Goal: Information Seeking & Learning: Compare options

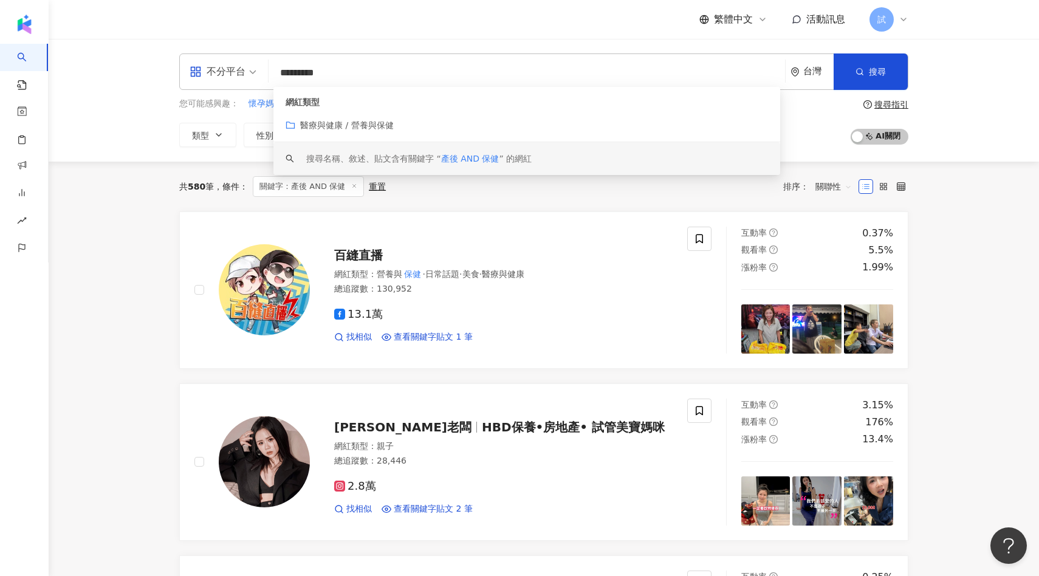
click at [510, 197] on div "共 580 筆 條件 ： 關鍵字：產後 AND 保健 重置 排序： 關聯性" at bounding box center [543, 187] width 729 height 50
drag, startPoint x: 298, startPoint y: 71, endPoint x: 239, endPoint y: 72, distance: 59.0
click at [239, 72] on div "不分平台 ********* 台灣 搜尋 customizedTag keyword 網紅類型 醫療與健康 / 營養與保健 搜尋名稱、敘述、貼文含有關鍵字 “…" at bounding box center [543, 71] width 729 height 36
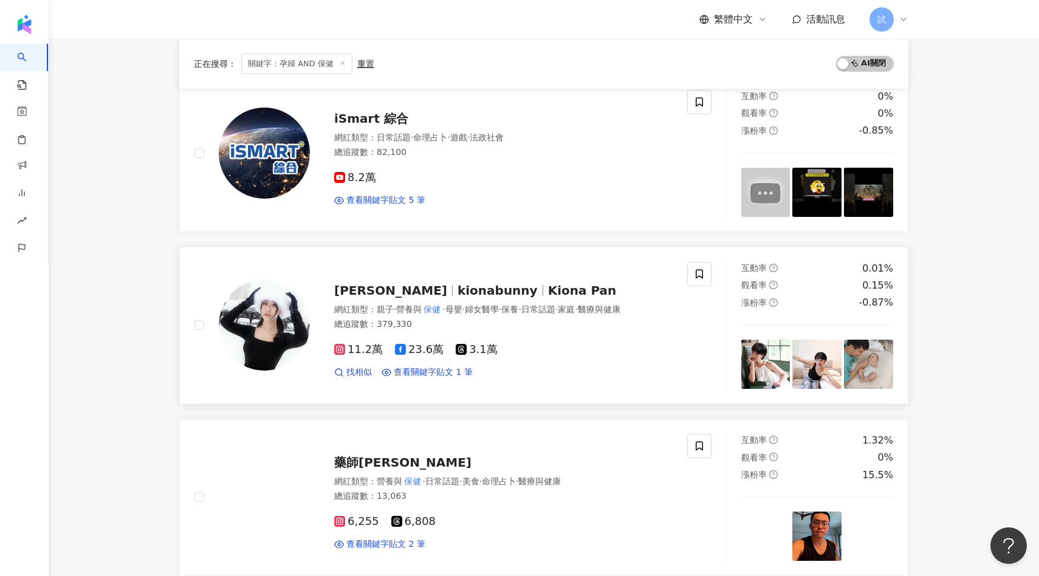
scroll to position [150, 0]
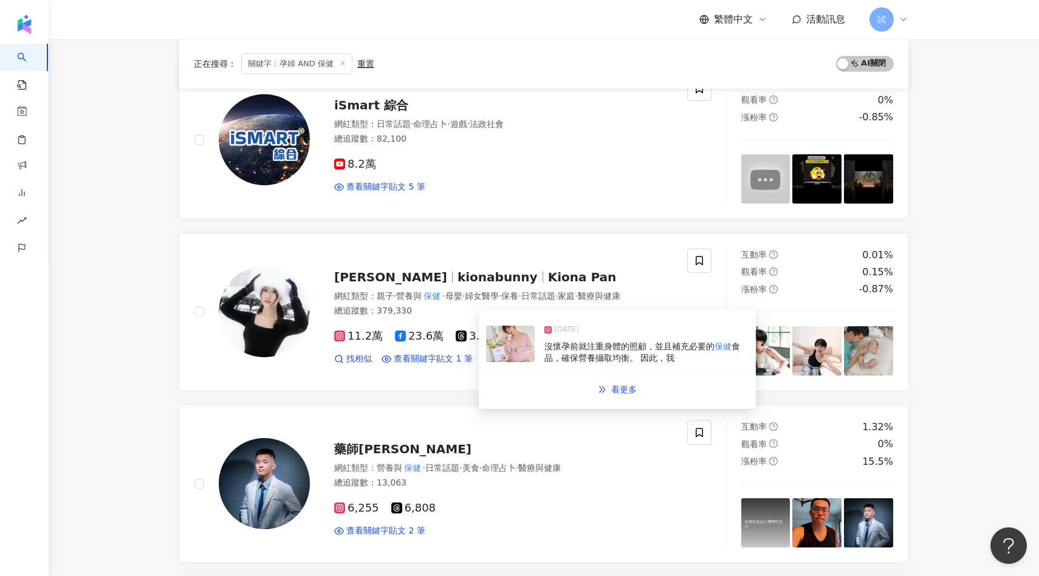
click at [497, 344] on img at bounding box center [510, 344] width 49 height 36
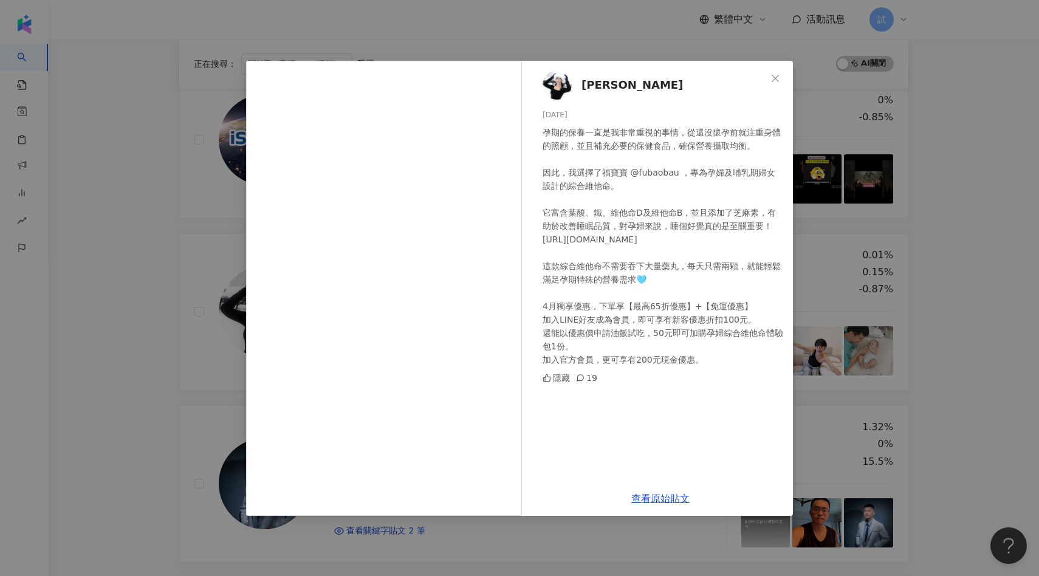
click at [160, 383] on div "奇歐娜 2025/3/25 孕期的保養一直是我非常重視的事情，從還沒懷孕前就注重身體的照顧，並且補充必要的保健食品，確保營養攝取均衡。 因此，我選擇了福寶寶 …" at bounding box center [519, 288] width 1039 height 576
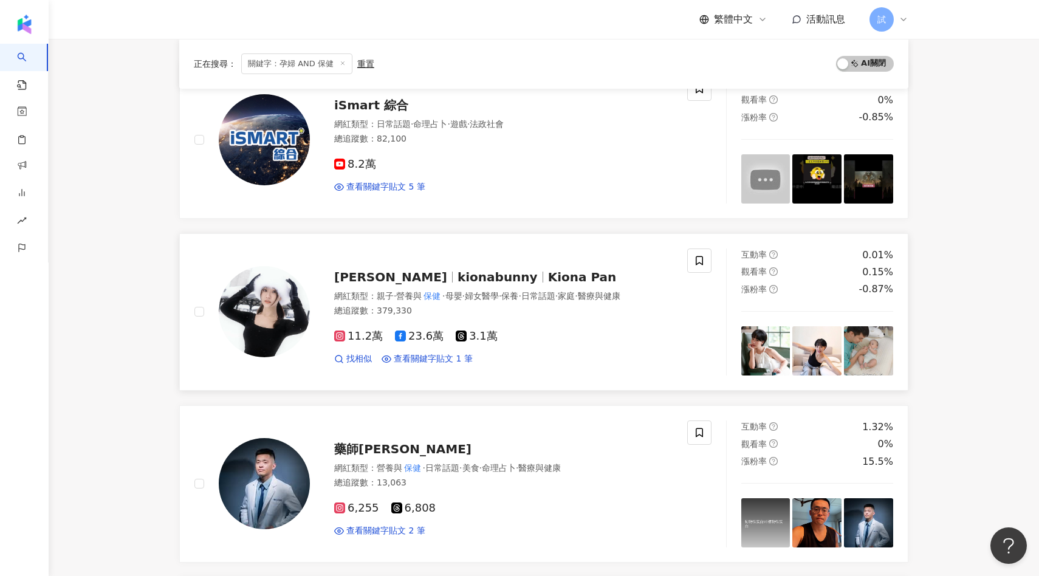
scroll to position [0, 0]
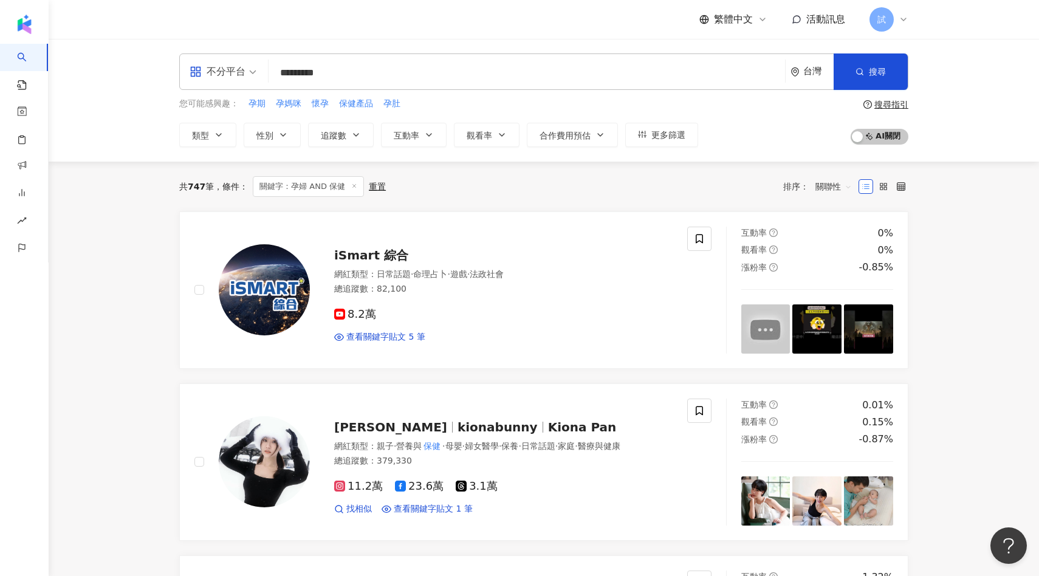
click at [299, 68] on input "*********" at bounding box center [527, 72] width 507 height 23
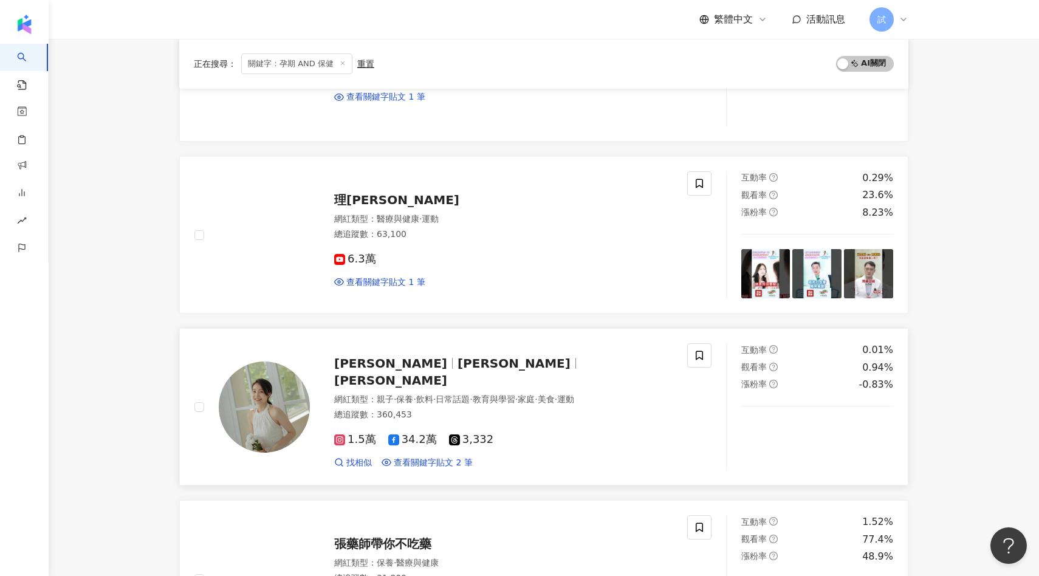
scroll to position [261, 0]
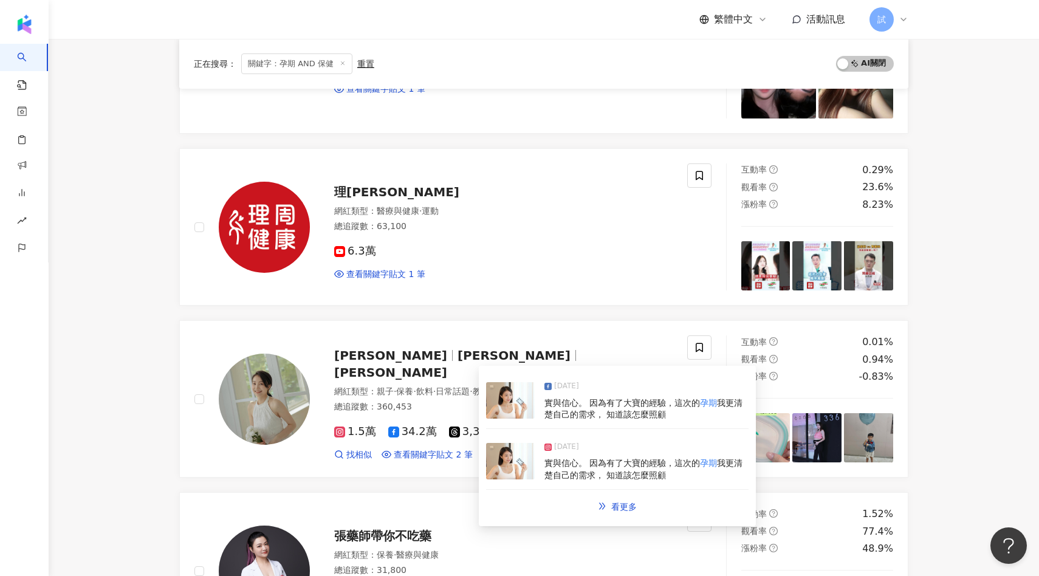
click at [498, 453] on img at bounding box center [510, 461] width 49 height 36
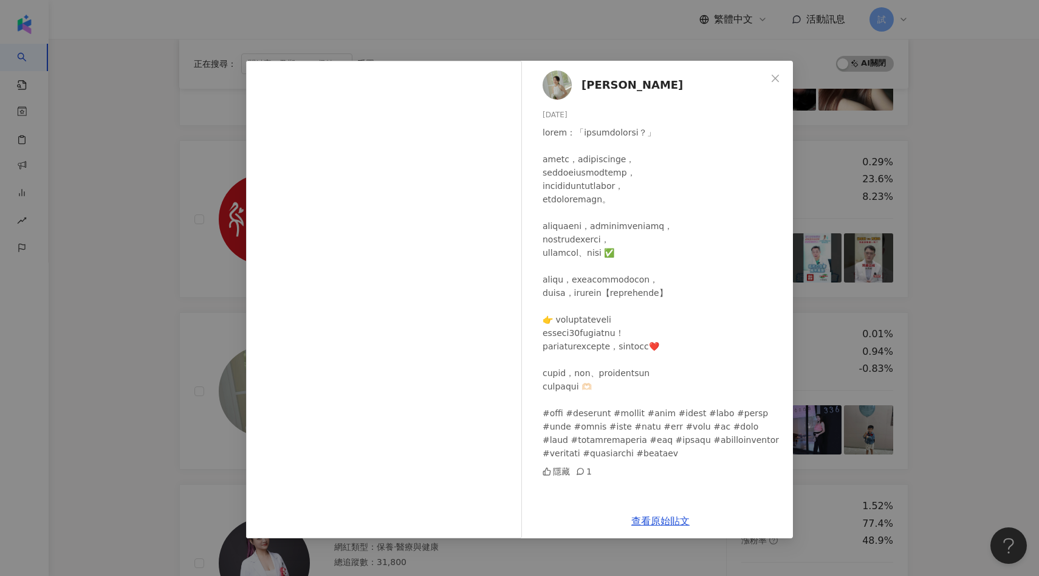
scroll to position [269, 0]
click at [195, 263] on div "許岑葦 Haley 2025/7/9 隱藏 1 查看原始貼文" at bounding box center [519, 288] width 1039 height 576
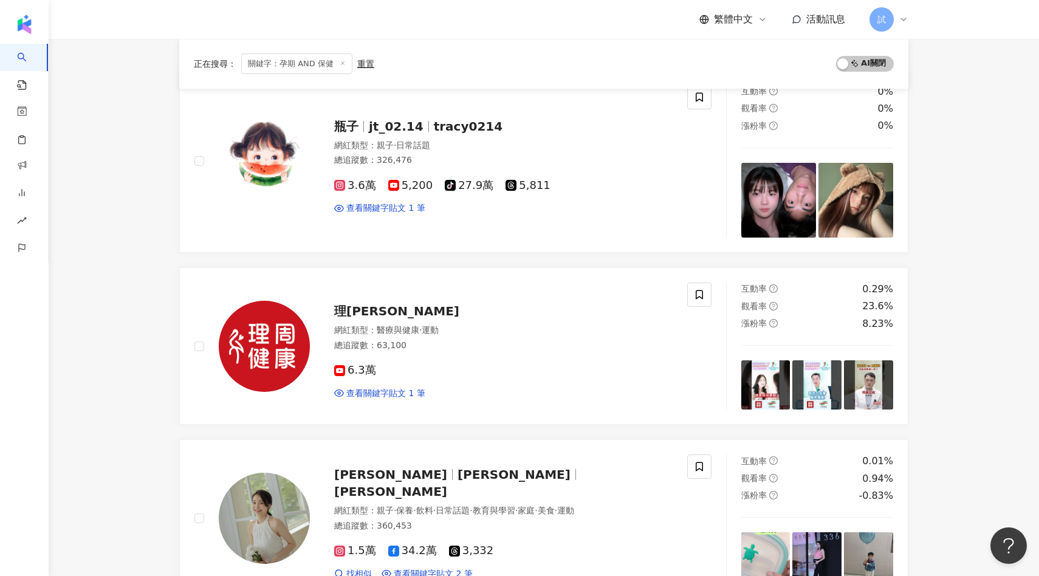
scroll to position [0, 0]
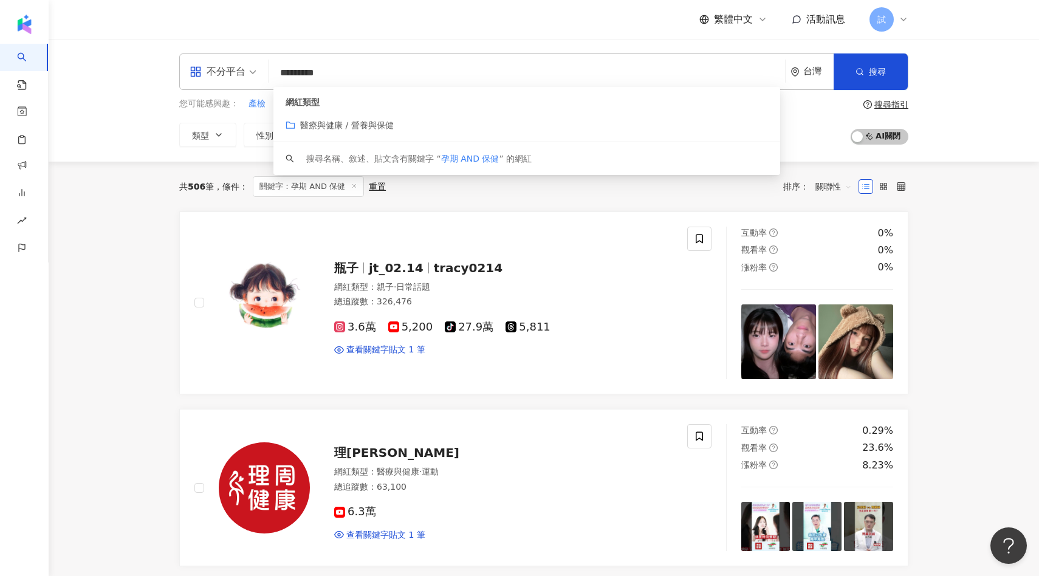
drag, startPoint x: 328, startPoint y: 70, endPoint x: 426, endPoint y: 64, distance: 98.0
click at [419, 69] on input "*********" at bounding box center [527, 72] width 507 height 23
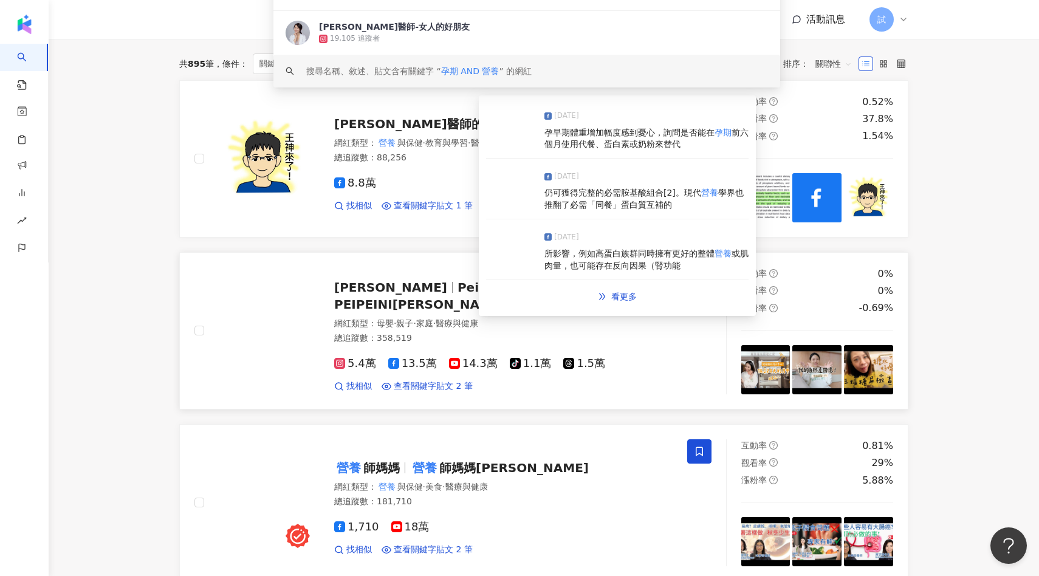
scroll to position [150, 0]
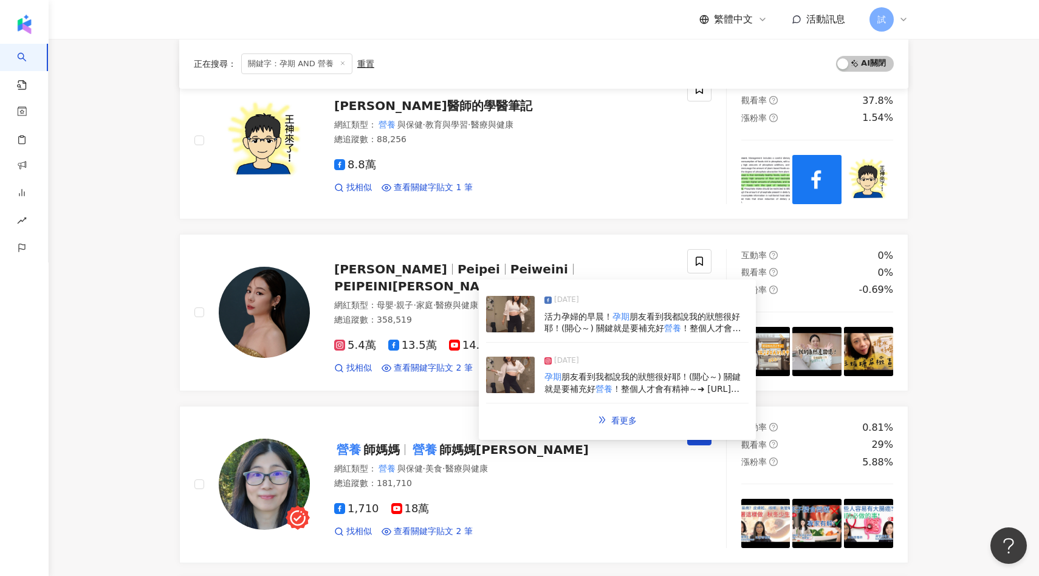
click at [506, 364] on img at bounding box center [510, 375] width 49 height 36
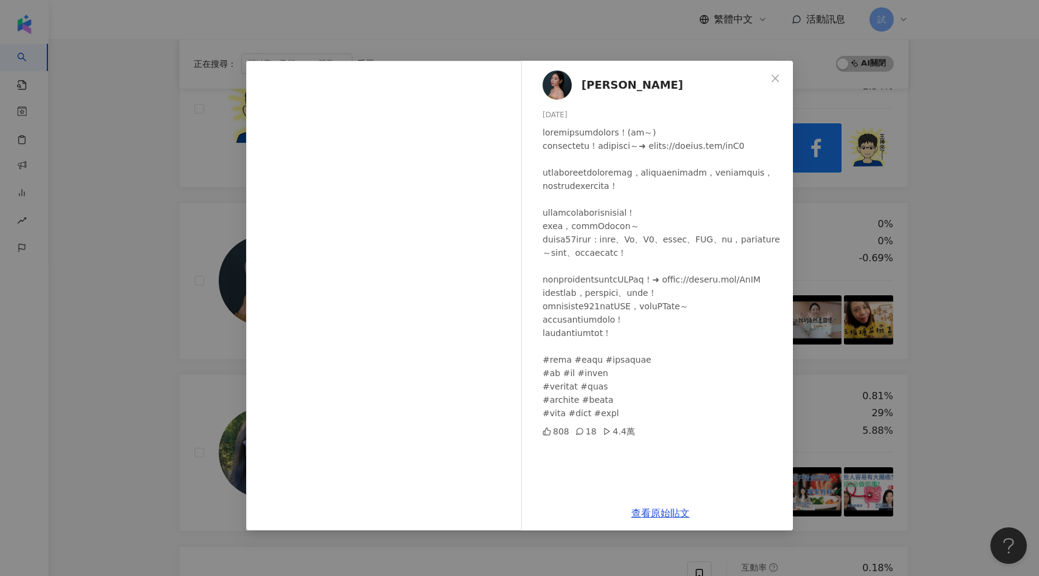
scroll to position [182, 0]
click at [74, 374] on div "裴薇 2025/3/6 808 18 4.4萬 查看原始貼文" at bounding box center [519, 288] width 1039 height 576
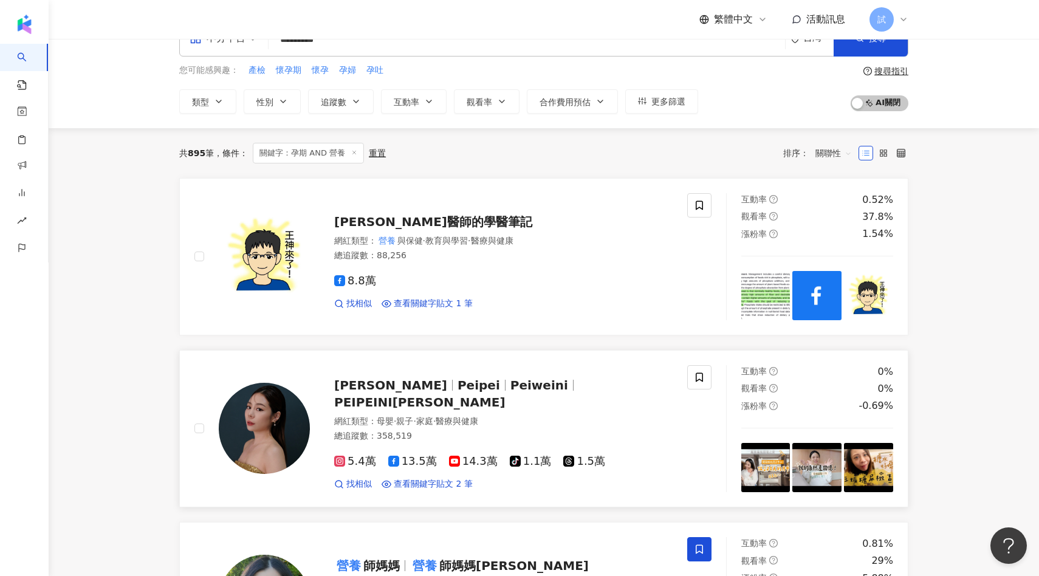
scroll to position [0, 0]
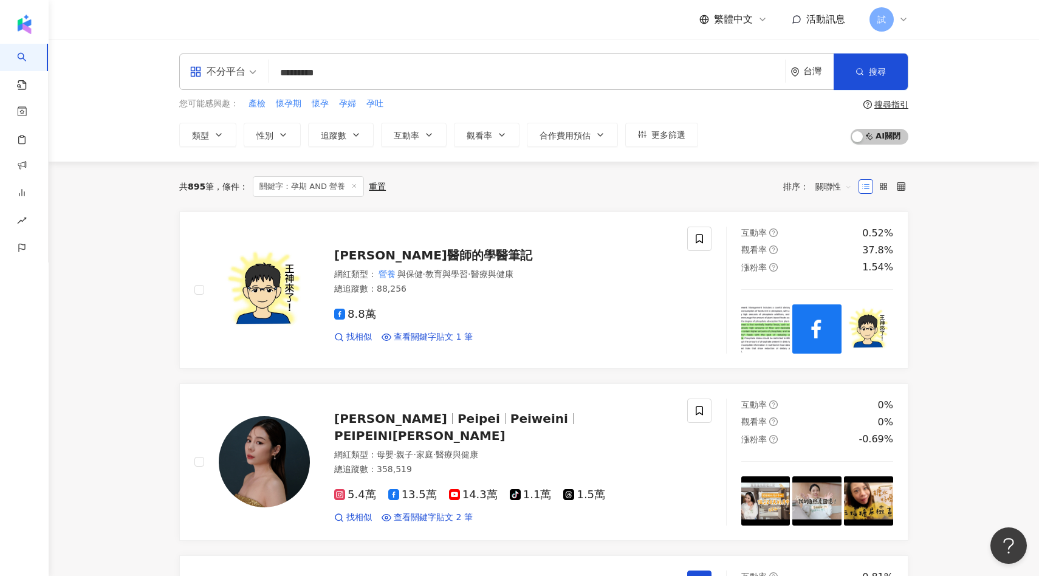
drag, startPoint x: 351, startPoint y: 75, endPoint x: 229, endPoint y: 75, distance: 122.8
click at [230, 75] on div "不分平台 ********* 台灣 搜尋 6e93d26d-71c1-4728-9a94-afd65dfd5e92 keyword 網紅類型 醫療與健康 / …" at bounding box center [543, 71] width 729 height 36
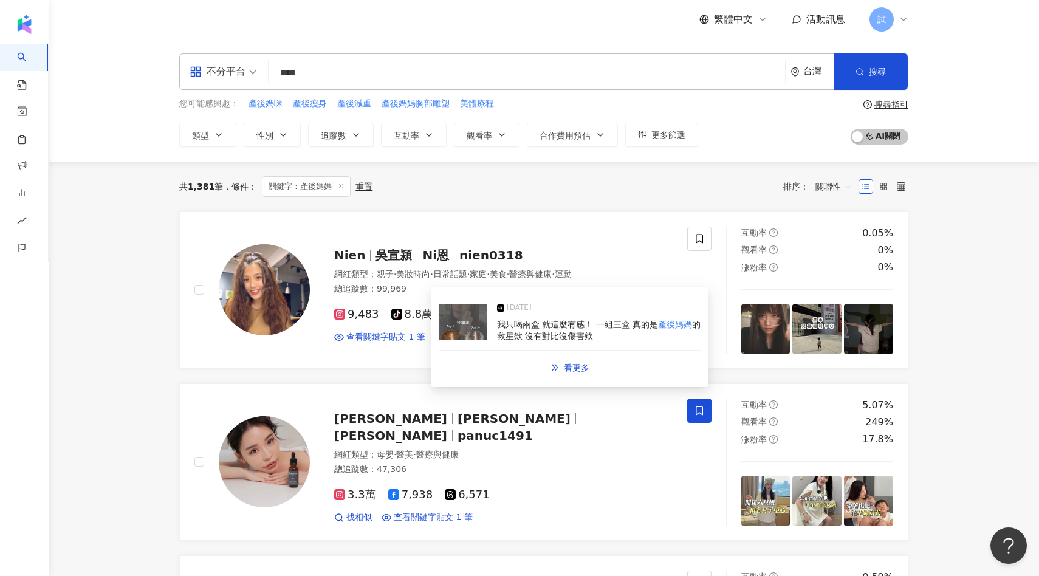
click at [456, 323] on img at bounding box center [463, 322] width 49 height 36
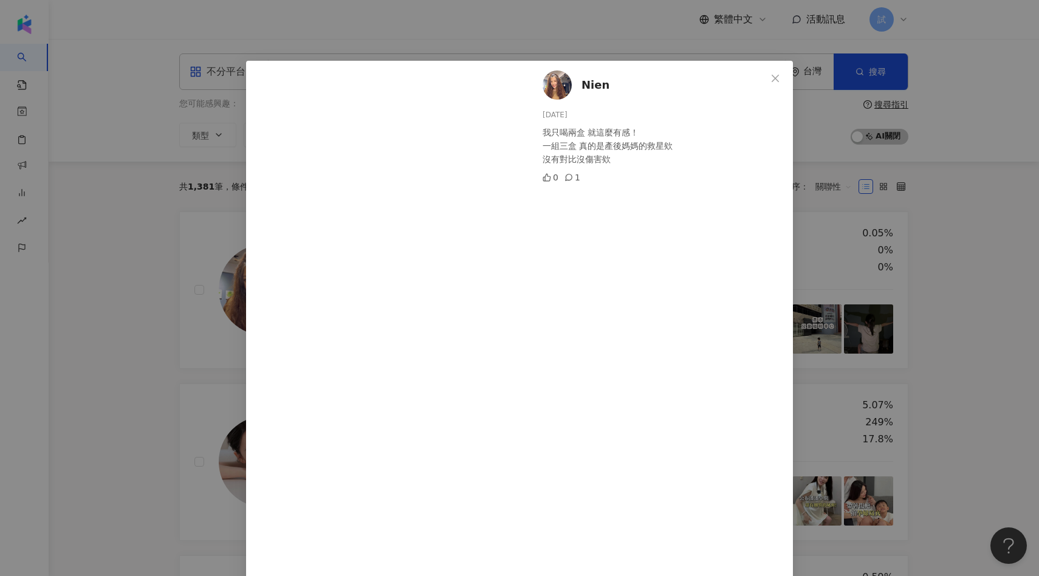
click at [154, 363] on div "Nien 2025/7/23 我只喝兩盒 就這麼有感！ 一組三盒 真的是產後媽媽的救星欸 沒有對比沒傷害欸 0 1 查看原始貼文" at bounding box center [519, 288] width 1039 height 576
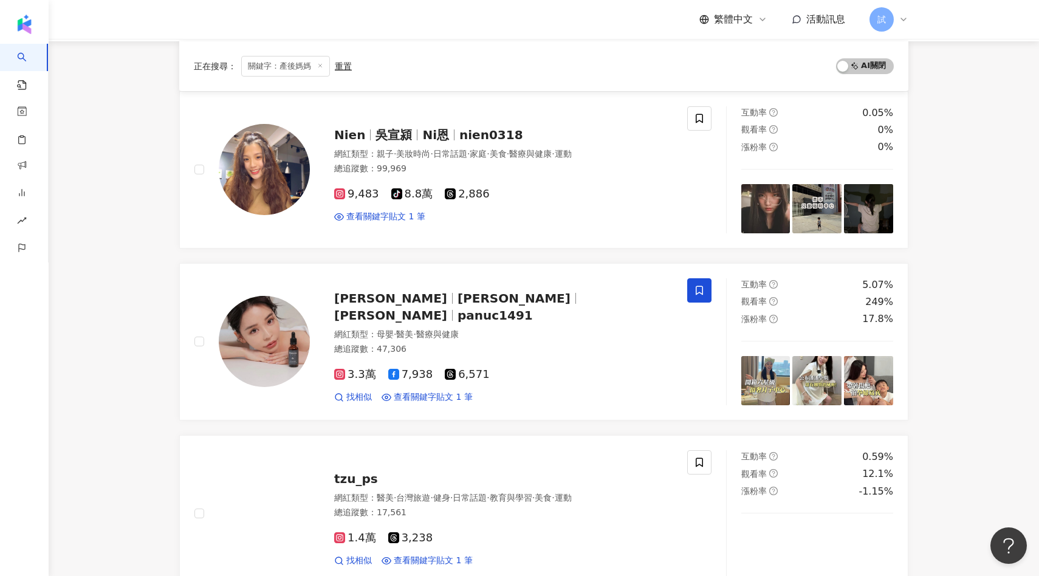
scroll to position [155, 0]
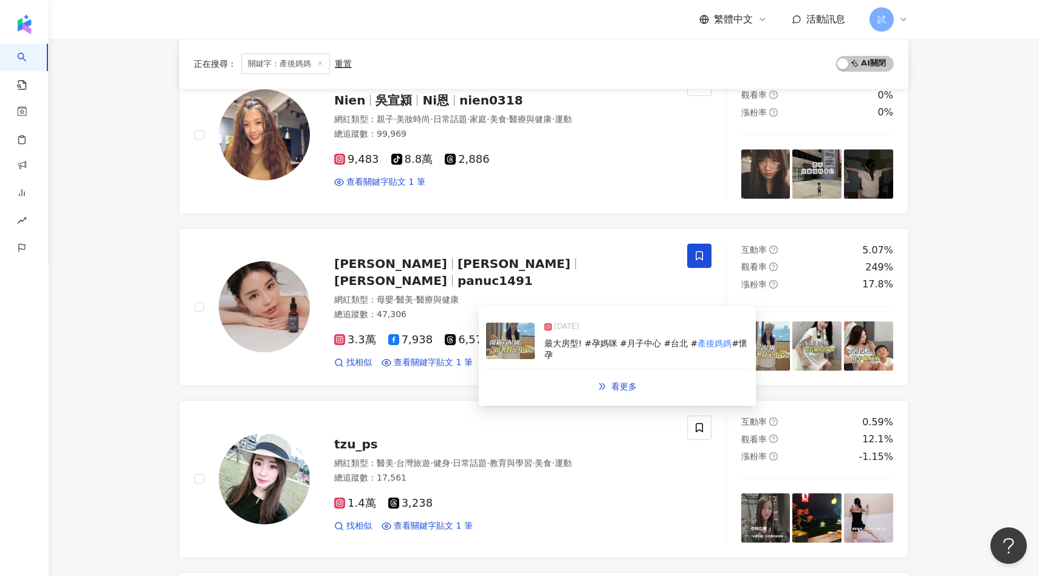
click at [523, 342] on img at bounding box center [510, 341] width 49 height 36
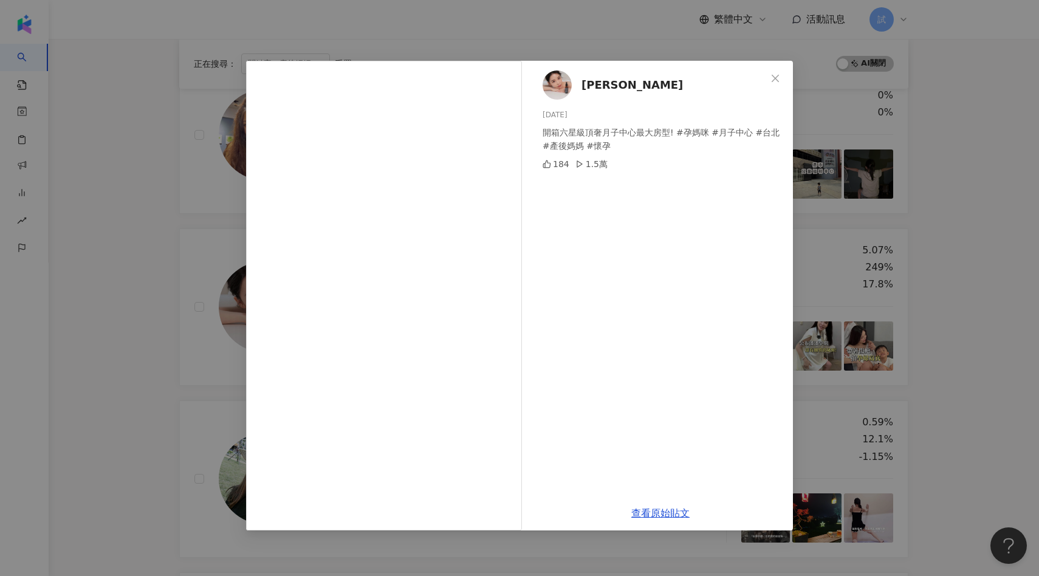
click at [89, 295] on div "Jennifer 潘潘 2025/9/15 開箱六星級頂奢月子中心最大房型! #孕媽咪 #月子中心 #台北 #產後媽媽 #懷孕 184 1.5萬 查看原始貼文" at bounding box center [519, 288] width 1039 height 576
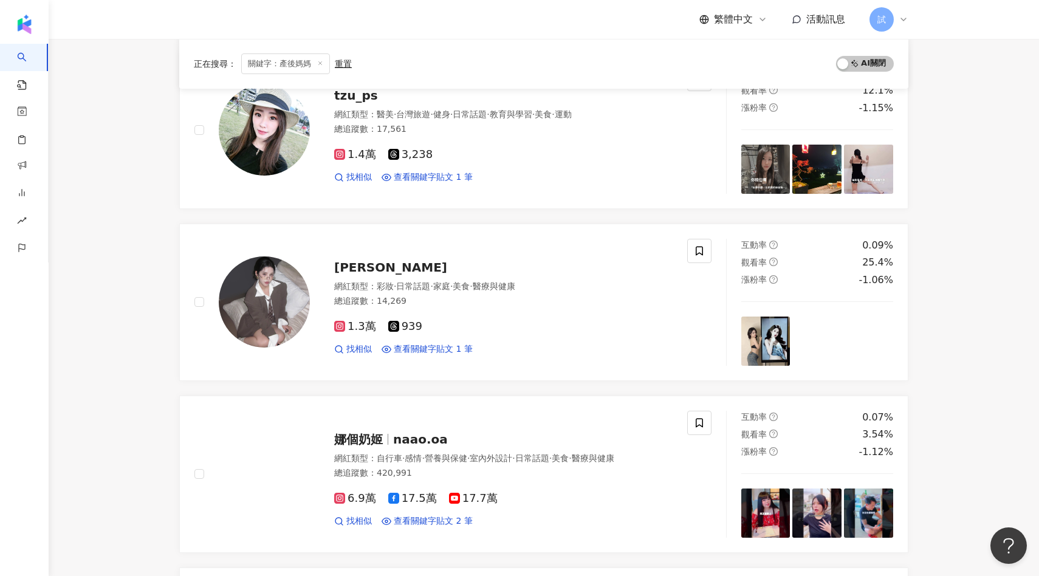
scroll to position [0, 0]
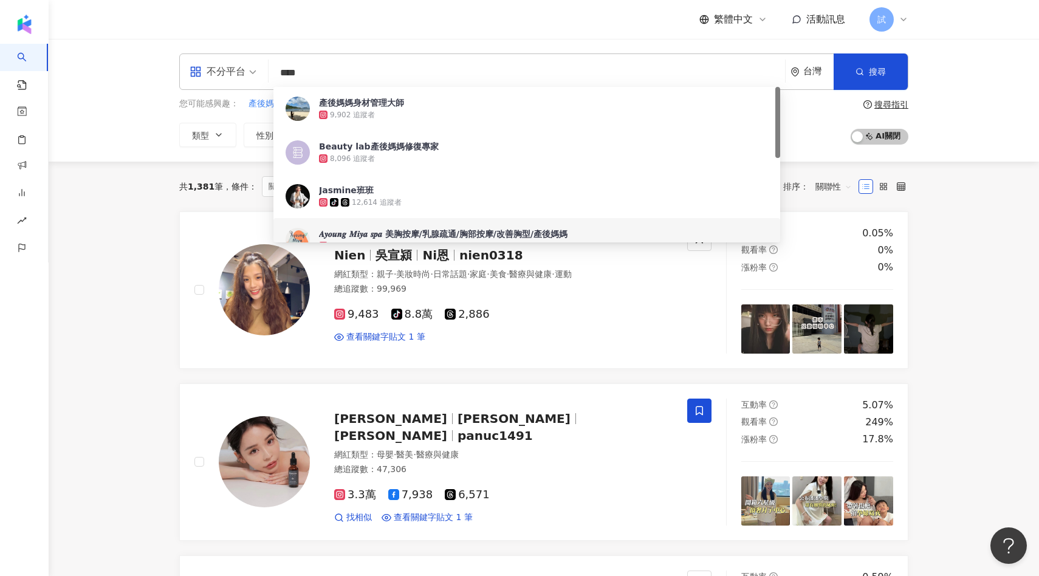
drag, startPoint x: 332, startPoint y: 81, endPoint x: 232, endPoint y: 81, distance: 100.3
click at [232, 81] on div "不分平台 **** 台灣 搜尋 798dc829-0585-44c1-b4d0-75f062e6c740 73bf9cc3-defe-4072-9ddd-7d…" at bounding box center [543, 71] width 729 height 36
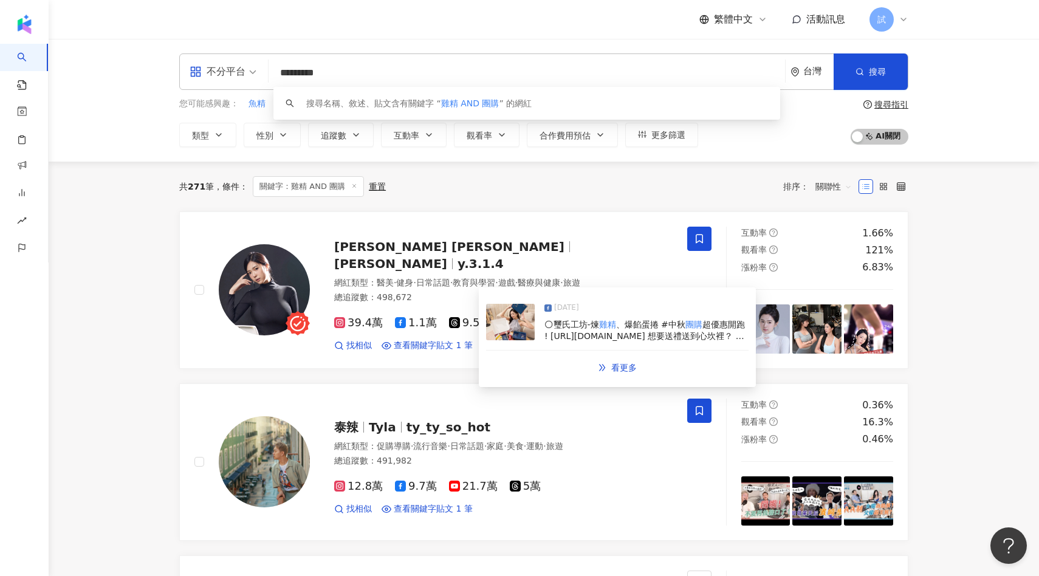
click at [515, 327] on img at bounding box center [510, 322] width 49 height 36
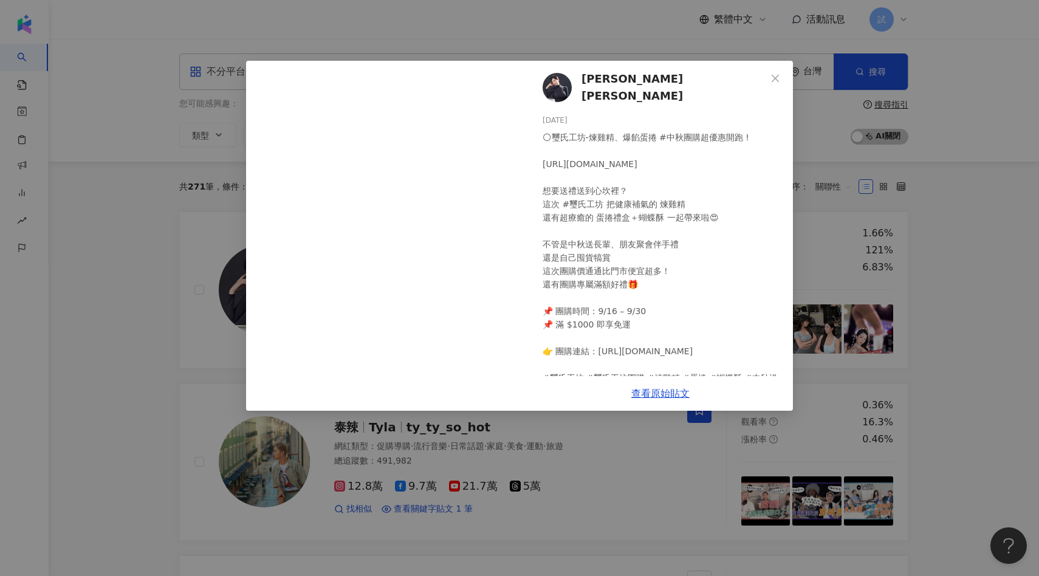
click at [205, 339] on div "陳妍妍 Yuri 2025/9/17 🌕璽氏工坊-煉雞精、爆餡蛋捲 #中秋團購超優惠開跑 ! https://shishouse.1shop.tw/wwh0i…" at bounding box center [519, 288] width 1039 height 576
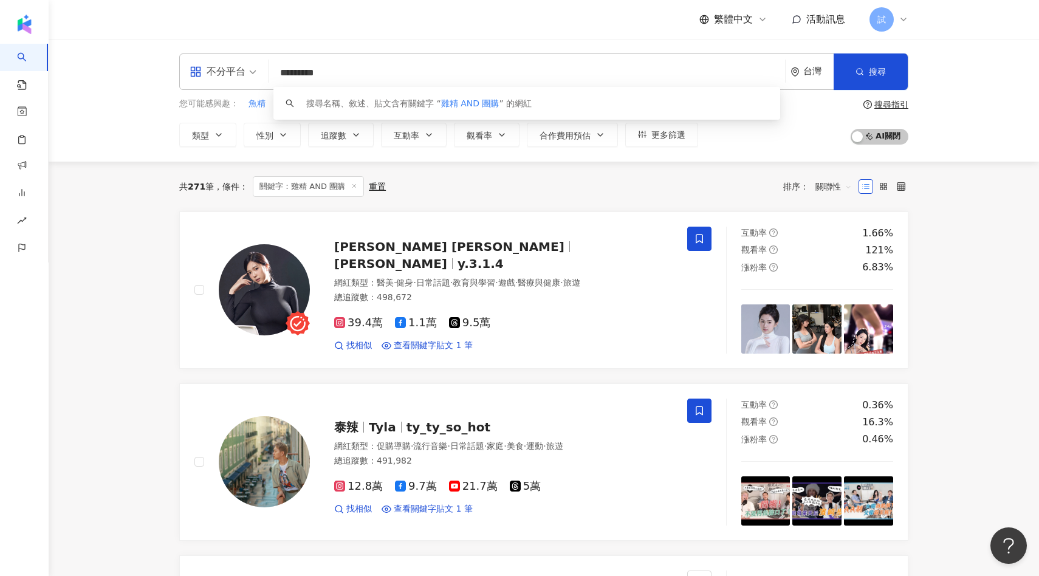
drag, startPoint x: 389, startPoint y: 66, endPoint x: 266, endPoint y: 74, distance: 123.0
click at [266, 74] on div "不分平台 ********* 台灣 搜尋 keyword 搜尋名稱、敘述、貼文含有關鍵字 “ 雞精 AND 團購 ” 的網紅" at bounding box center [543, 71] width 729 height 36
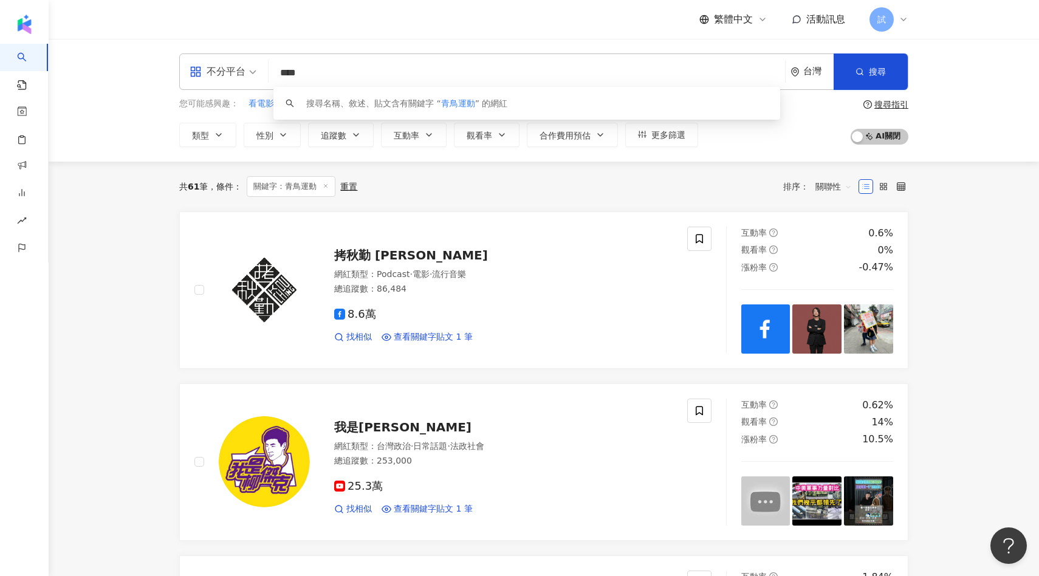
click at [823, 190] on span "關聯性" at bounding box center [834, 186] width 36 height 19
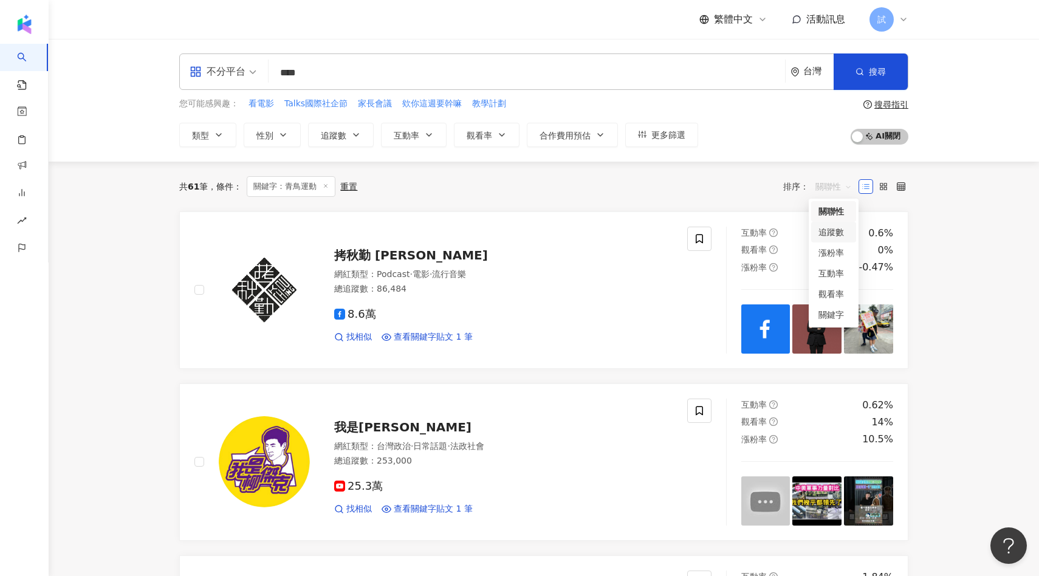
click at [831, 236] on div "追蹤數" at bounding box center [834, 231] width 30 height 13
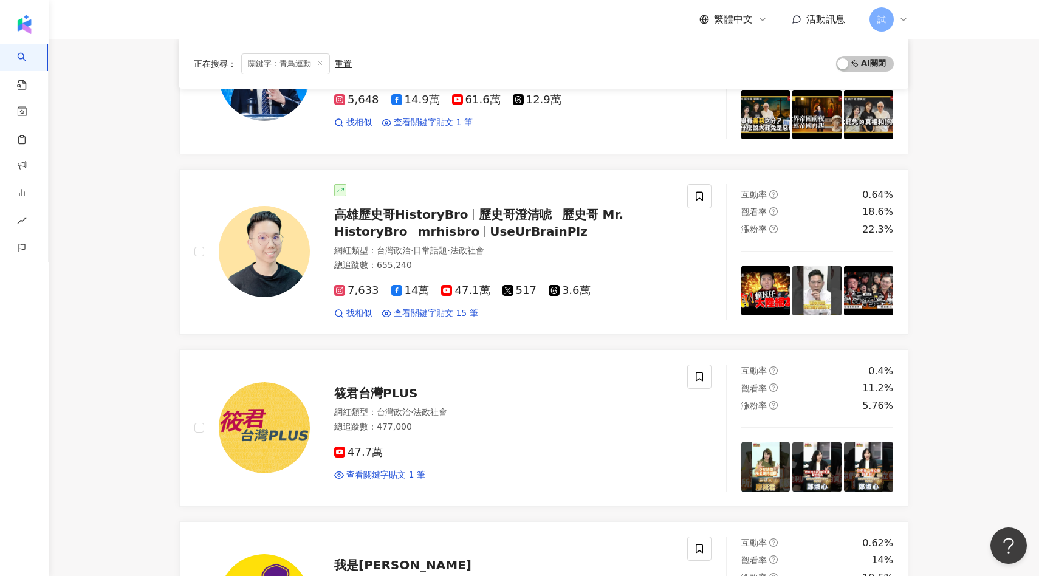
scroll to position [227, 0]
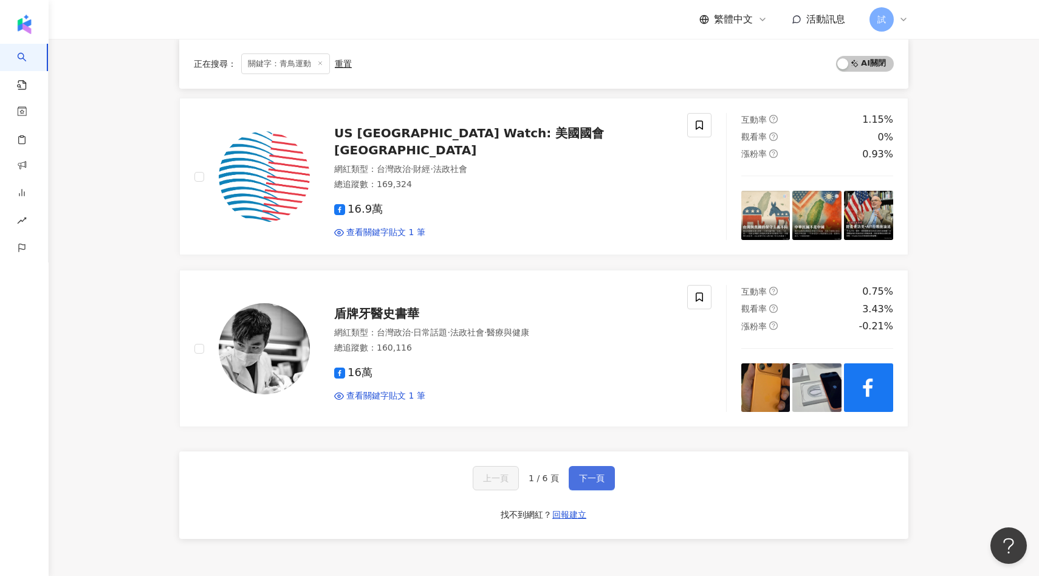
click at [598, 485] on button "下一頁" at bounding box center [592, 478] width 46 height 24
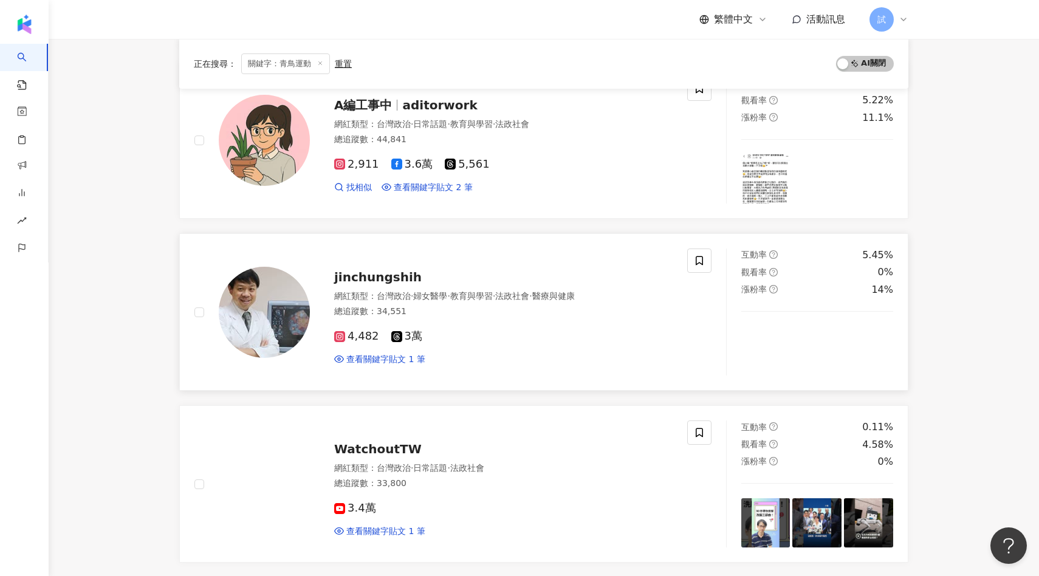
scroll to position [1962, 0]
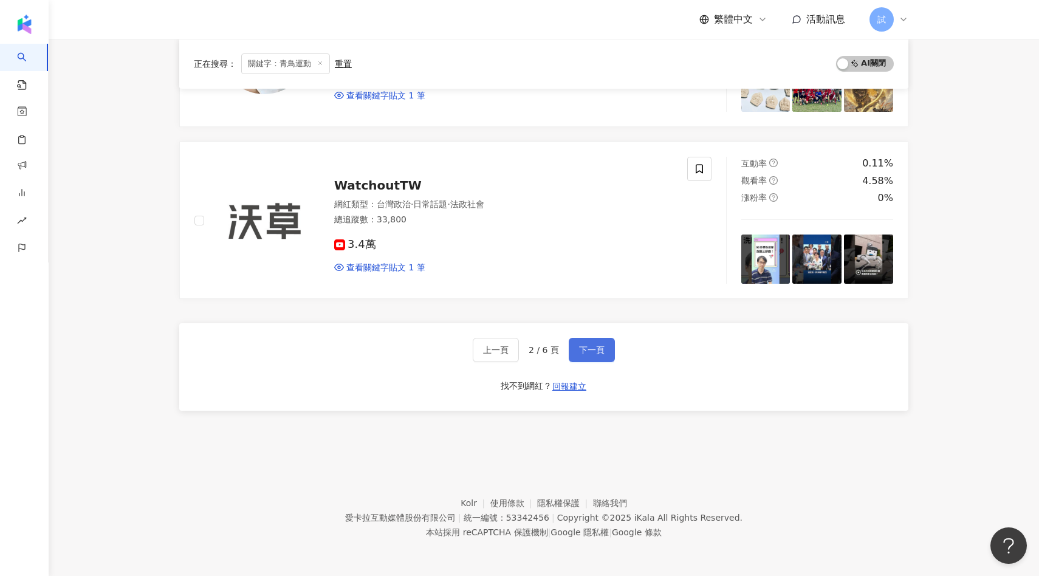
click at [594, 357] on button "下一頁" at bounding box center [592, 350] width 46 height 24
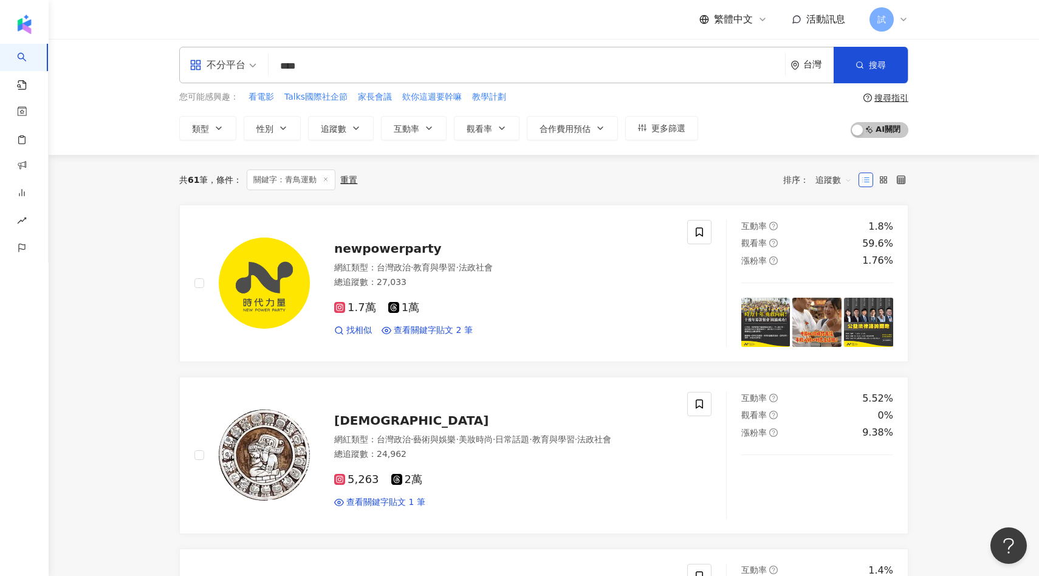
scroll to position [0, 0]
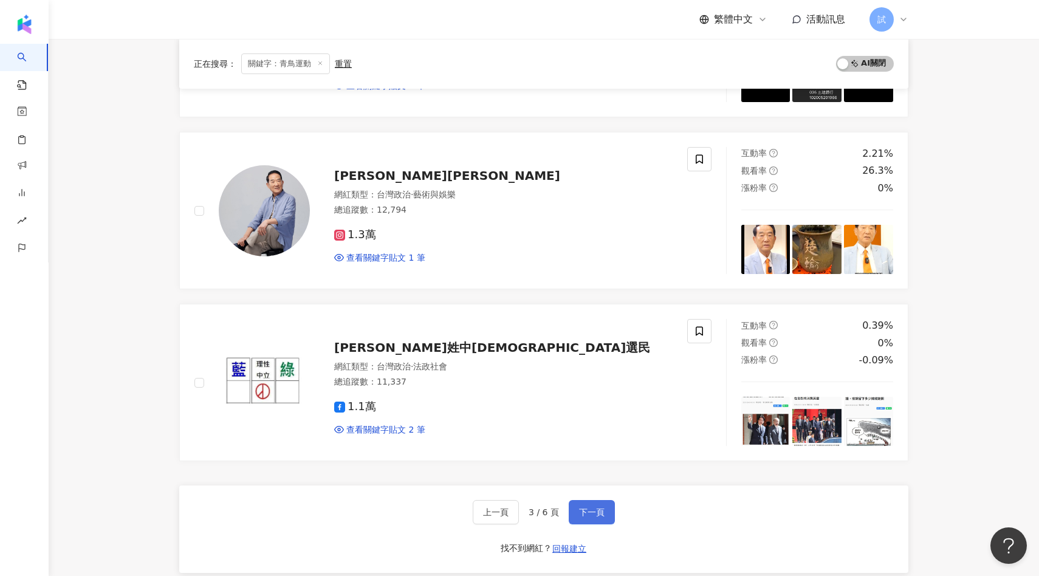
click at [591, 501] on button "下一頁" at bounding box center [592, 512] width 46 height 24
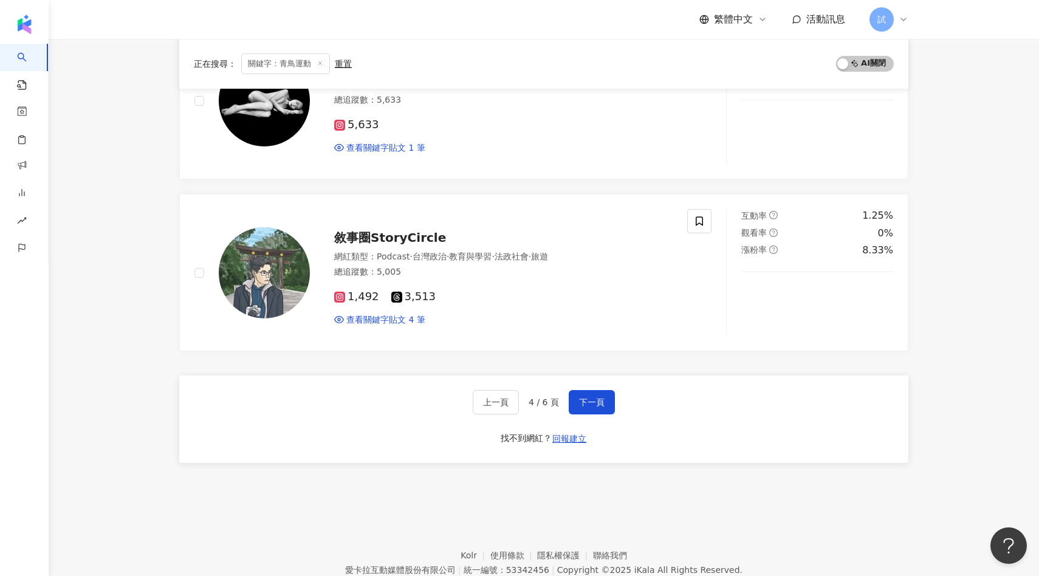
scroll to position [1962, 0]
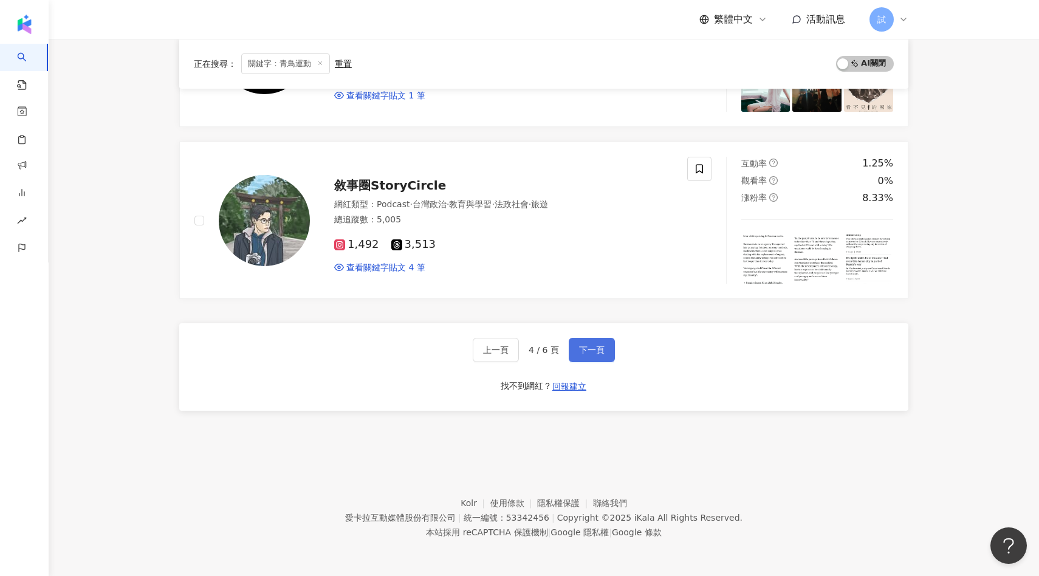
click at [586, 345] on span "下一頁" at bounding box center [592, 350] width 26 height 10
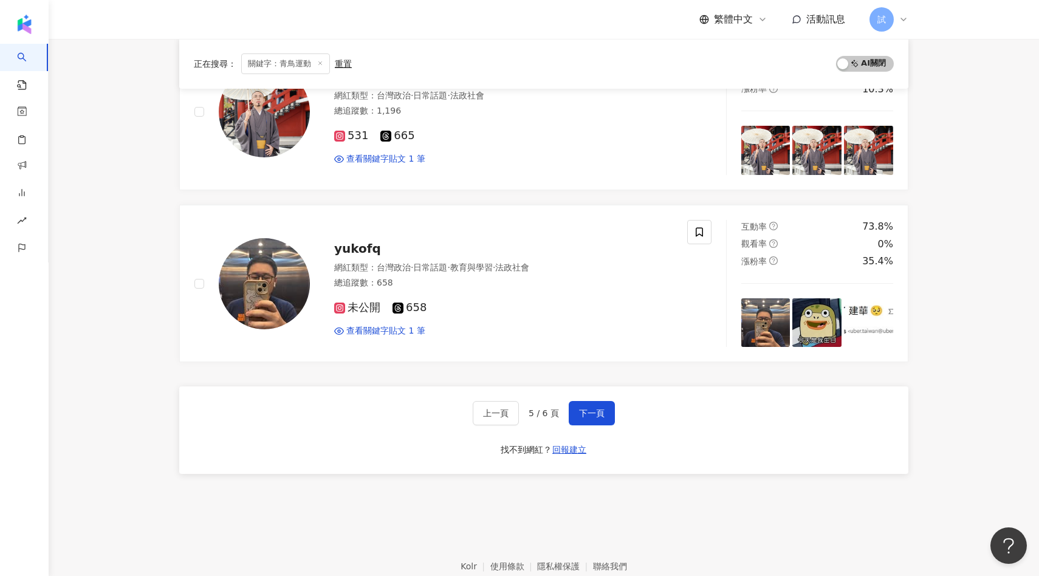
scroll to position [1941, 0]
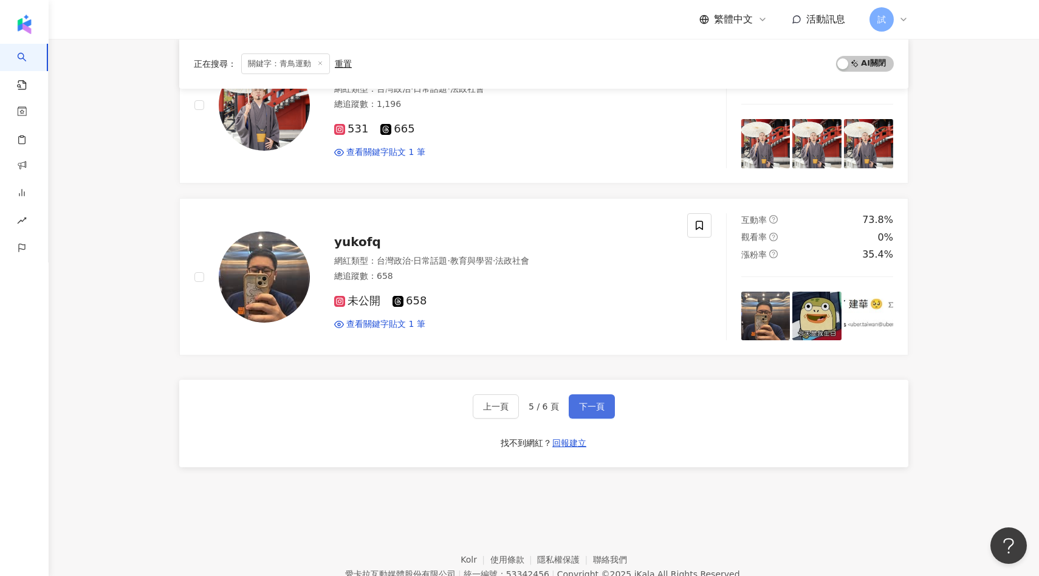
click at [579, 394] on button "下一頁" at bounding box center [592, 406] width 46 height 24
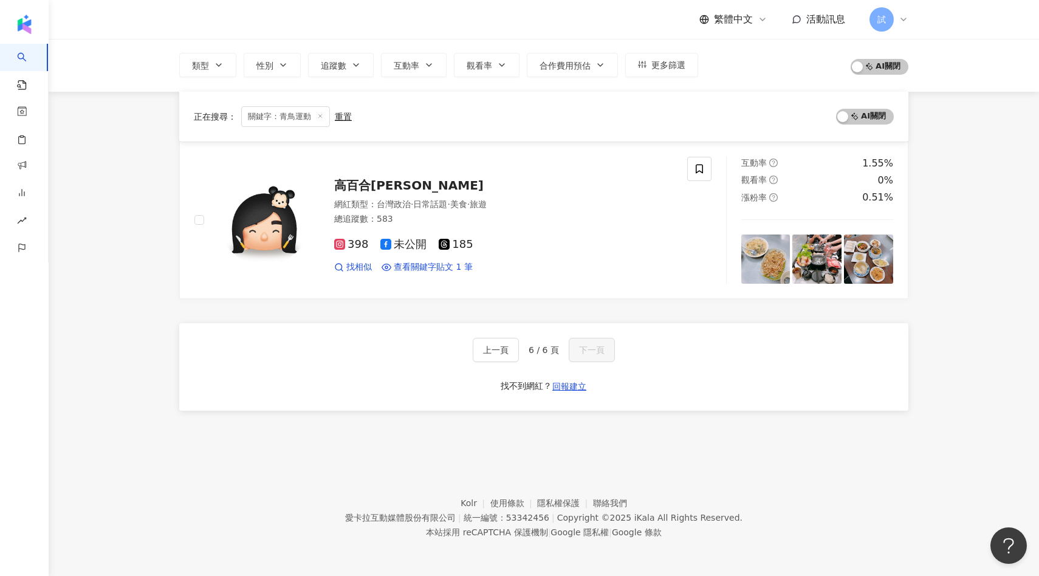
scroll to position [13, 0]
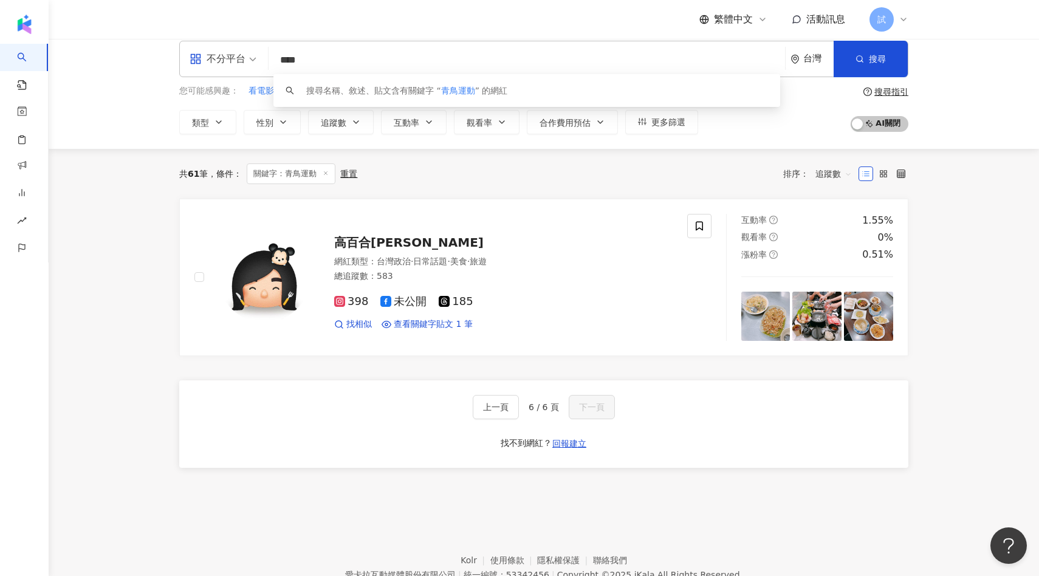
drag, startPoint x: 304, startPoint y: 60, endPoint x: 200, endPoint y: 60, distance: 103.9
click at [201, 60] on div "不分平台 **** 台灣 搜尋 keyword 搜尋名稱、敘述、貼文含有關鍵字 “ 青鳥運動 ” 的網紅" at bounding box center [543, 59] width 729 height 36
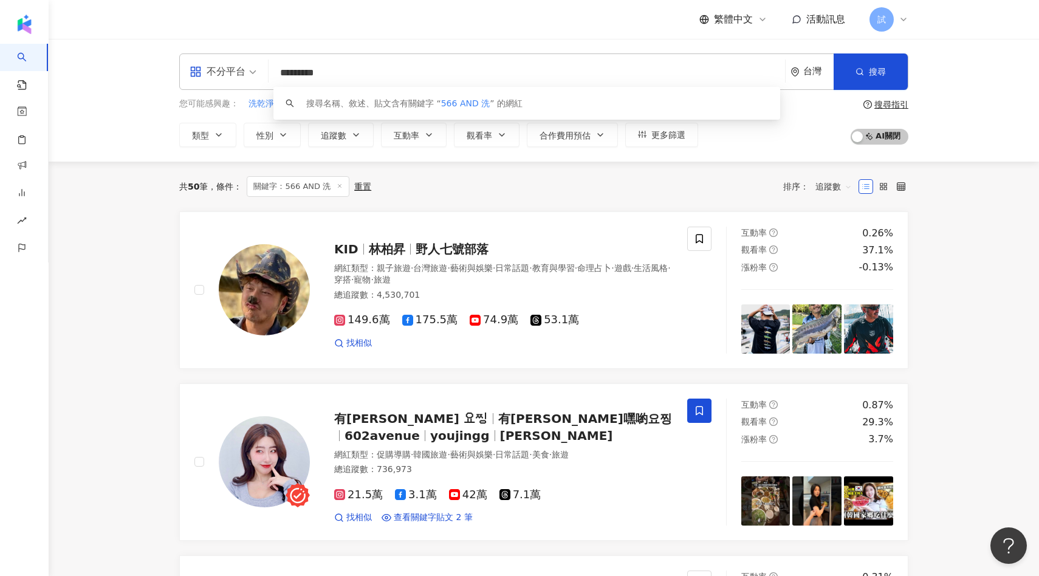
click at [841, 183] on span "追蹤數" at bounding box center [834, 186] width 36 height 19
type input "*********"
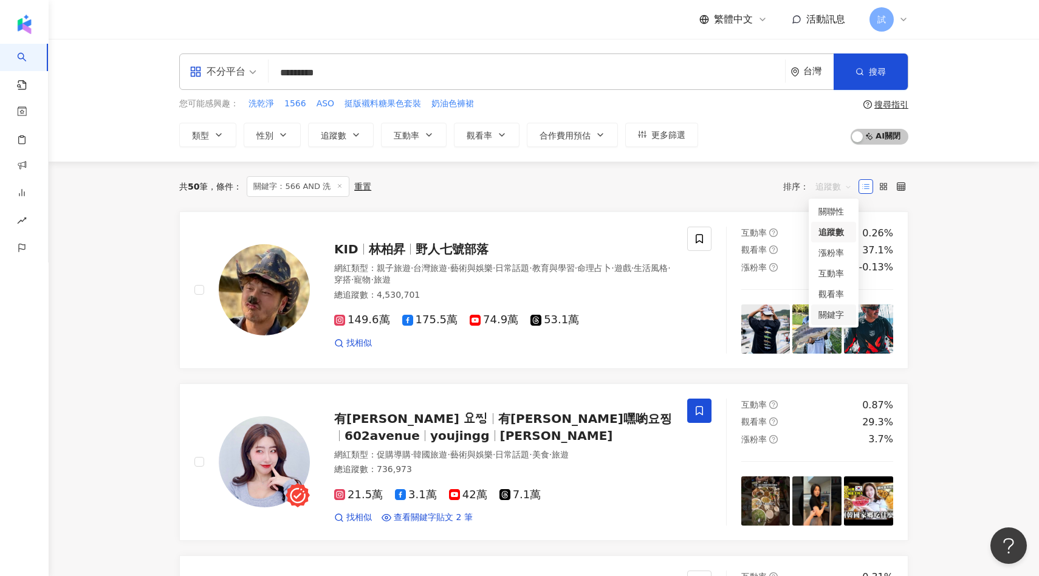
click at [824, 318] on div "關鍵字" at bounding box center [834, 314] width 30 height 13
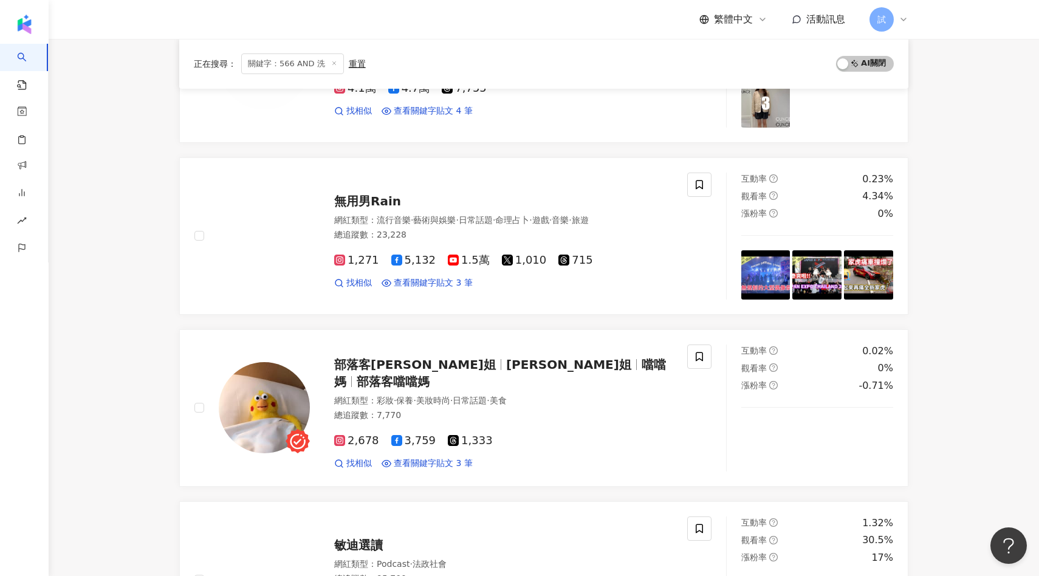
scroll to position [1097, 0]
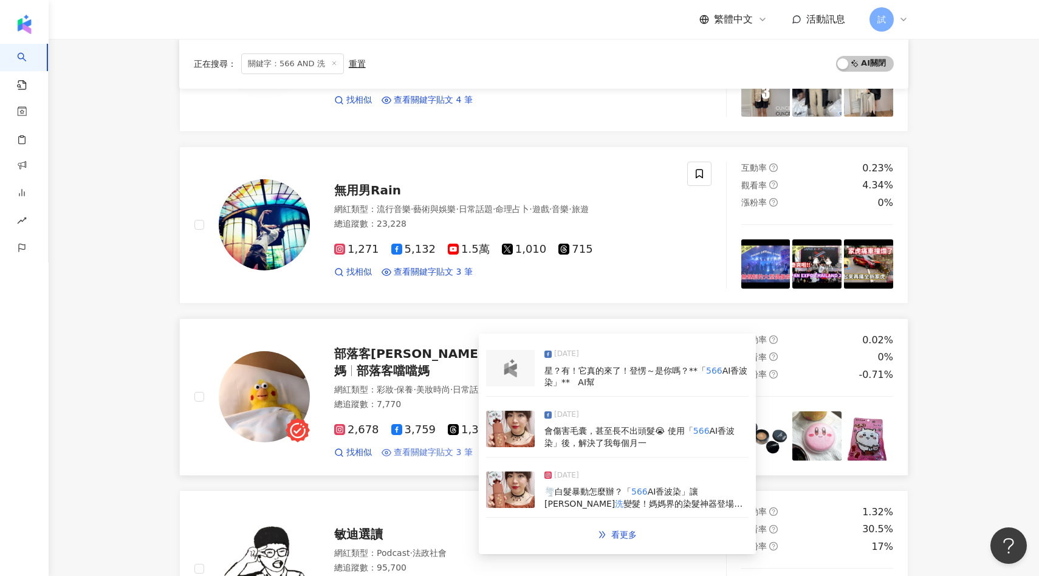
click at [417, 447] on span "查看關鍵字貼文 3 筆" at bounding box center [433, 453] width 79 height 12
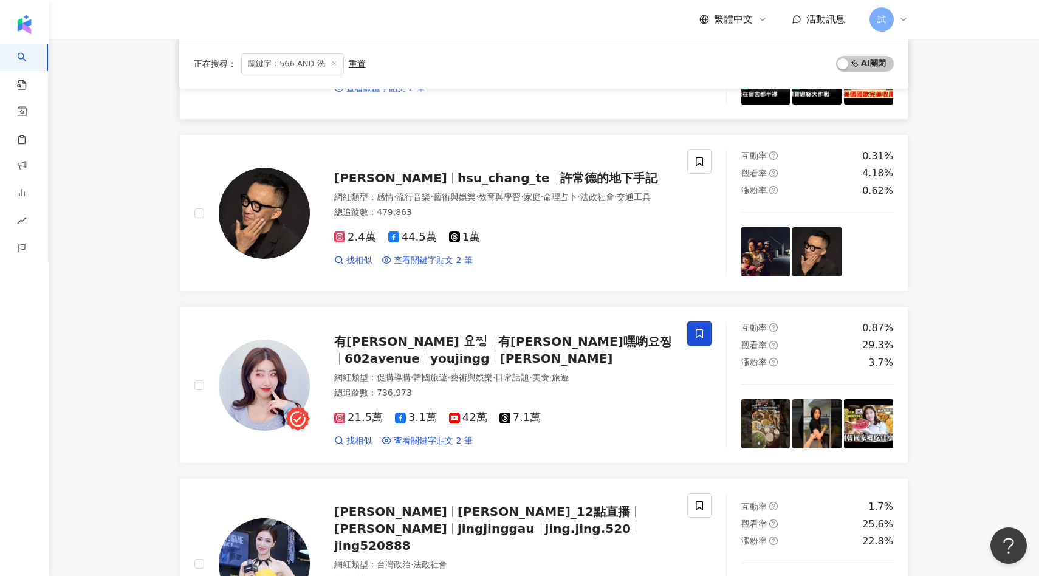
scroll to position [1642, 0]
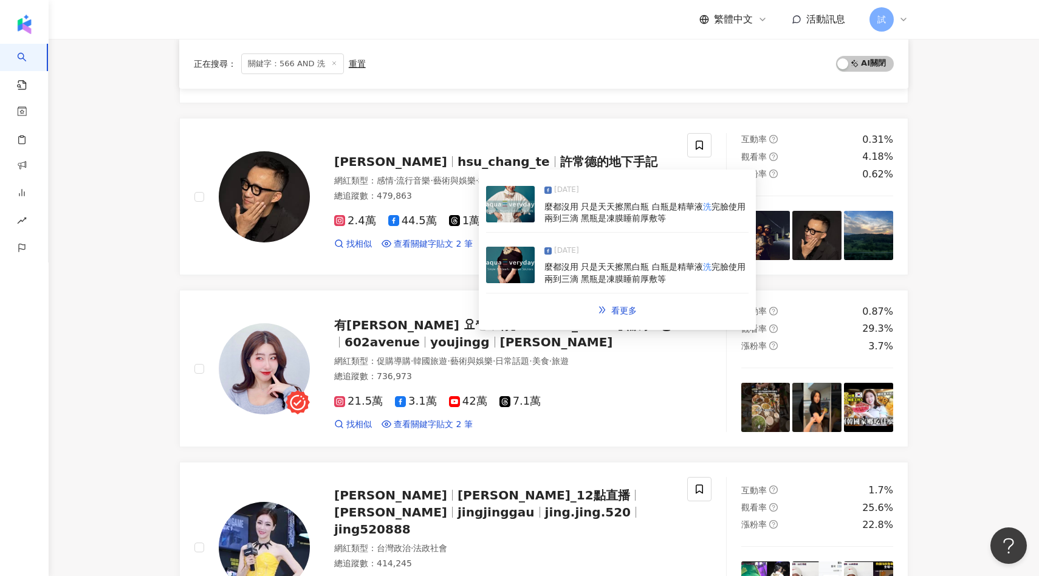
click at [498, 258] on img at bounding box center [510, 265] width 49 height 36
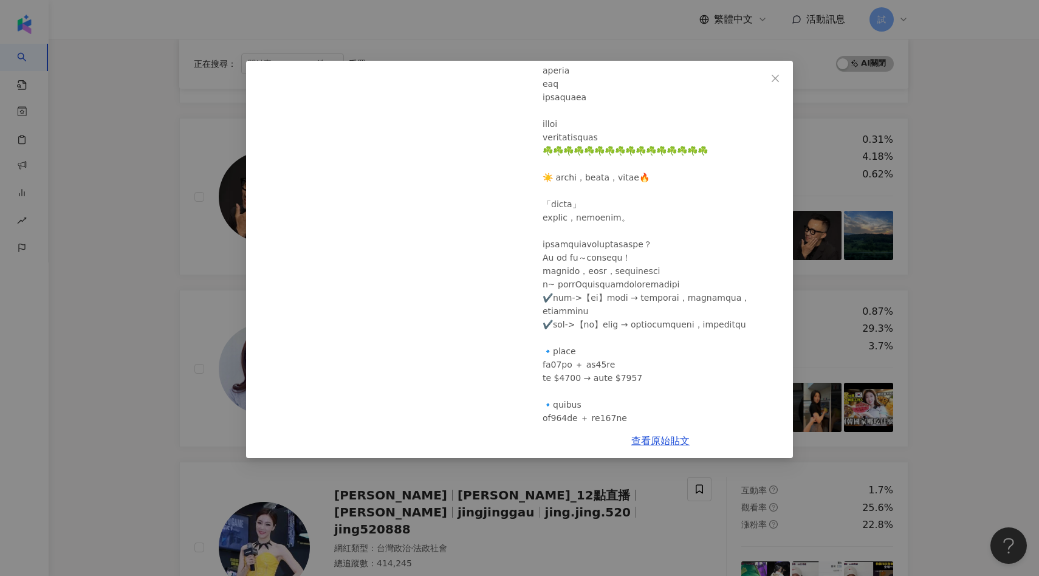
scroll to position [697, 0]
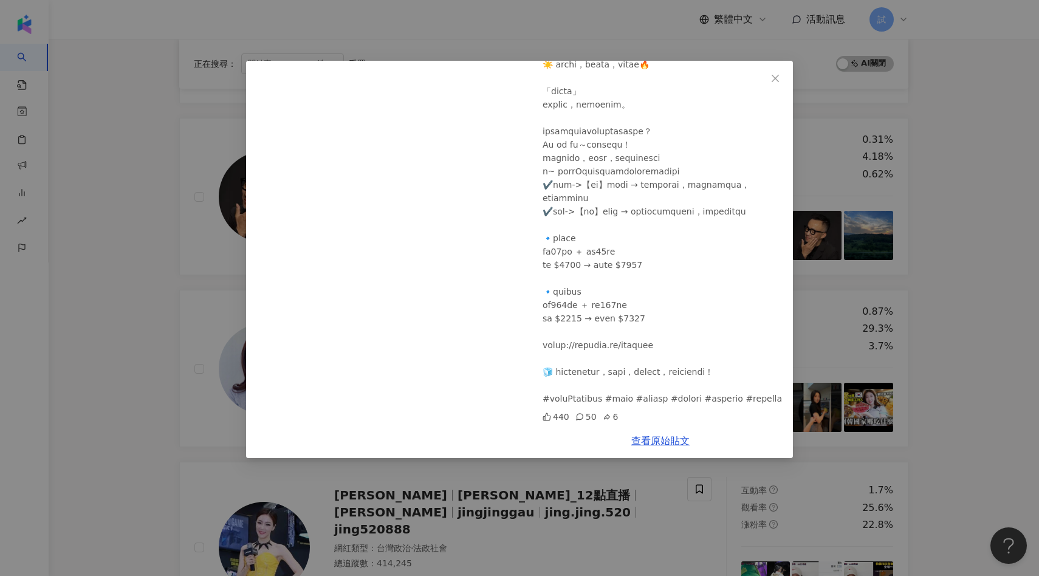
click at [220, 335] on div "許常德 2025/7/29 440 50 6 查看原始貼文" at bounding box center [519, 288] width 1039 height 576
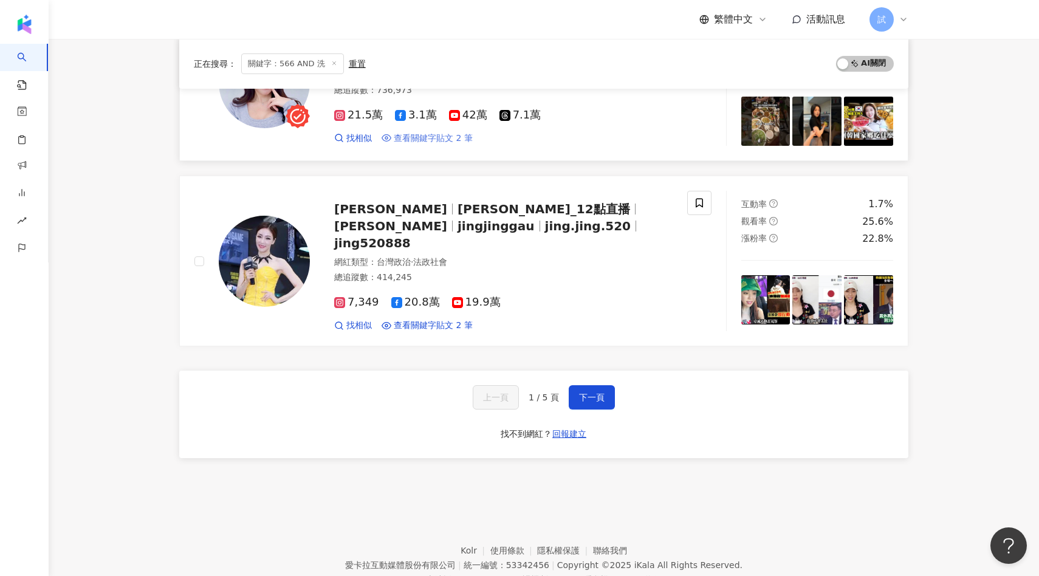
scroll to position [1962, 0]
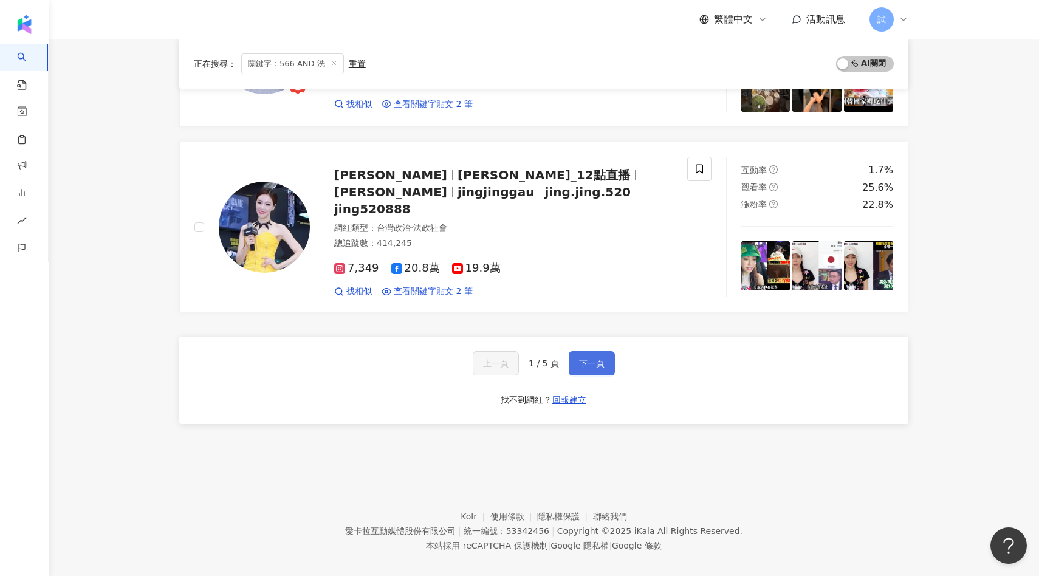
click at [579, 359] on button "下一頁" at bounding box center [592, 363] width 46 height 24
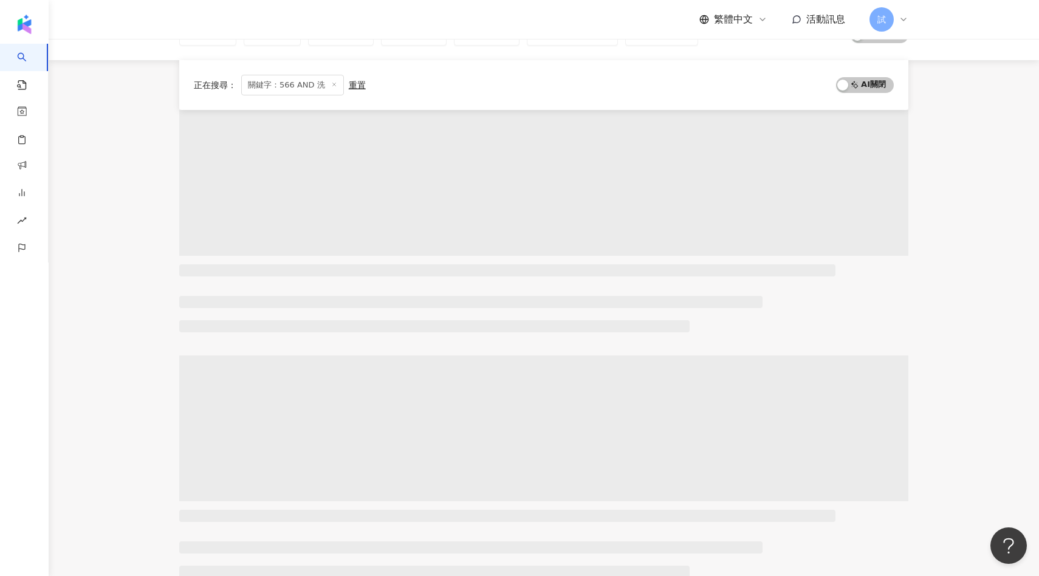
scroll to position [0, 0]
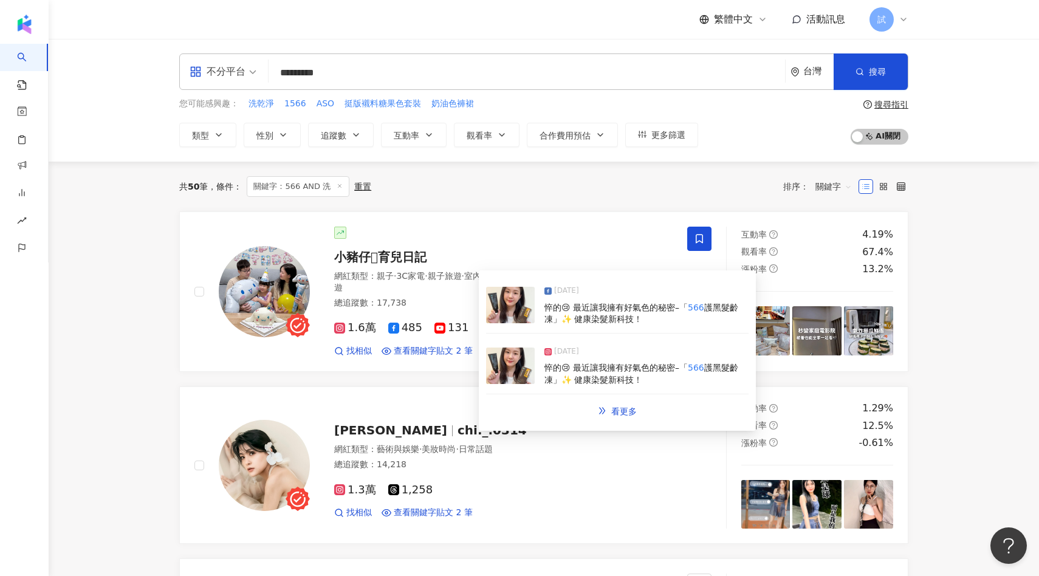
click at [506, 356] on img at bounding box center [510, 366] width 49 height 36
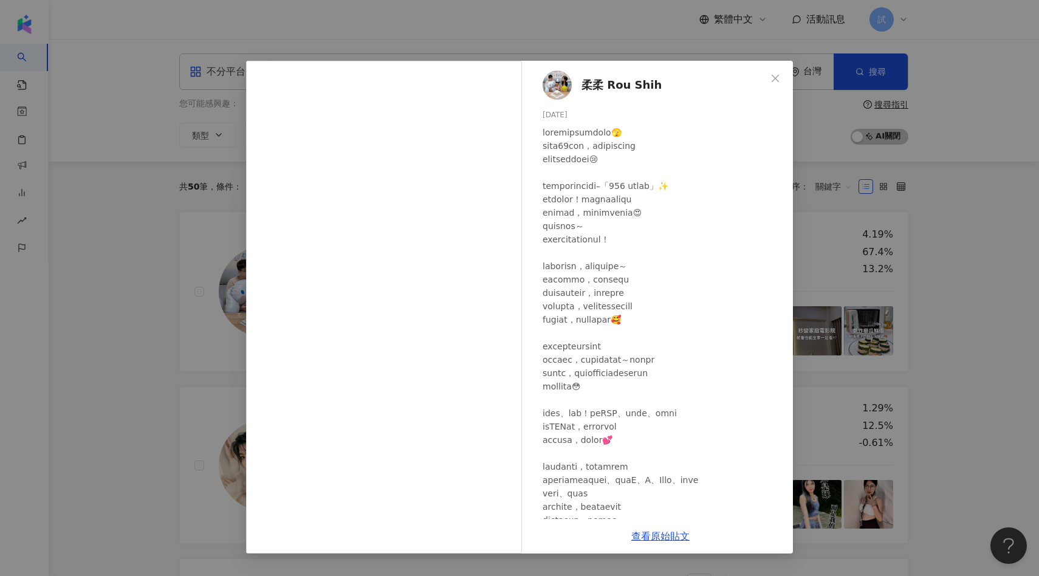
click at [194, 402] on div "柔柔 Rou Shih 2025/7/22 430 16 查看原始貼文" at bounding box center [519, 288] width 1039 height 576
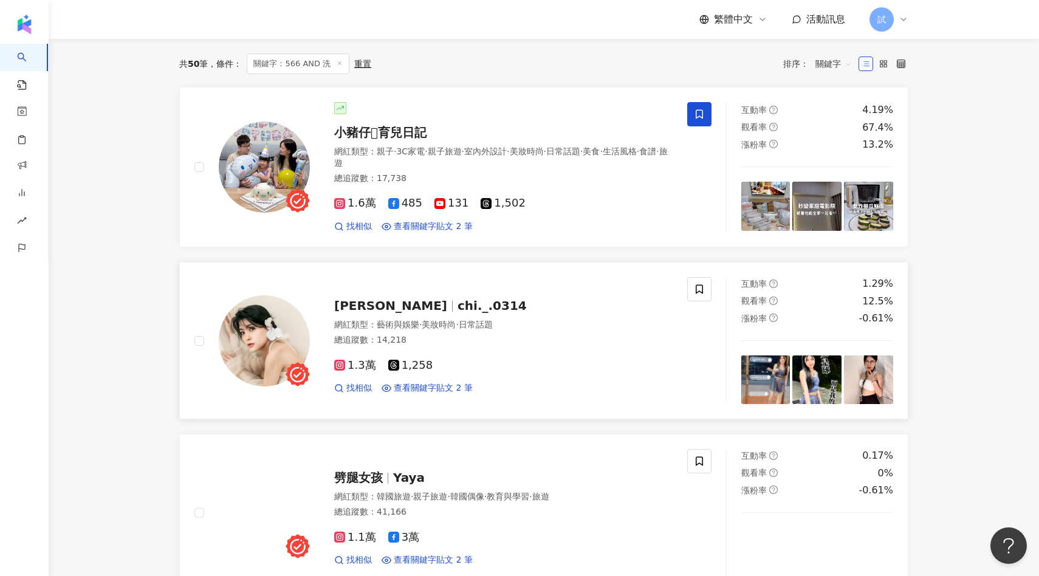
scroll to position [131, 0]
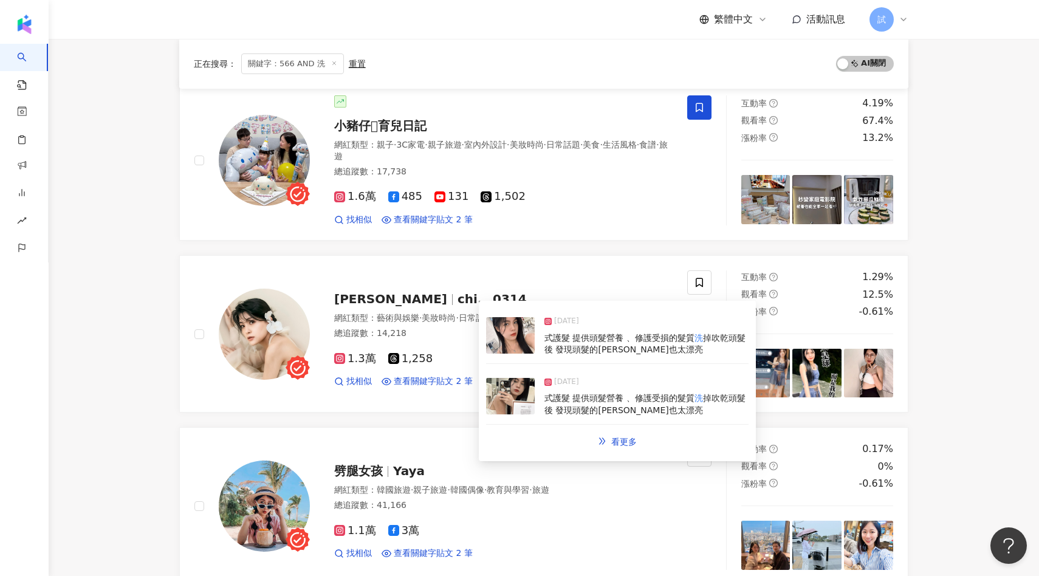
click at [518, 393] on img at bounding box center [510, 396] width 49 height 36
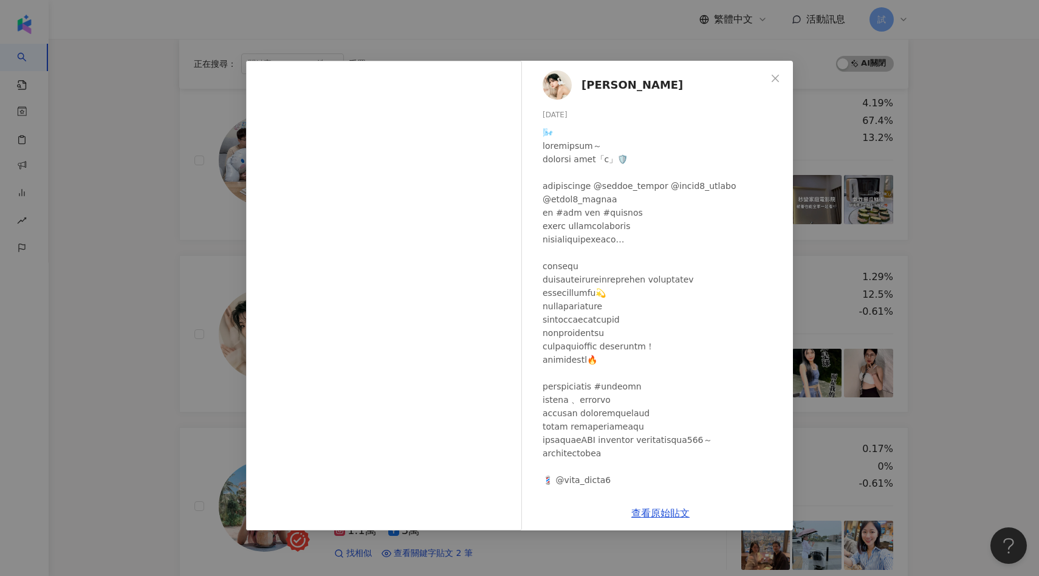
scroll to position [129, 0]
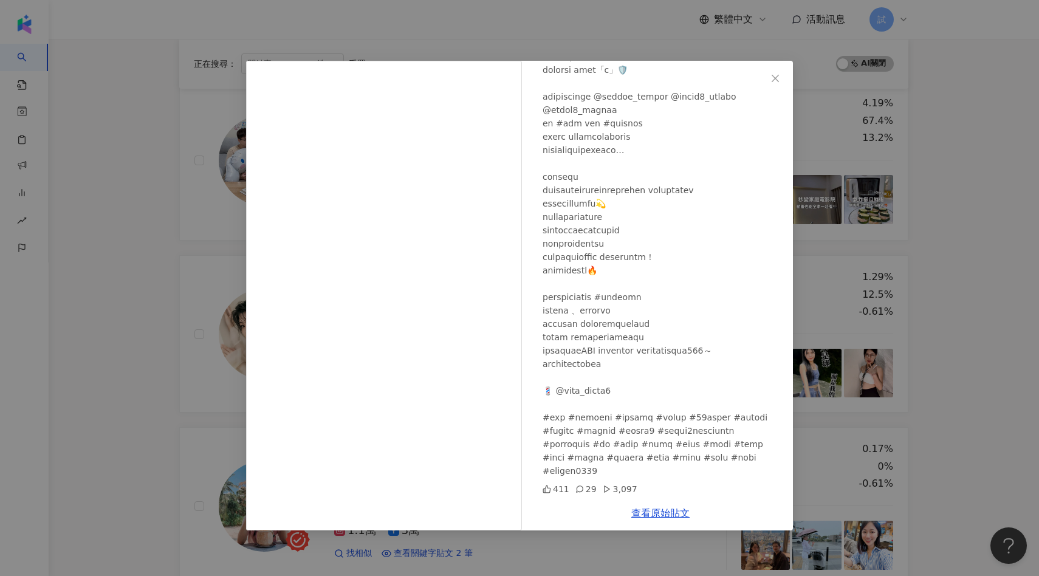
click at [243, 339] on div "Bi Chen 2024/10/25 411 29 3,097 查看原始貼文" at bounding box center [519, 288] width 1039 height 576
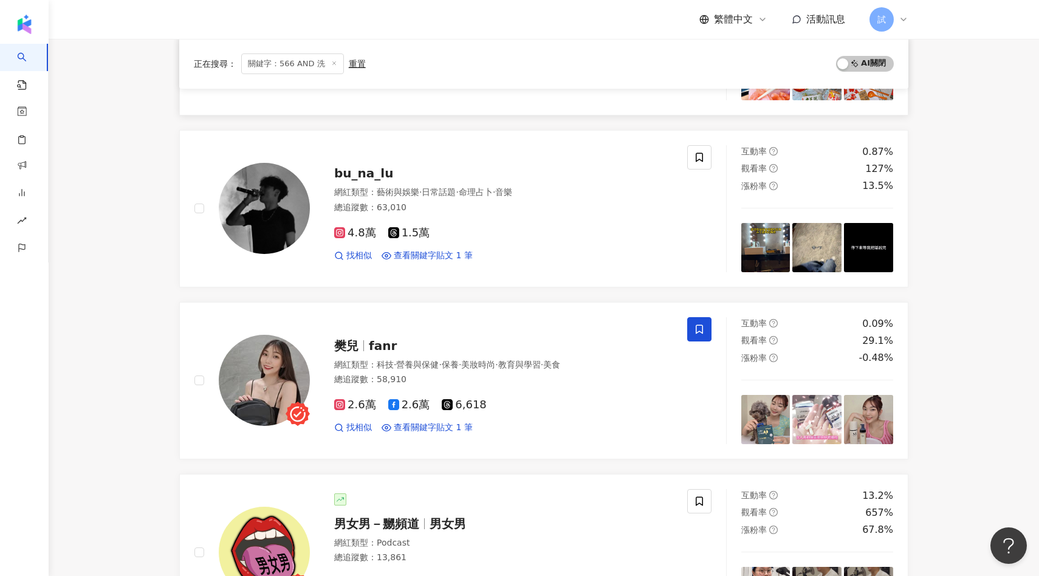
scroll to position [776, 0]
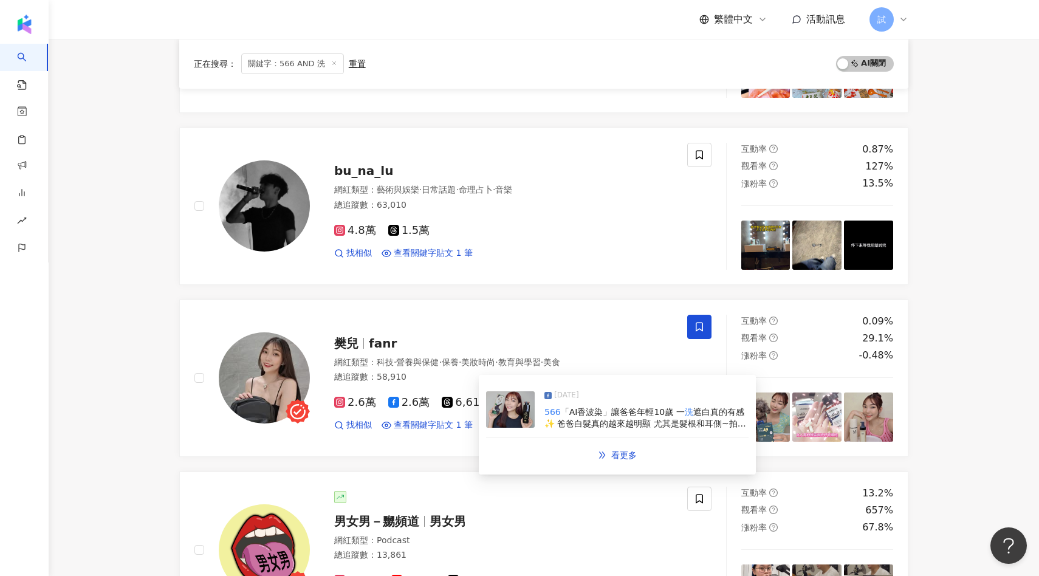
click at [509, 421] on img at bounding box center [510, 409] width 49 height 36
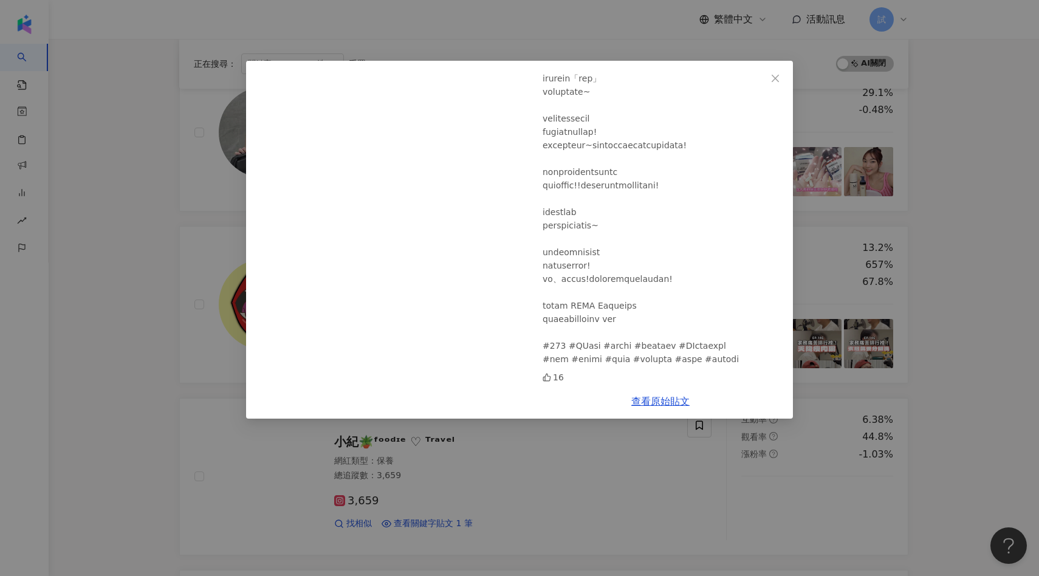
scroll to position [1023, 0]
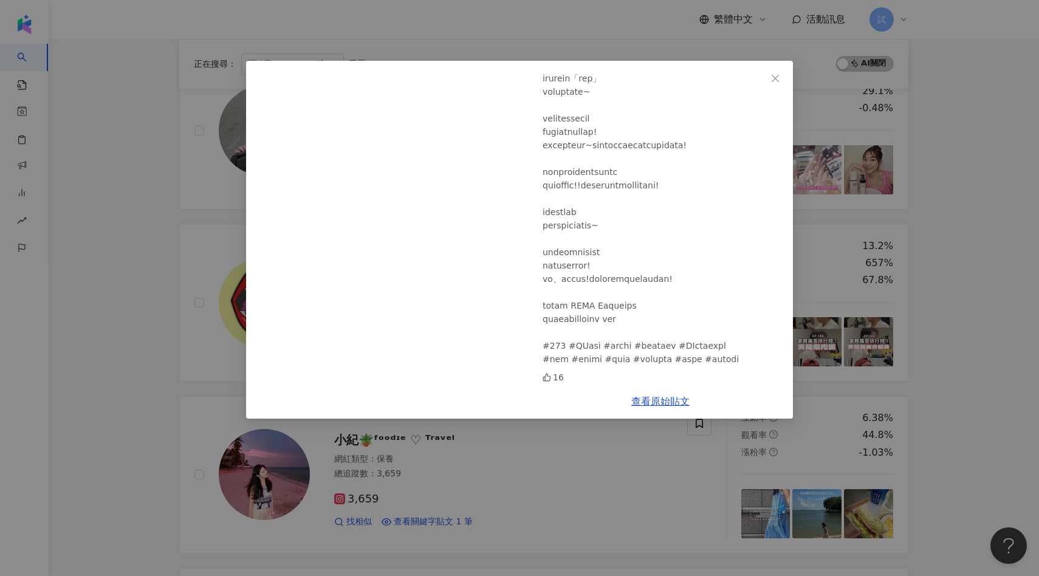
click at [548, 455] on div "樊兒 2025/7/23 16 查看原始貼文" at bounding box center [519, 288] width 1039 height 576
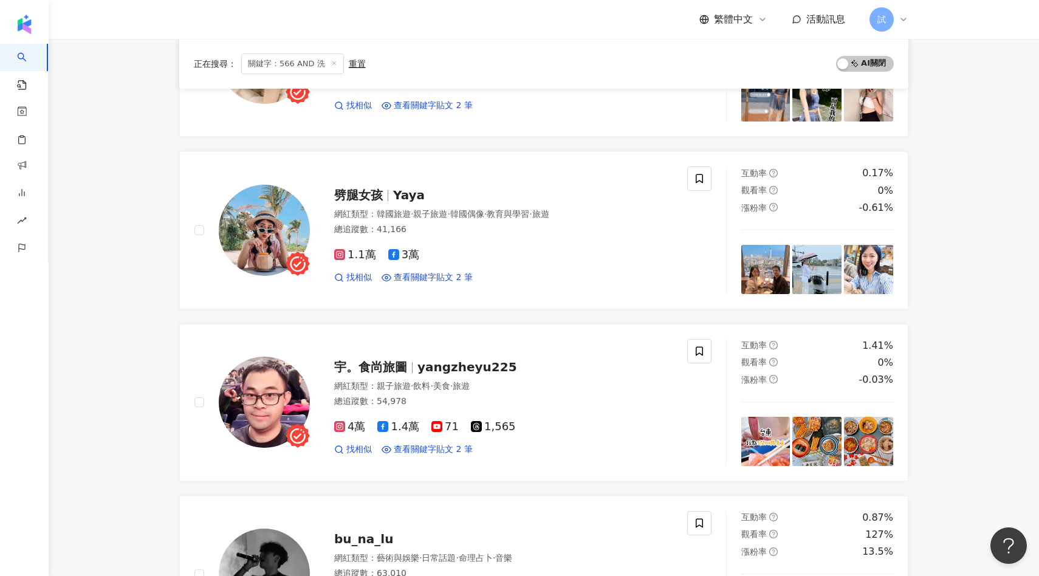
scroll to position [0, 0]
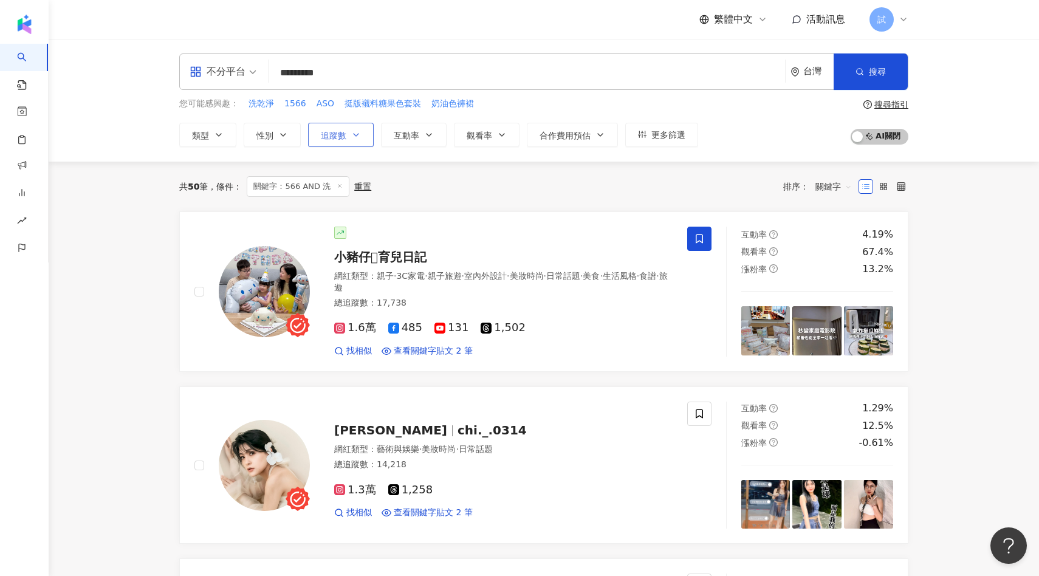
click at [332, 135] on span "追蹤數" at bounding box center [334, 136] width 26 height 10
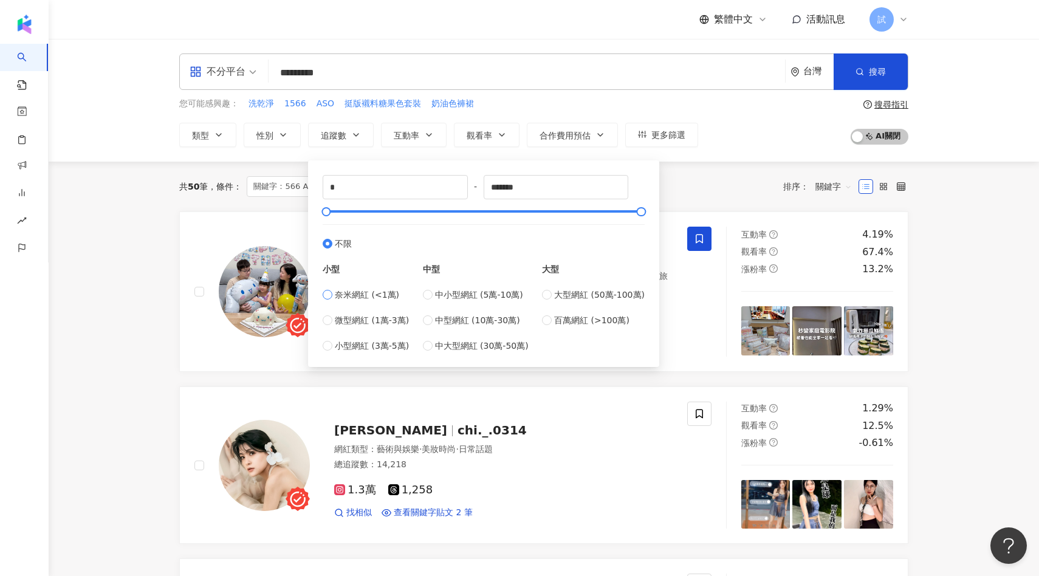
click at [391, 293] on span "奈米網紅 (<1萬)" at bounding box center [367, 294] width 64 height 13
type input "****"
type input "*******"
drag, startPoint x: 323, startPoint y: 215, endPoint x: 676, endPoint y: 210, distance: 353.2
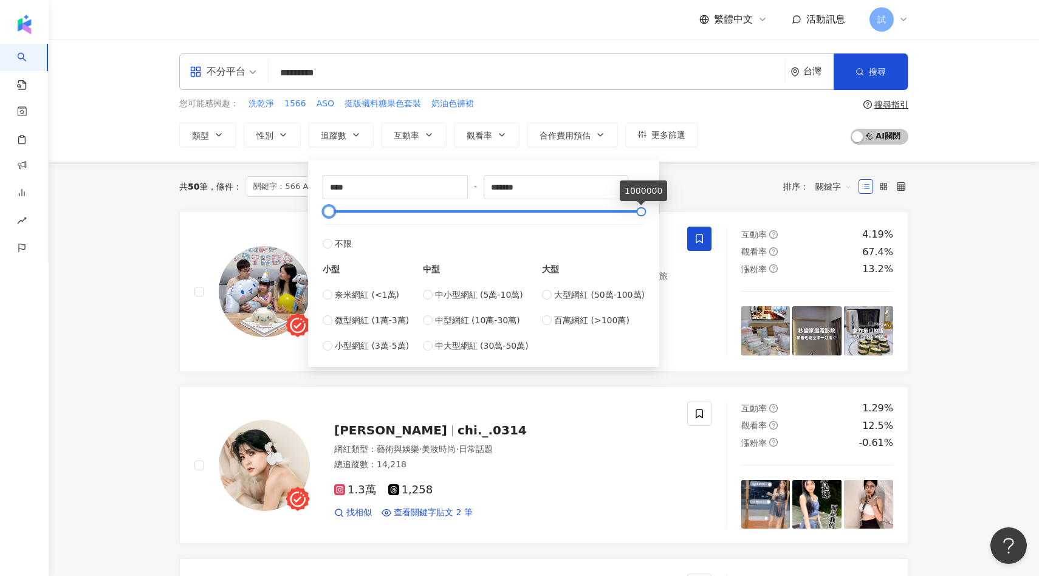
click at [692, 182] on div "共 50 筆 條件 ： 關鍵字：566 AND 洗 重置 排序： 關鍵字" at bounding box center [543, 186] width 729 height 21
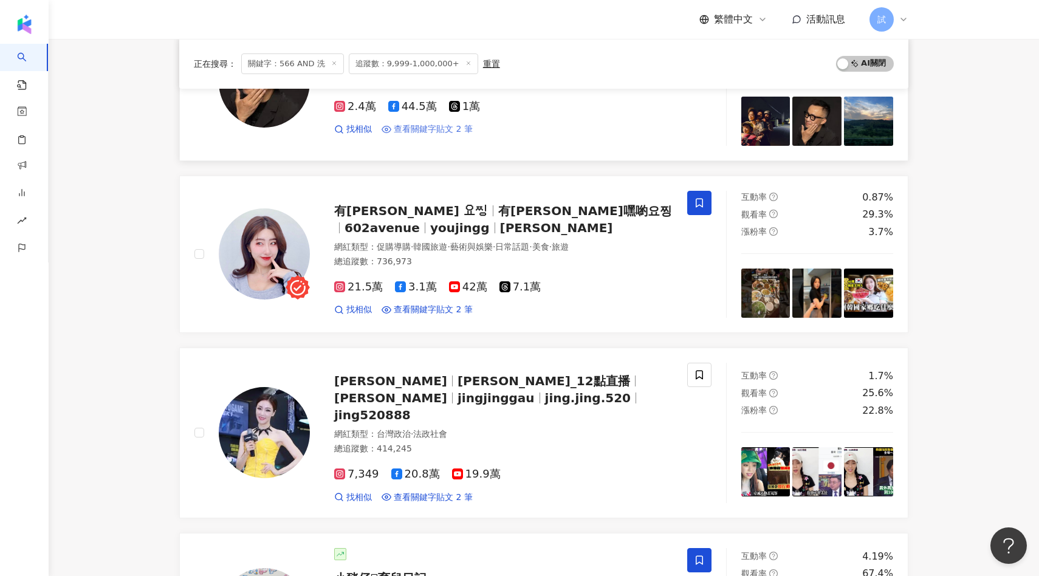
scroll to position [943, 0]
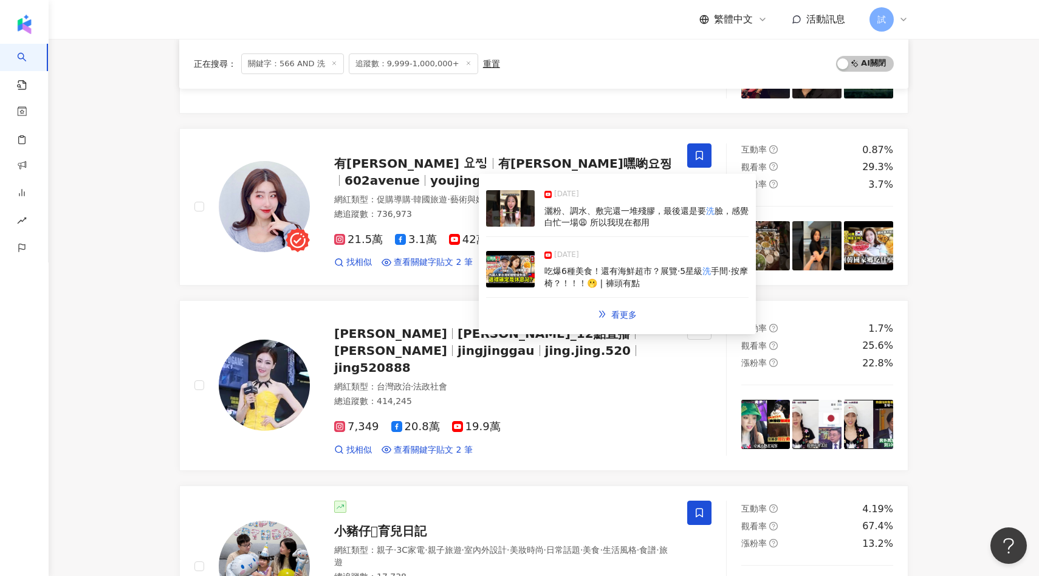
click at [508, 274] on img at bounding box center [510, 269] width 49 height 36
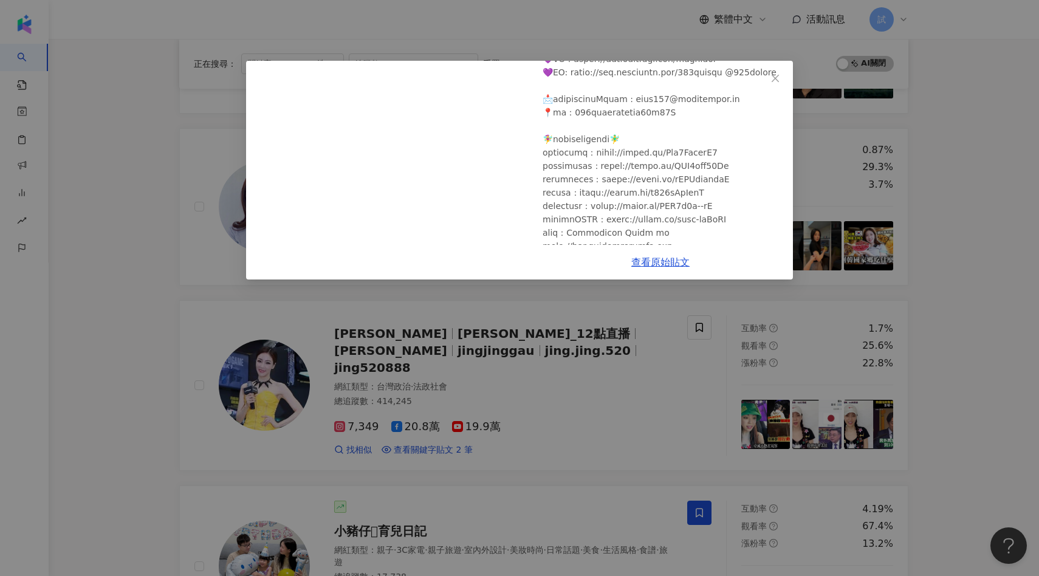
scroll to position [503, 0]
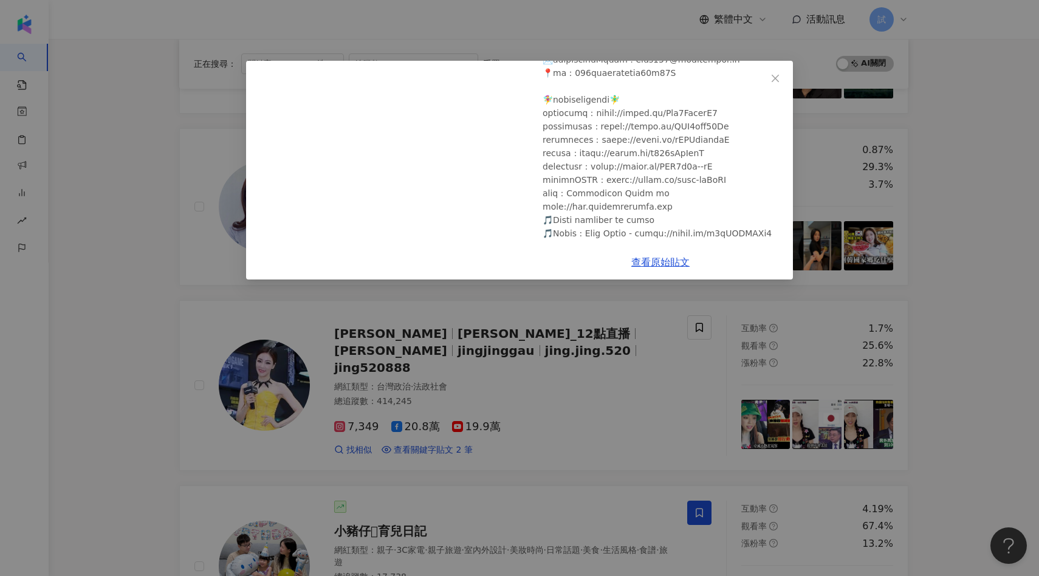
click at [564, 333] on div "有璟 요찡 2024/11/2 帶外國朋友去台灣國道休息站🇹🇼在蘇澳服務區吃爆6種美食！還有海鮮超市？展覽·5星級洗手間·按摩椅？！！！🫢 | 褲頭有點…" at bounding box center [519, 288] width 1039 height 576
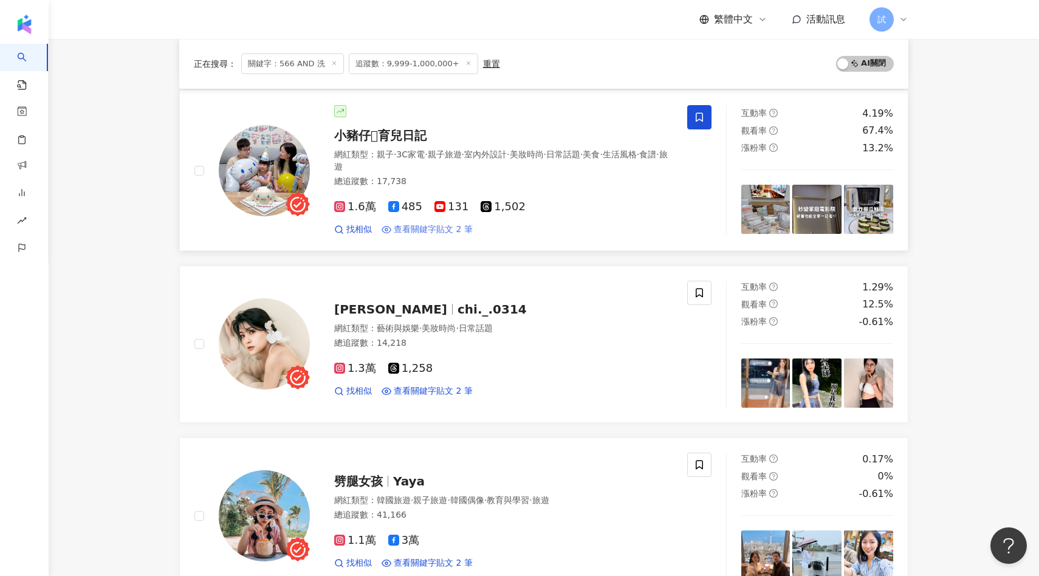
scroll to position [1379, 0]
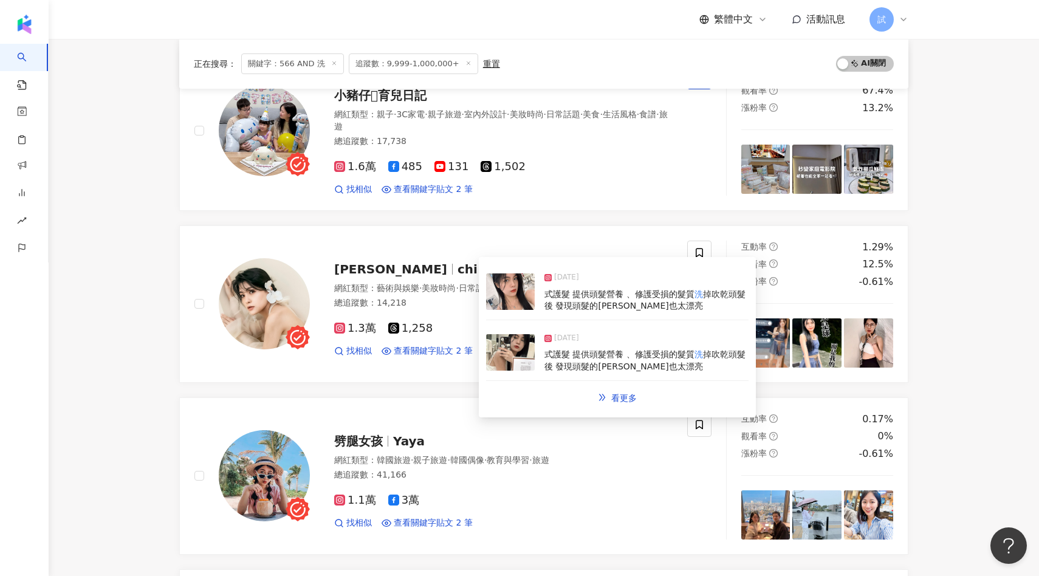
click at [515, 298] on img at bounding box center [510, 292] width 49 height 36
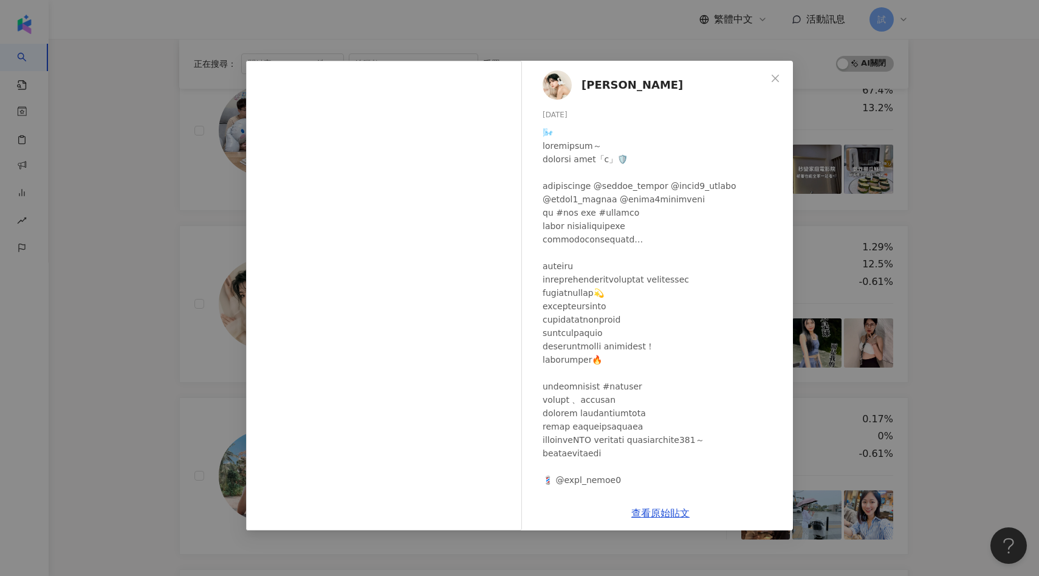
scroll to position [129, 0]
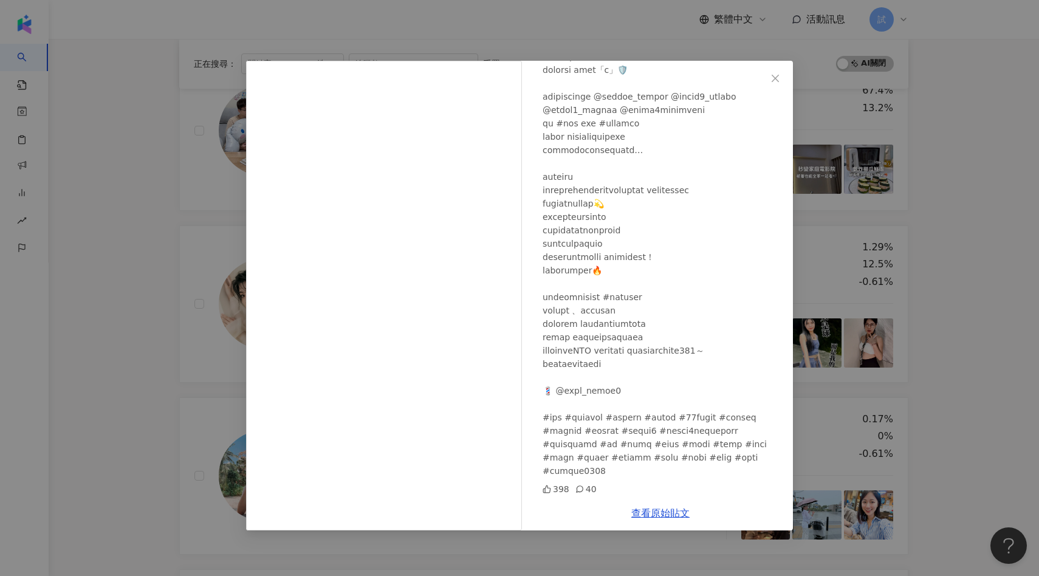
click at [814, 168] on div "Bi Chen 2024/10/27 398 40 查看原始貼文" at bounding box center [519, 288] width 1039 height 576
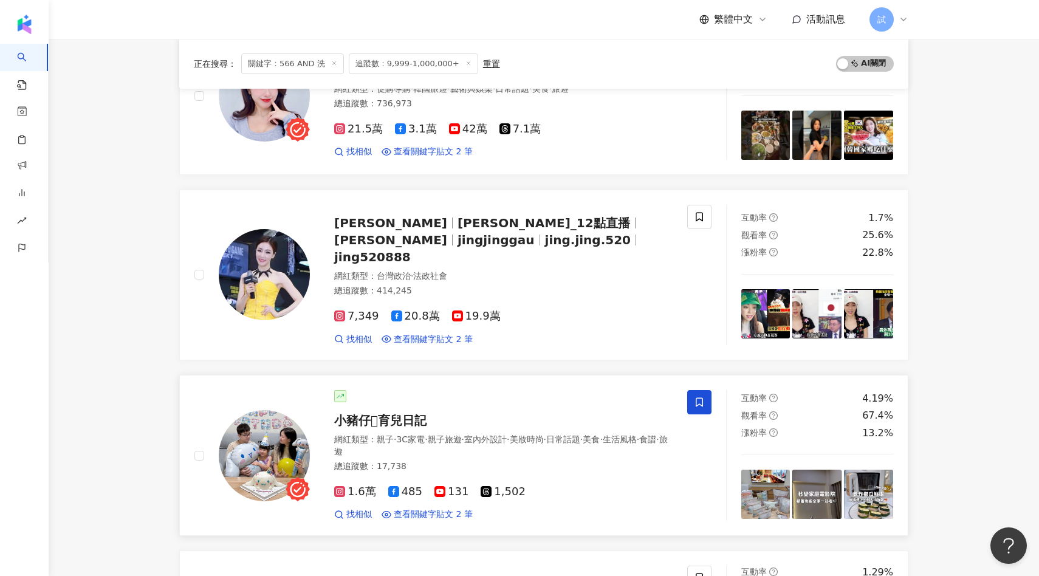
scroll to position [357, 0]
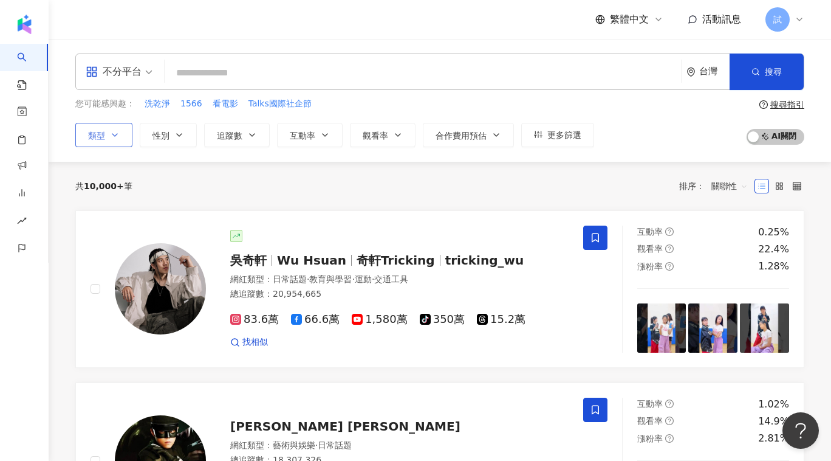
click at [121, 137] on button "類型" at bounding box center [103, 135] width 57 height 24
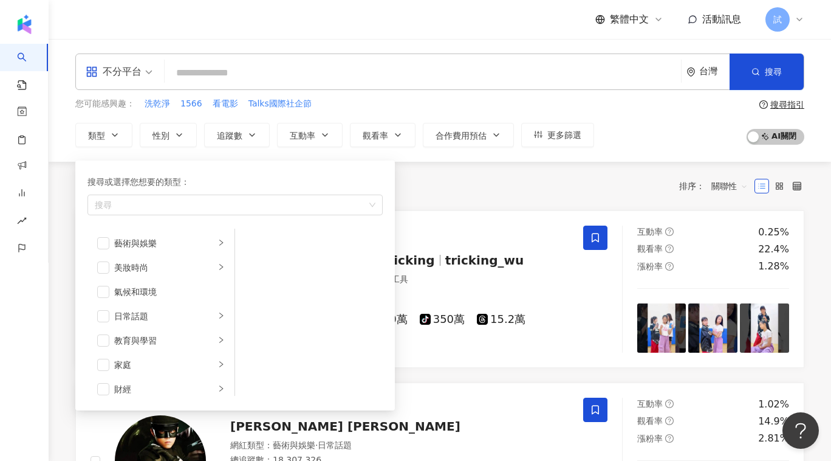
click at [190, 80] on input "search" at bounding box center [423, 72] width 507 height 23
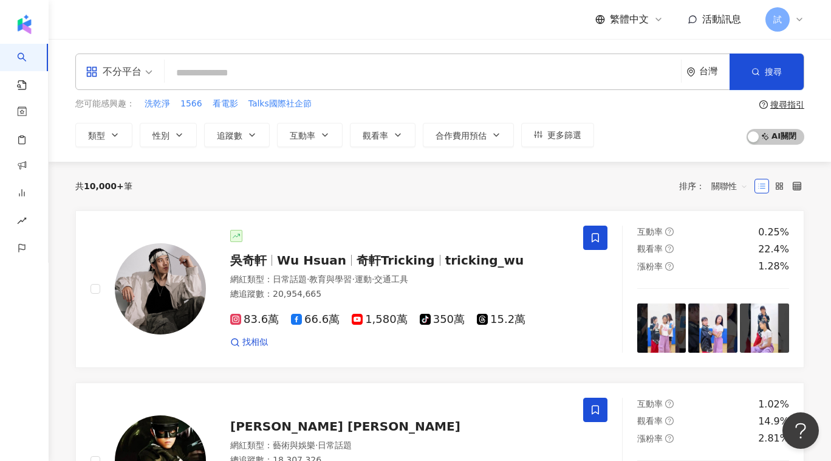
click at [232, 72] on input "search" at bounding box center [423, 72] width 507 height 23
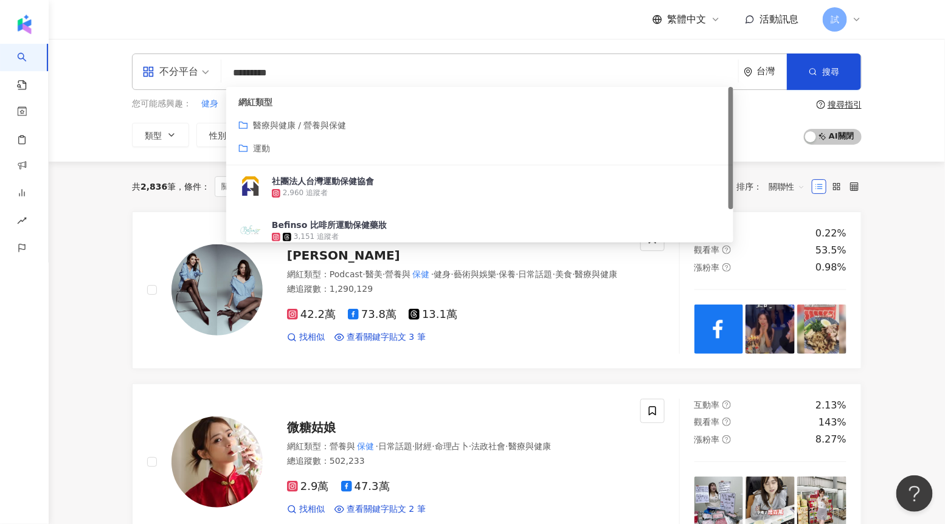
drag, startPoint x: 233, startPoint y: 73, endPoint x: 300, endPoint y: 67, distance: 67.7
click at [300, 67] on input "*********" at bounding box center [479, 72] width 507 height 23
type input "*********"
click at [188, 204] on div "共 2,836 筆 條件 ： 關鍵字：運動 AND 保健 重置 排序： 關聯性" at bounding box center [496, 187] width 729 height 50
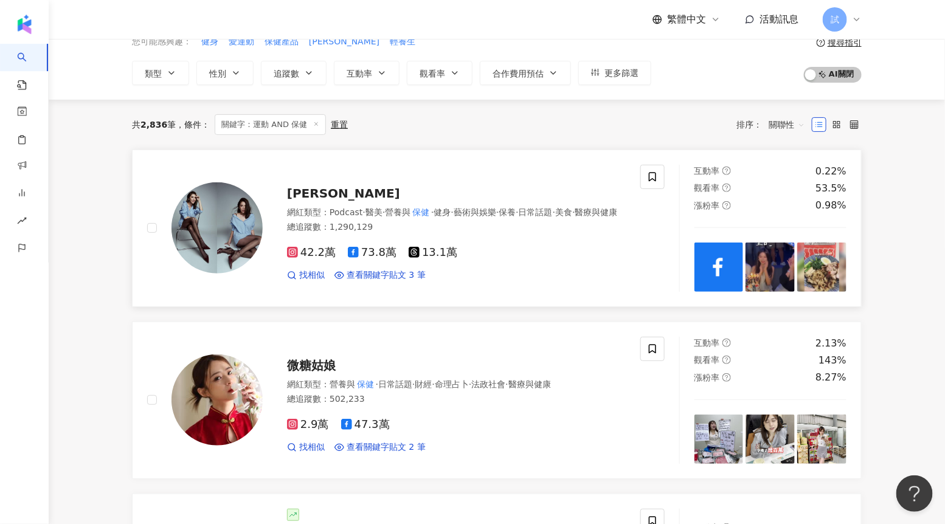
scroll to position [64, 0]
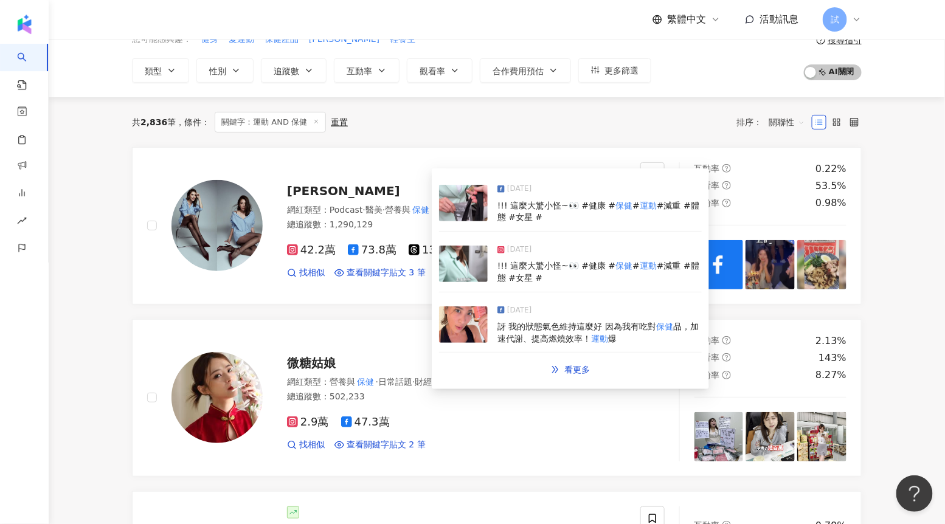
click at [465, 254] on img at bounding box center [463, 264] width 49 height 36
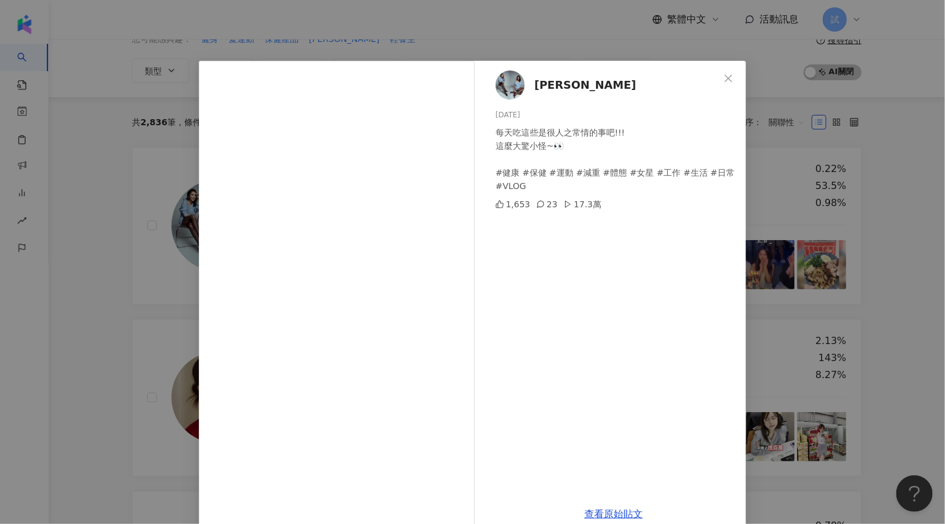
click at [111, 284] on div "胡小禎 2025/7/10 每天吃這些是很人之常情的事吧!!! 這麼大驚小怪~👀 #健康 #保健 #運動 #減重 #體態 #女星 #工作 #生活 #日常 #V…" at bounding box center [472, 262] width 945 height 524
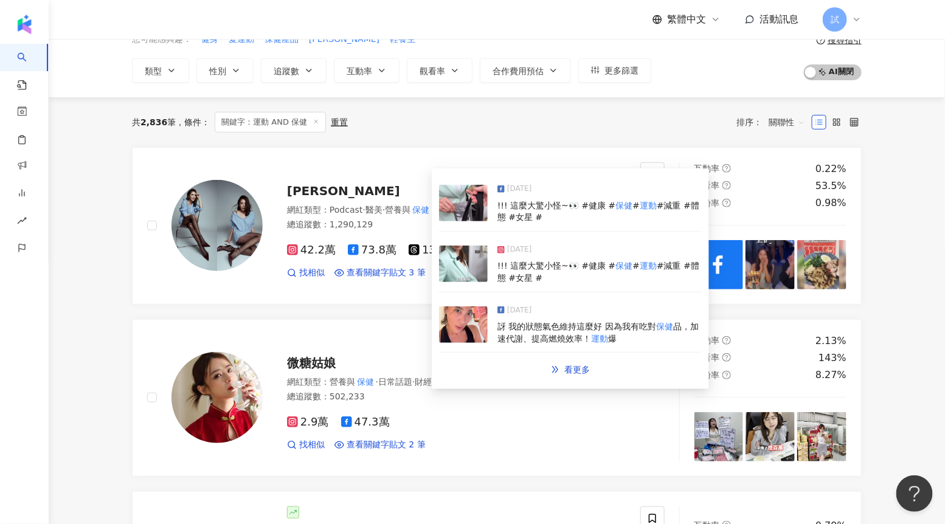
click at [469, 209] on img at bounding box center [463, 203] width 49 height 36
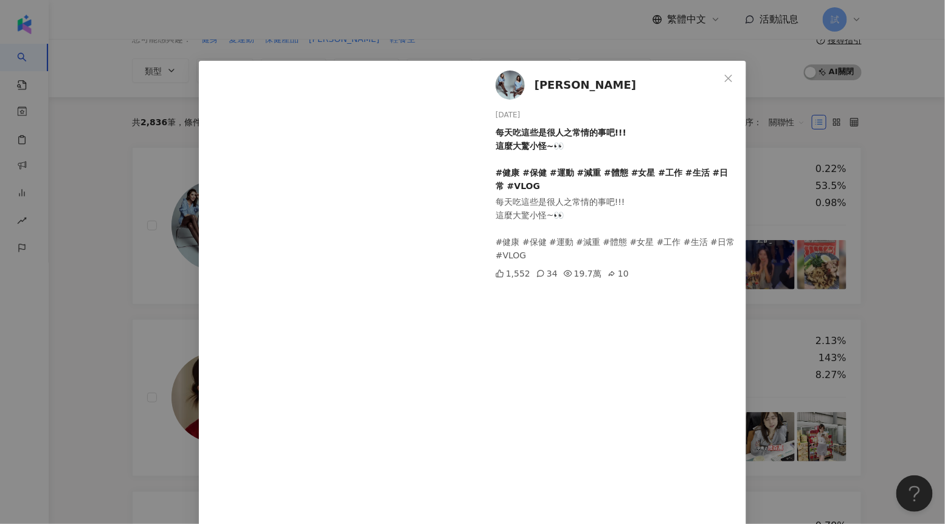
click at [110, 306] on div "胡小禎 2025/7/10 每天吃這些是很人之常情的事吧!!! 這麼大驚小怪~👀 #健康 #保健 #運動 #減重 #體態 #女星 #工作 #生活 #日常 #V…" at bounding box center [472, 262] width 945 height 524
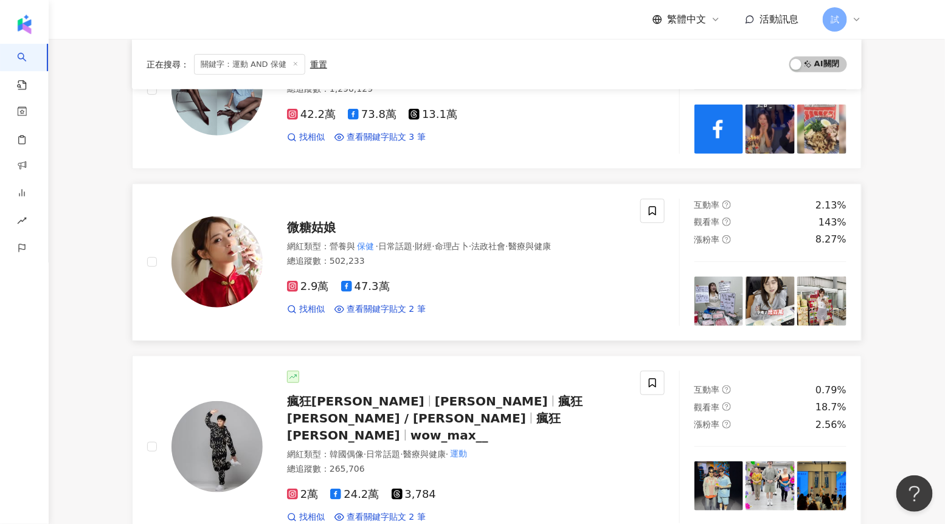
scroll to position [207, 0]
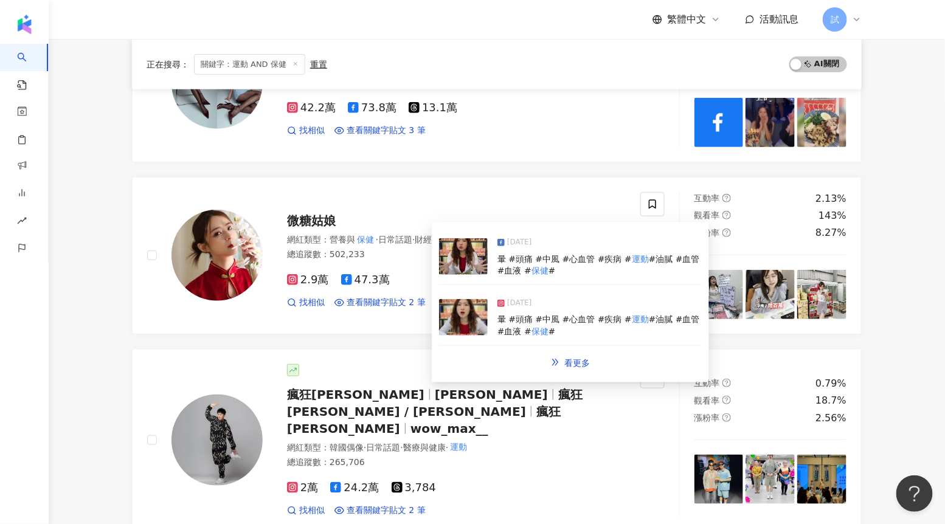
click at [461, 323] on img at bounding box center [463, 317] width 49 height 36
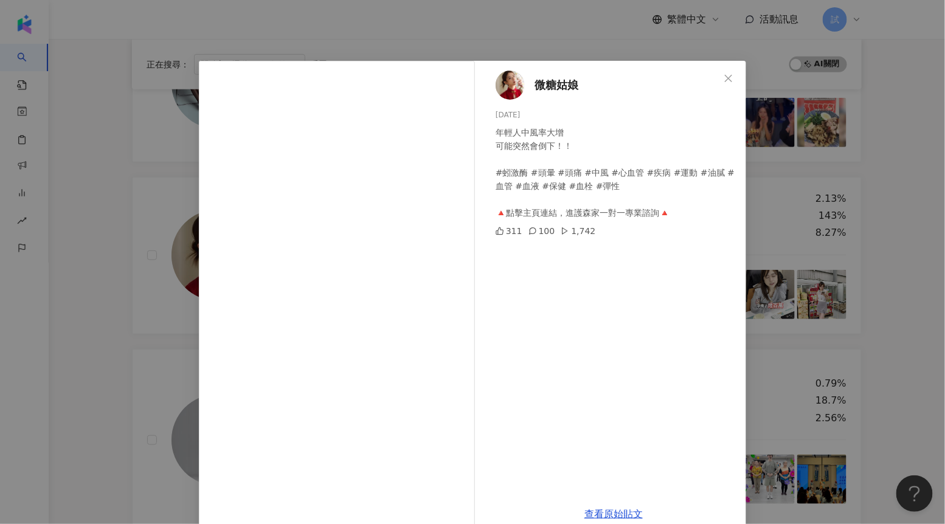
click at [109, 312] on div "微糖姑娘 2025/6/2 年輕人中風率大增 可能突然會倒下！！ #蚓激酶 #頭暈 #頭痛 #中風 #心血管 #疾病 #運動 #油膩 #血管 #血液 #保健 …" at bounding box center [472, 262] width 945 height 524
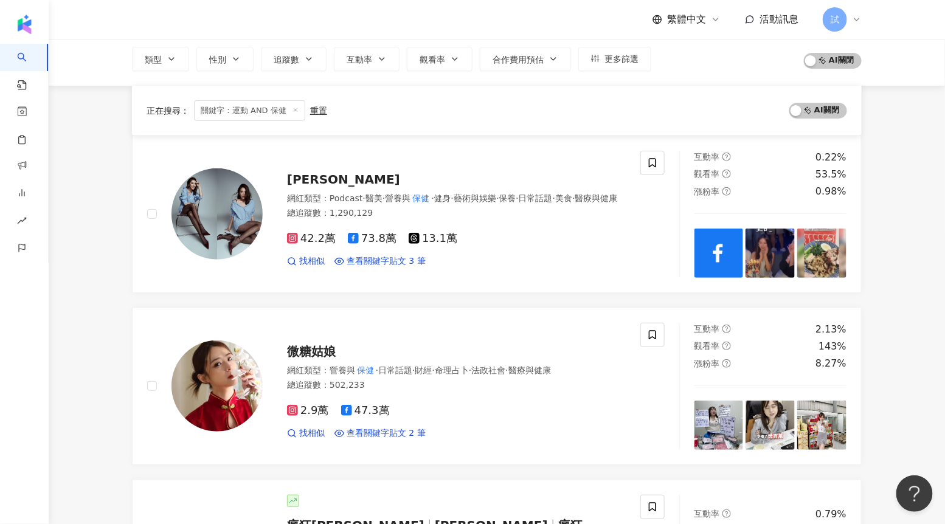
scroll to position [0, 0]
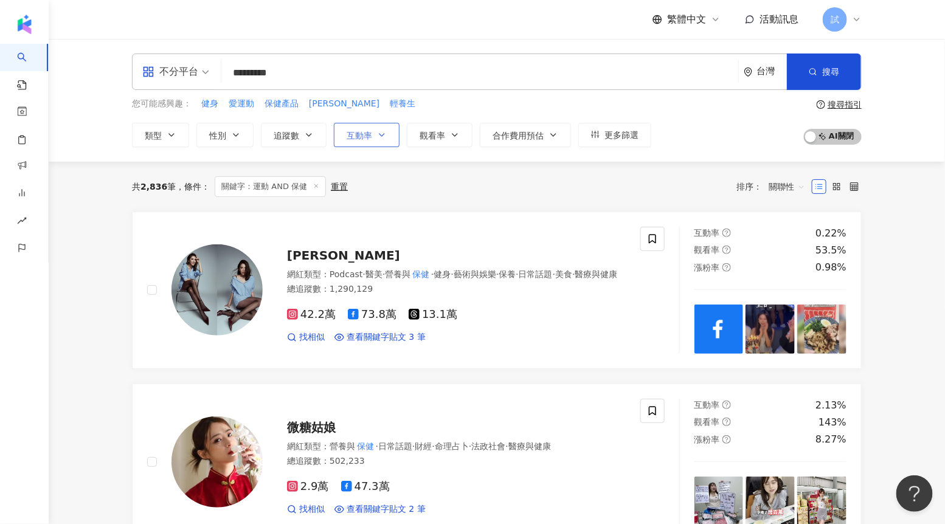
click at [370, 131] on span "互動率" at bounding box center [359, 136] width 26 height 10
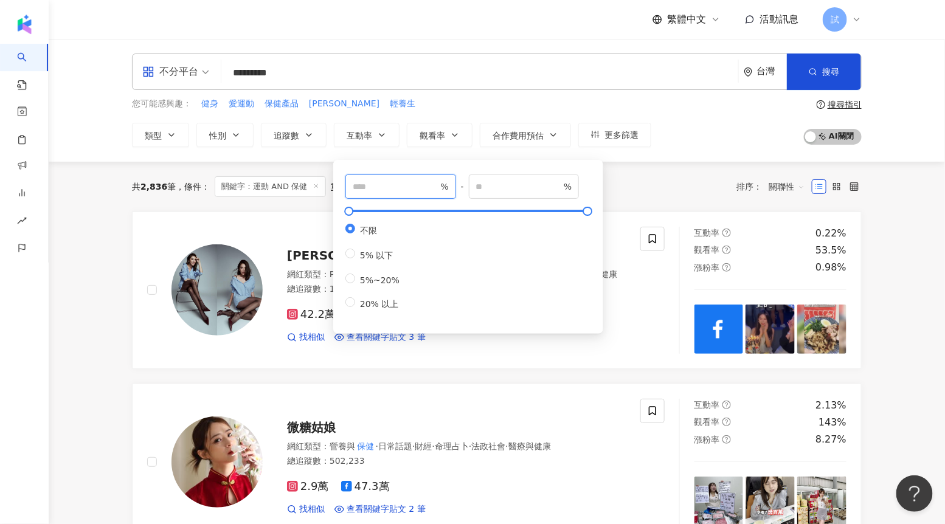
click at [376, 190] on input "number" at bounding box center [395, 186] width 85 height 13
type input "*"
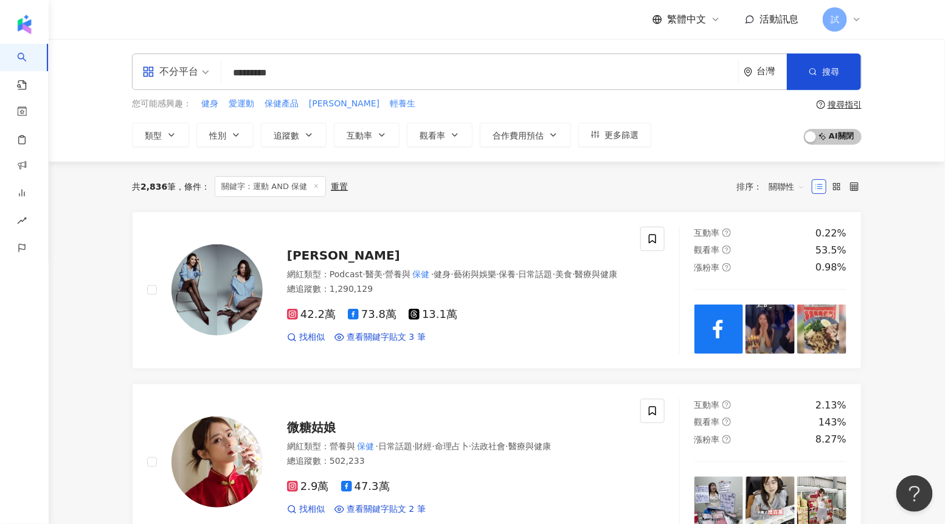
click at [618, 198] on div "共 2,836 筆 條件 ： 關鍵字：運動 AND 保健 重置 排序： 關聯性" at bounding box center [496, 187] width 729 height 50
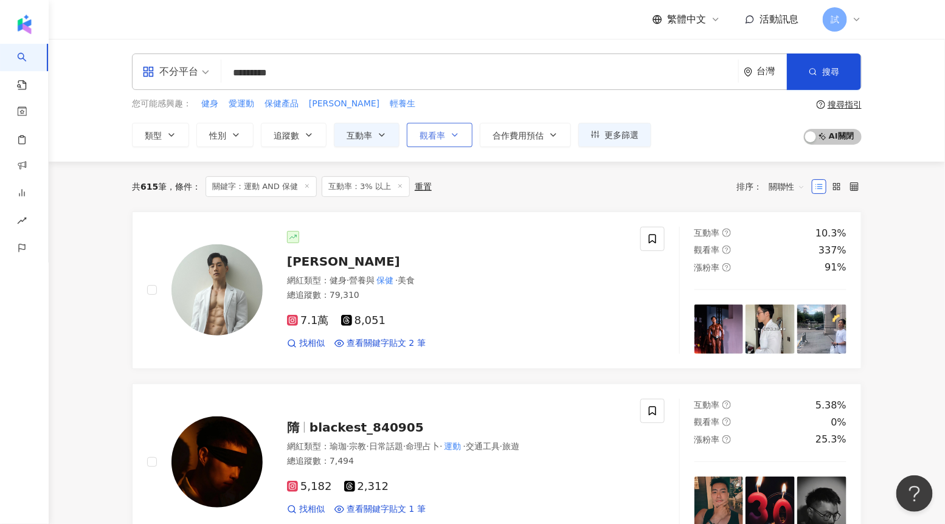
click at [425, 127] on button "觀看率" at bounding box center [440, 135] width 66 height 24
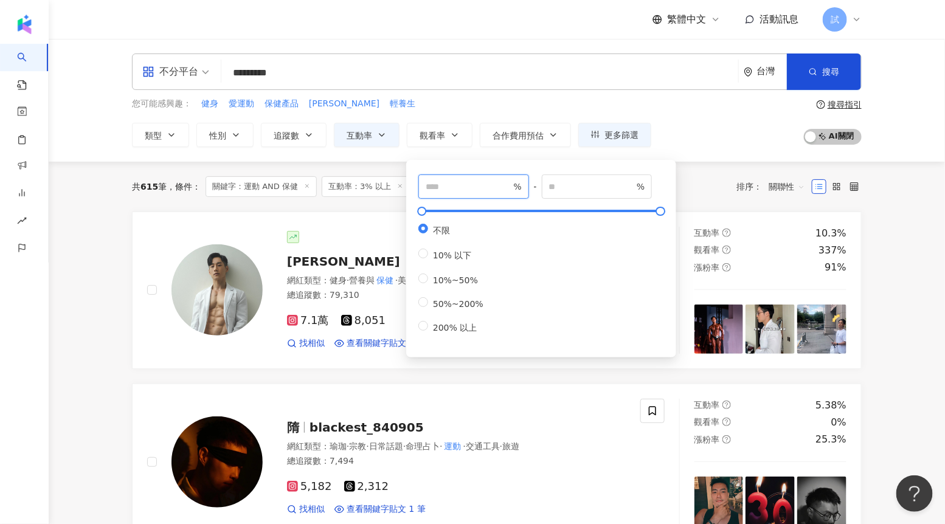
click at [441, 186] on input "number" at bounding box center [467, 186] width 85 height 13
type input "***"
click at [690, 195] on div "共 615 筆 條件 ： 關鍵字：運動 AND 保健 互動率：3% 以上 重置 排序： 關聯性" at bounding box center [496, 186] width 729 height 21
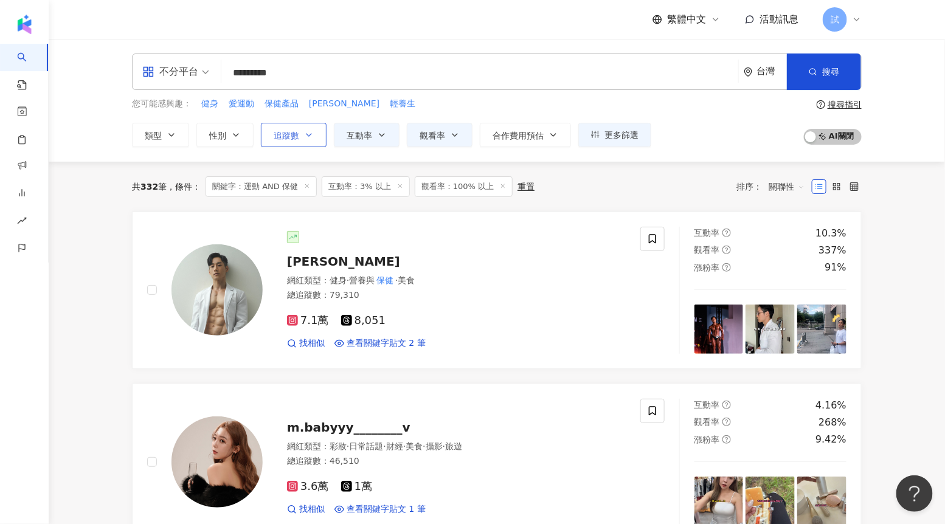
click at [281, 128] on button "追蹤數" at bounding box center [294, 135] width 66 height 24
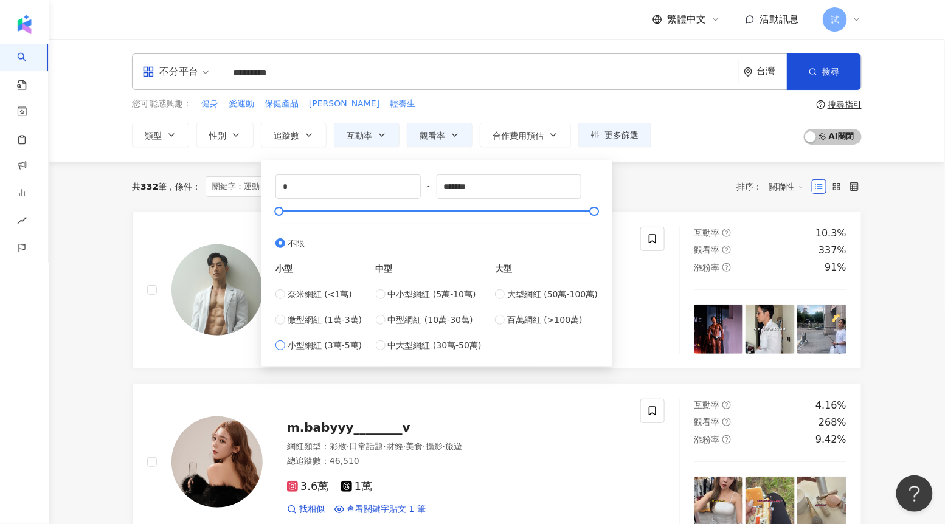
click at [325, 346] on span "小型網紅 (3萬-5萬)" at bounding box center [324, 345] width 74 height 13
type input "*****"
type input "*"
drag, startPoint x: 287, startPoint y: 212, endPoint x: 269, endPoint y: 215, distance: 19.0
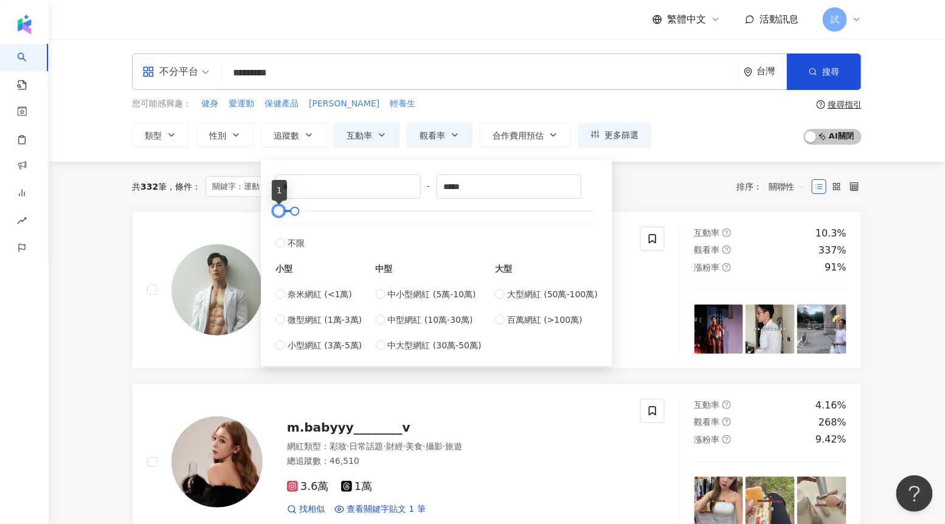
click at [269, 215] on div "* - ***** 不限 小型 奈米網紅 (<1萬) 微型網紅 (1萬-3萬) 小型網紅 (3萬-5萬) 中型 中小型網紅 (5萬-10萬) 中型網紅 (10…" at bounding box center [436, 263] width 337 height 192
click at [625, 194] on div "共 332 筆 條件 ： 關鍵字：運動 AND 保健 互動率：3% 以上 觀看率：100% 以上 重置 排序： 關聯性" at bounding box center [496, 186] width 729 height 21
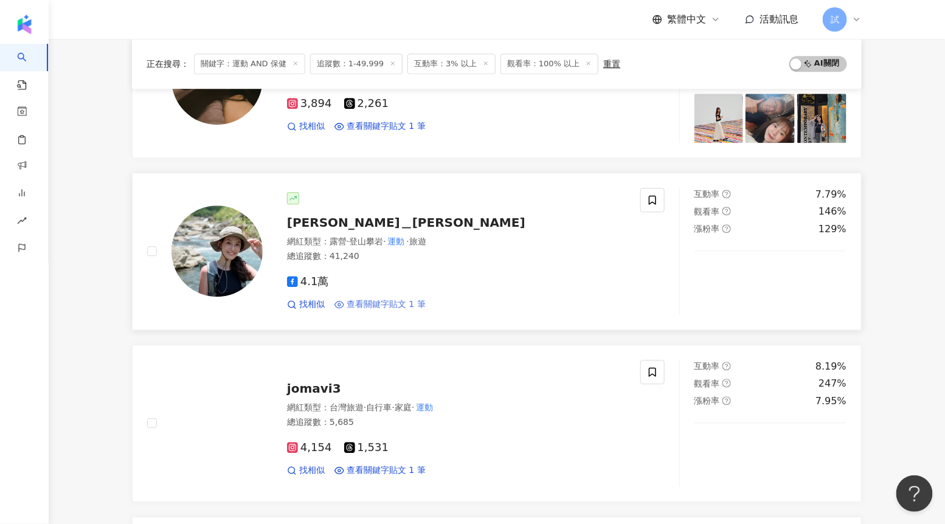
scroll to position [1074, 0]
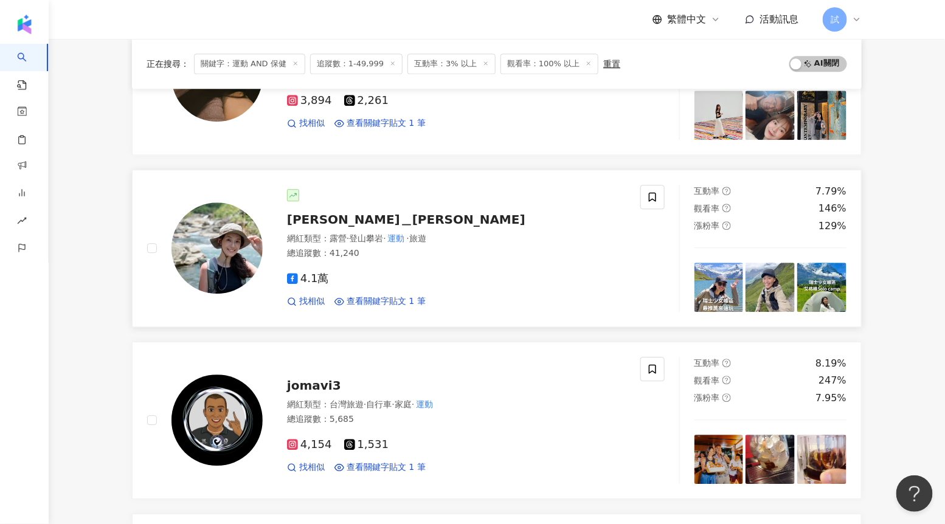
click at [311, 221] on span "山谷谷＿谷庭" at bounding box center [406, 219] width 238 height 15
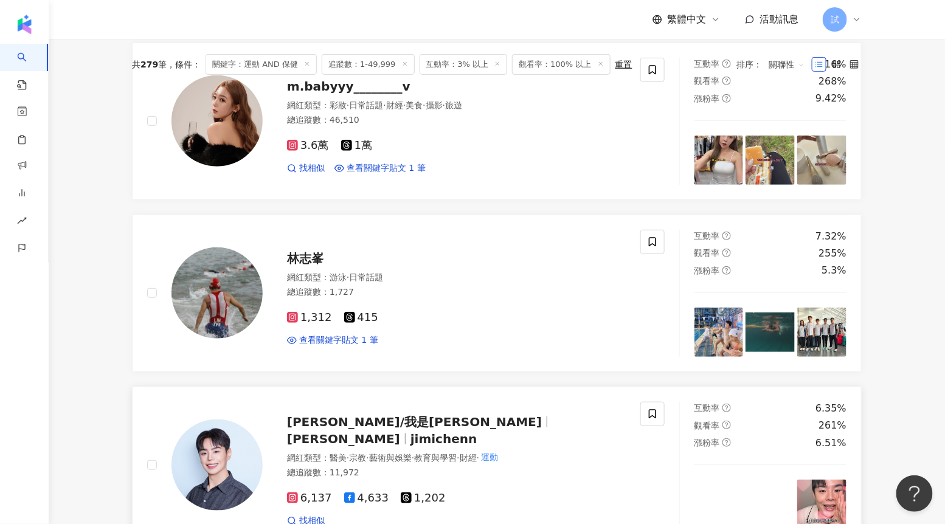
scroll to position [0, 0]
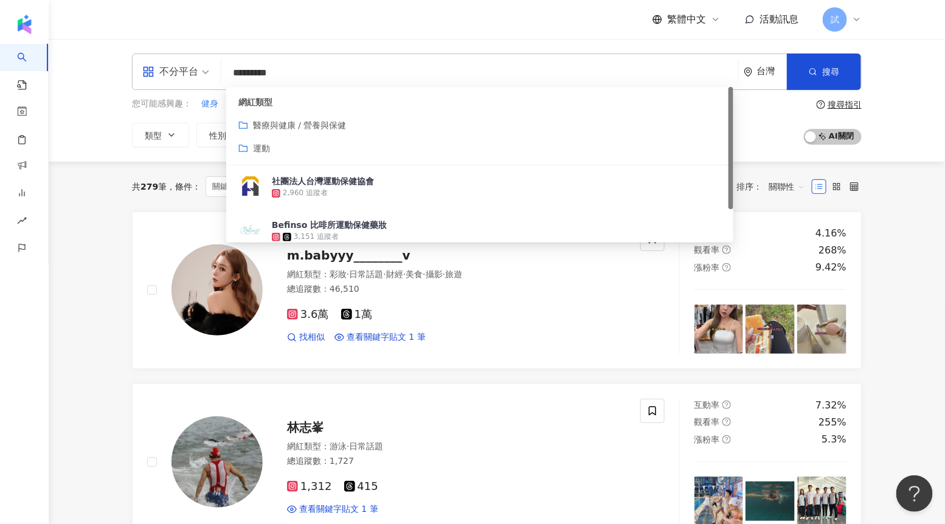
drag, startPoint x: 315, startPoint y: 74, endPoint x: 199, endPoint y: 72, distance: 116.1
click at [199, 72] on div "不分平台 ********* 台灣 搜尋 customizedTag 45356f80-c3d8-4e3a-8c0e-655690310255 網紅類型 醫療…" at bounding box center [496, 71] width 729 height 36
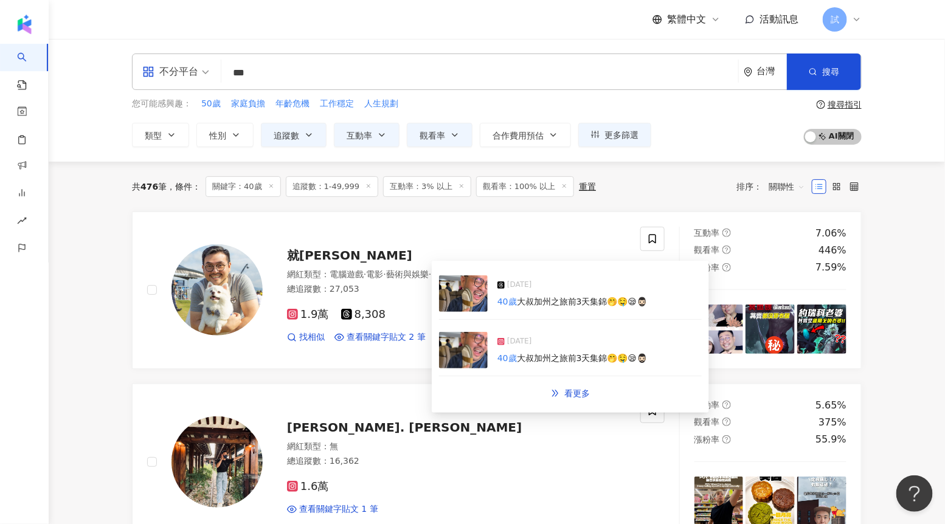
type input "***"
click at [469, 353] on img at bounding box center [463, 350] width 49 height 36
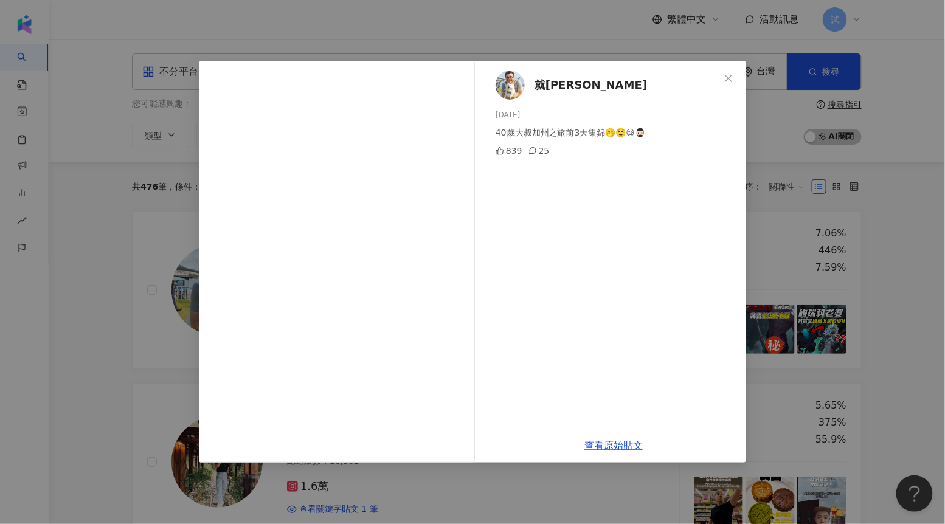
click at [87, 309] on div "就Jon 2025/5/31 40歲大叔加州之旅前3天集錦🤭🤤😪🧔🏻‍♂️ 839 25 查看原始貼文" at bounding box center [472, 262] width 945 height 524
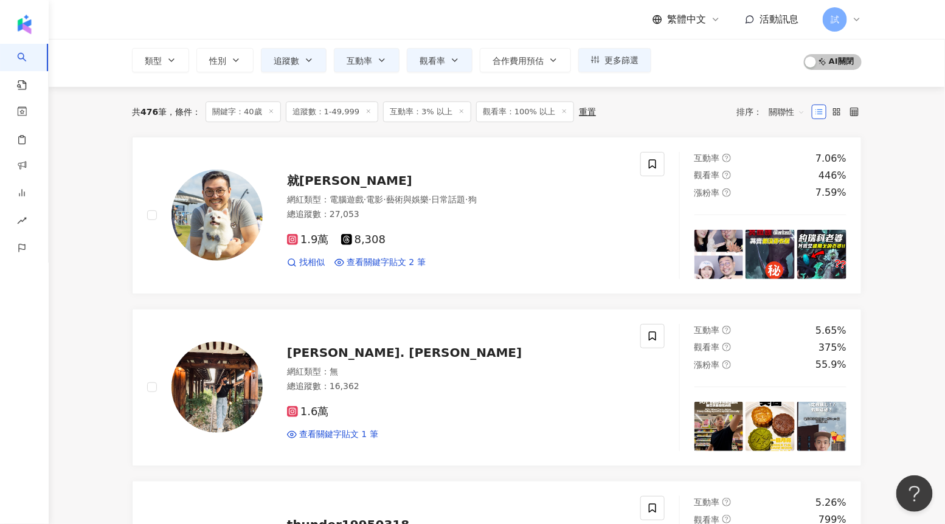
scroll to position [75, 0]
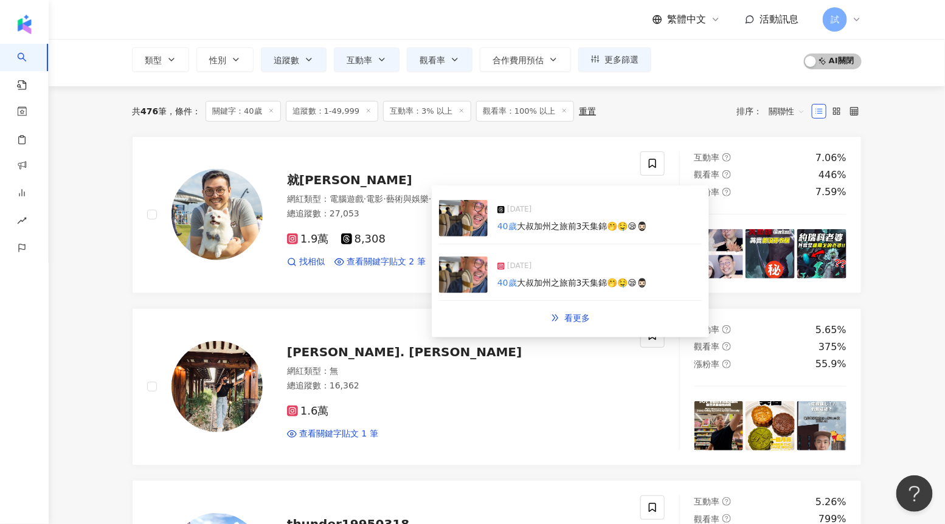
click at [449, 272] on img at bounding box center [463, 274] width 49 height 36
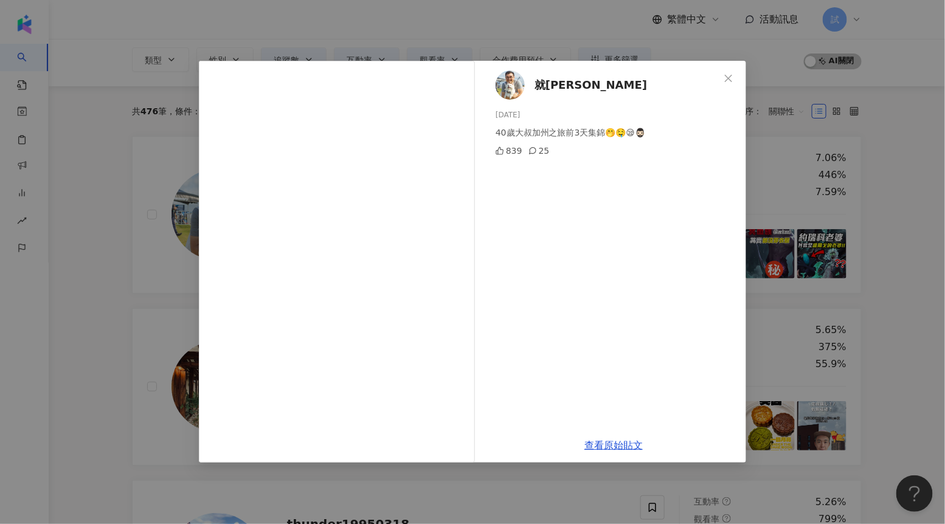
click at [117, 280] on div "就Jon 2025/5/31 40歲大叔加州之旅前3天集錦🤭🤤😪🧔🏻‍♂️ 839 25 查看原始貼文" at bounding box center [472, 262] width 945 height 524
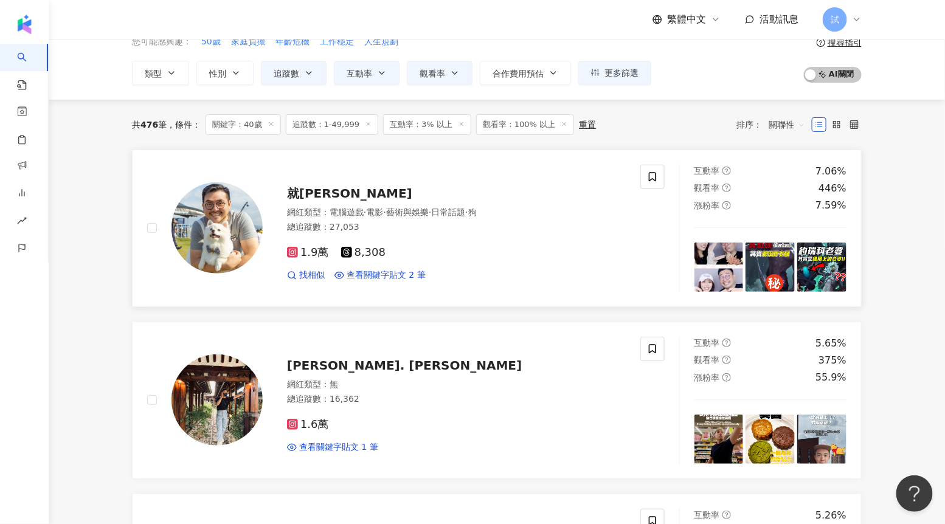
scroll to position [0, 0]
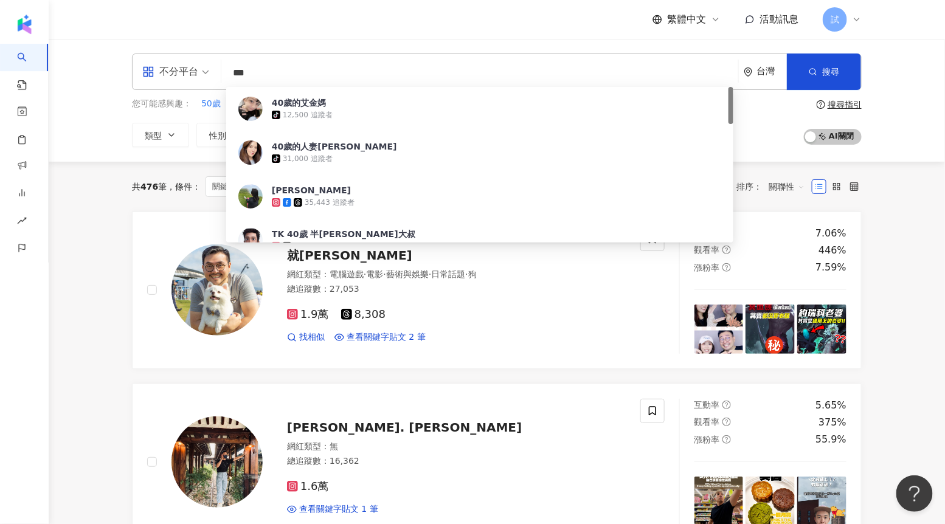
drag, startPoint x: 264, startPoint y: 72, endPoint x: 222, endPoint y: 74, distance: 42.6
click at [222, 74] on div "不分平台 *** 台灣 搜尋 0ced3501-1f70-4123-bfc2-37b7cc97c2e4 40歲的艾金媽 tiktok-icon 12,500 …" at bounding box center [496, 71] width 729 height 36
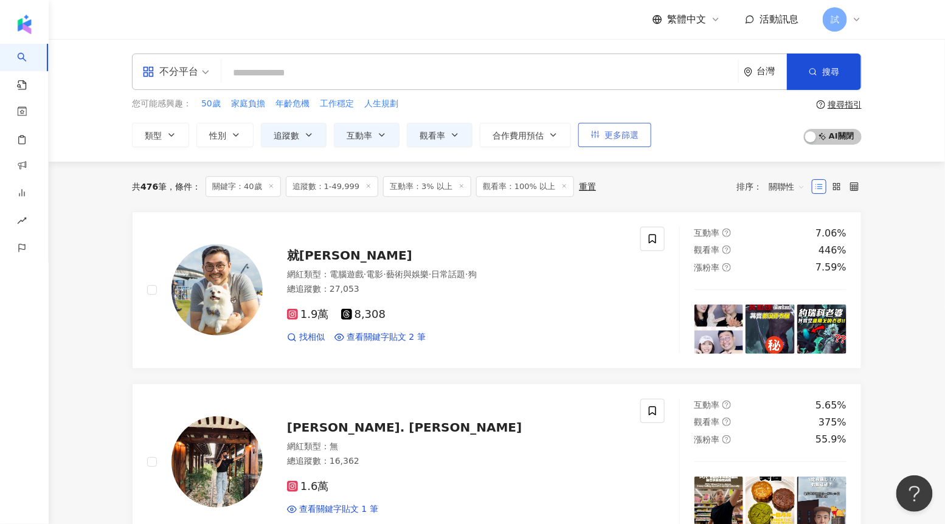
click at [608, 134] on span "更多篩選" at bounding box center [621, 135] width 34 height 10
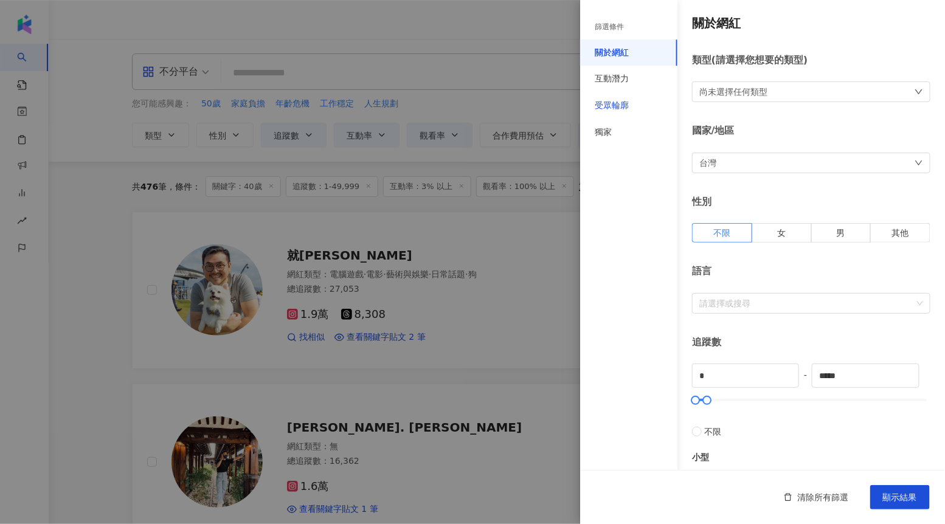
click at [618, 102] on div "受眾輪廓" at bounding box center [611, 106] width 34 height 12
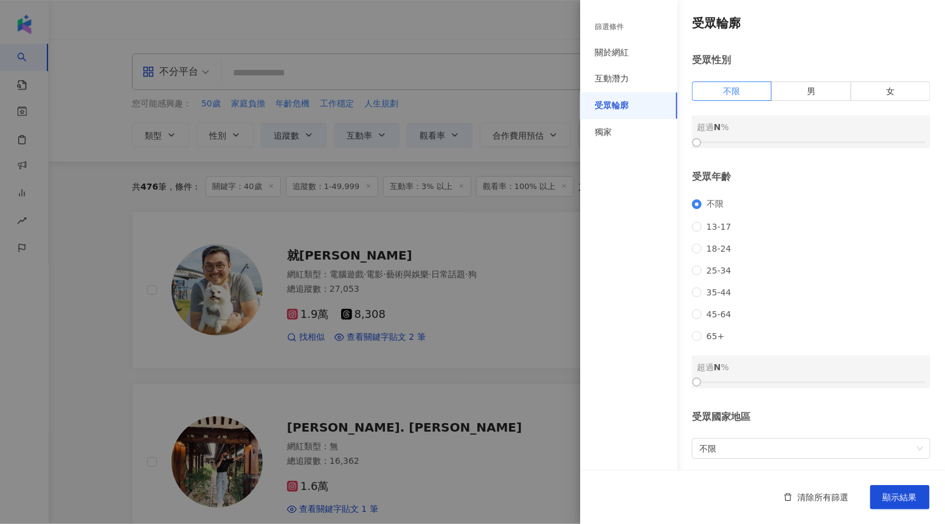
click at [554, 202] on div at bounding box center [472, 262] width 945 height 524
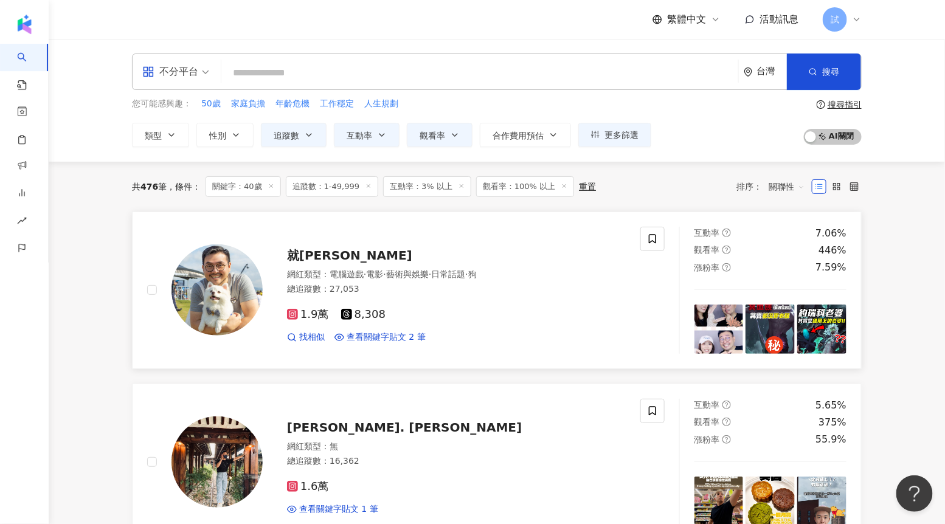
click at [306, 258] on span "就Jon" at bounding box center [349, 255] width 125 height 15
click at [377, 75] on input "search" at bounding box center [479, 72] width 507 height 23
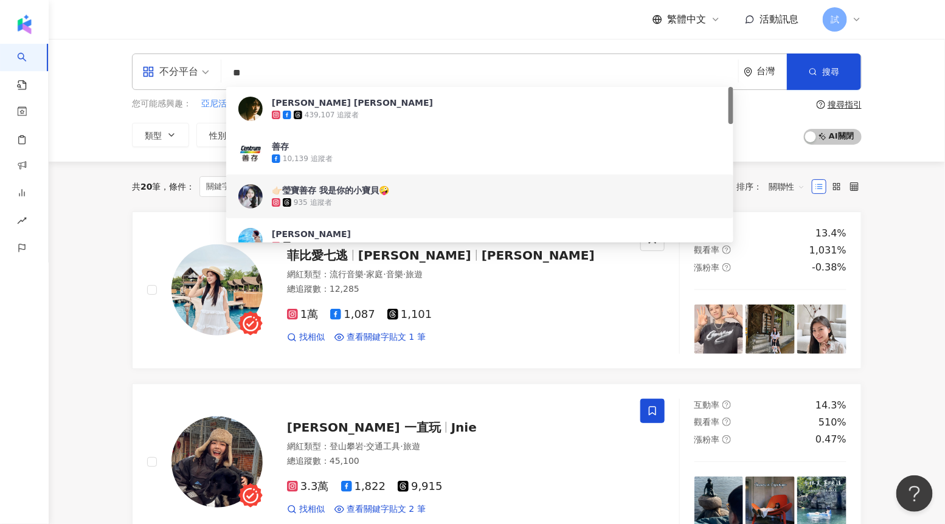
type input "**"
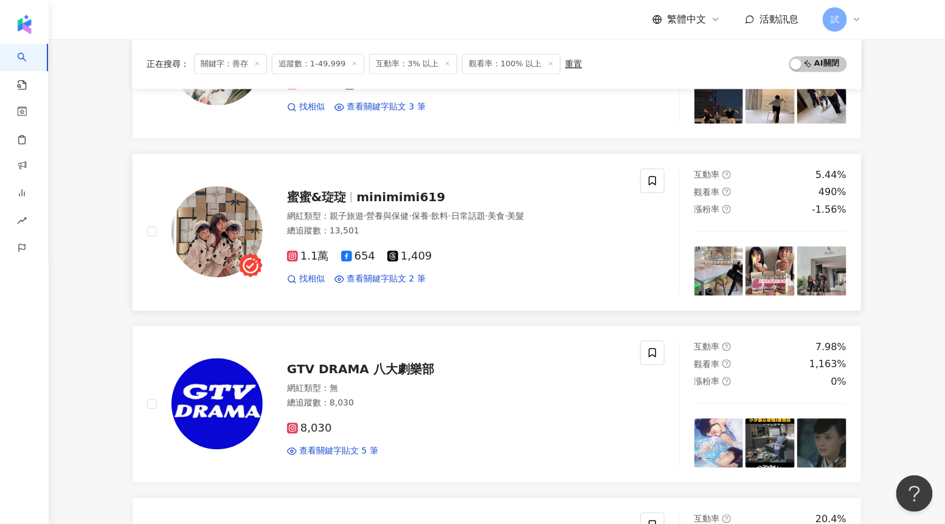
scroll to position [919, 0]
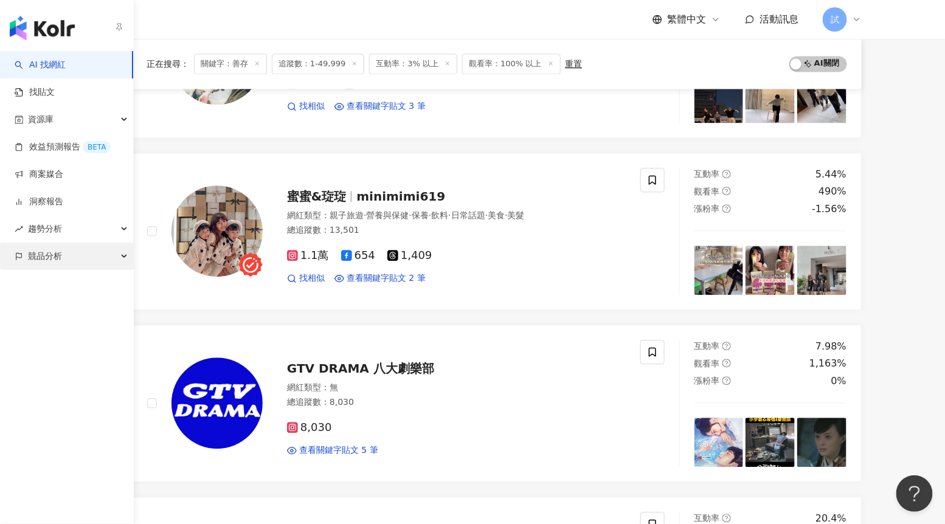
click at [49, 258] on span "競品分析" at bounding box center [45, 256] width 34 height 27
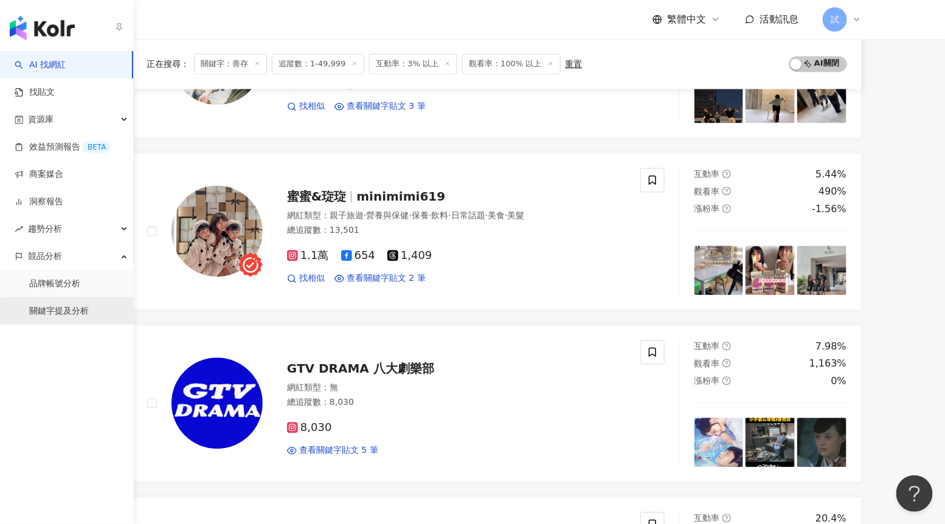
click at [52, 308] on link "關鍵字提及分析" at bounding box center [59, 311] width 60 height 12
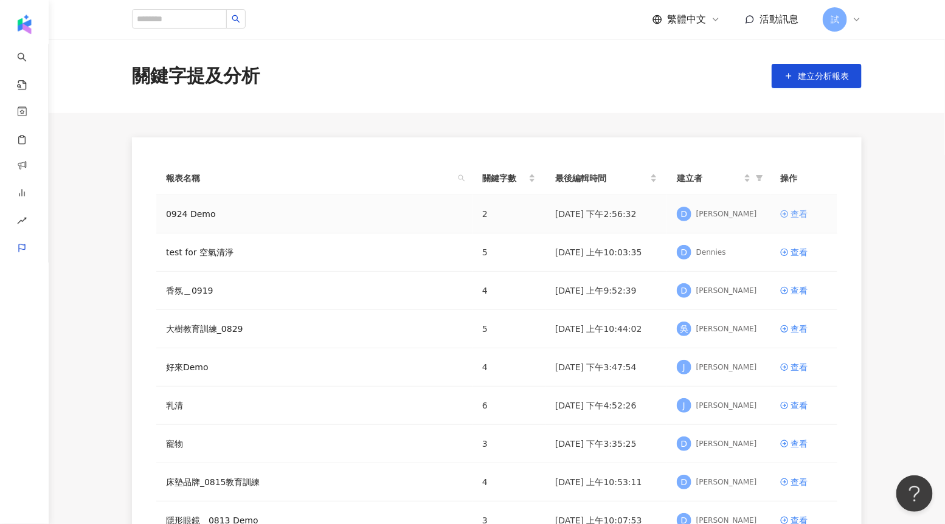
click at [793, 208] on div "查看" at bounding box center [798, 213] width 17 height 13
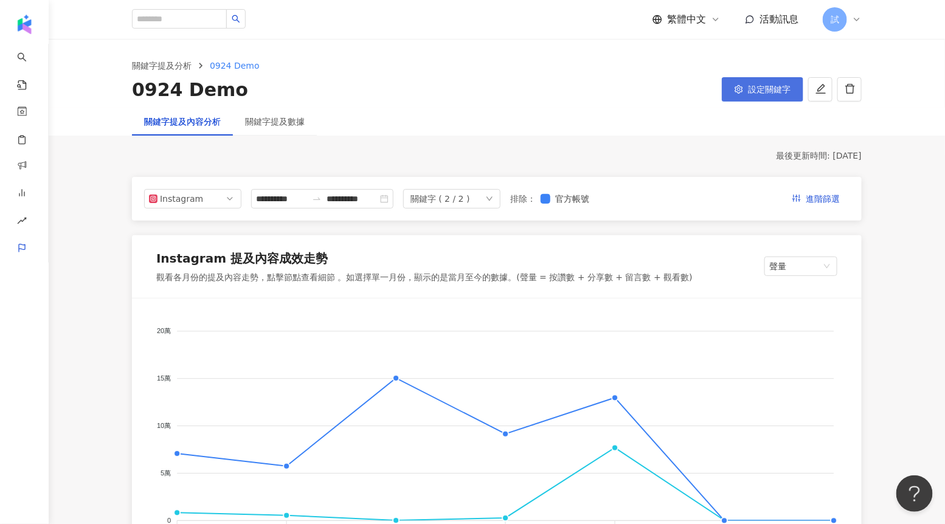
click at [773, 94] on span "設定關鍵字" at bounding box center [769, 89] width 43 height 10
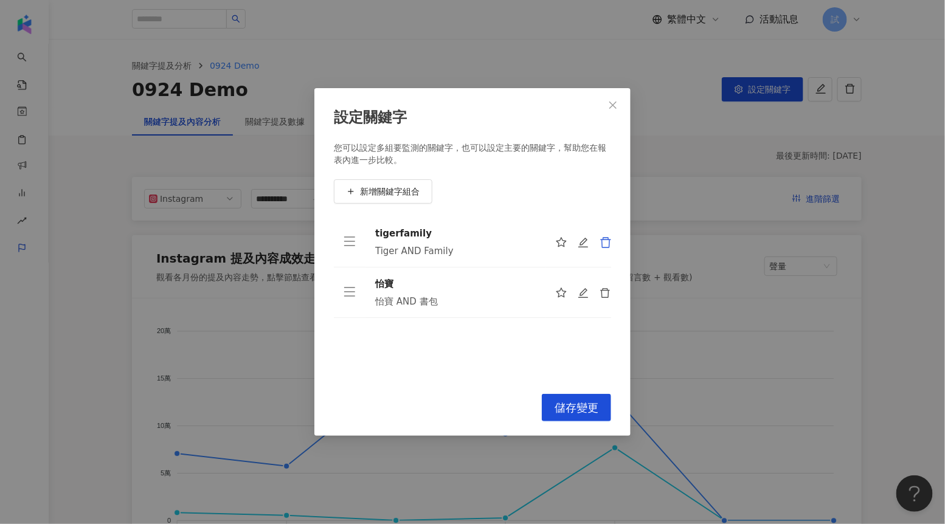
click at [607, 244] on icon "delete" at bounding box center [605, 242] width 12 height 12
click at [393, 184] on button "新增關鍵字組合" at bounding box center [383, 191] width 98 height 24
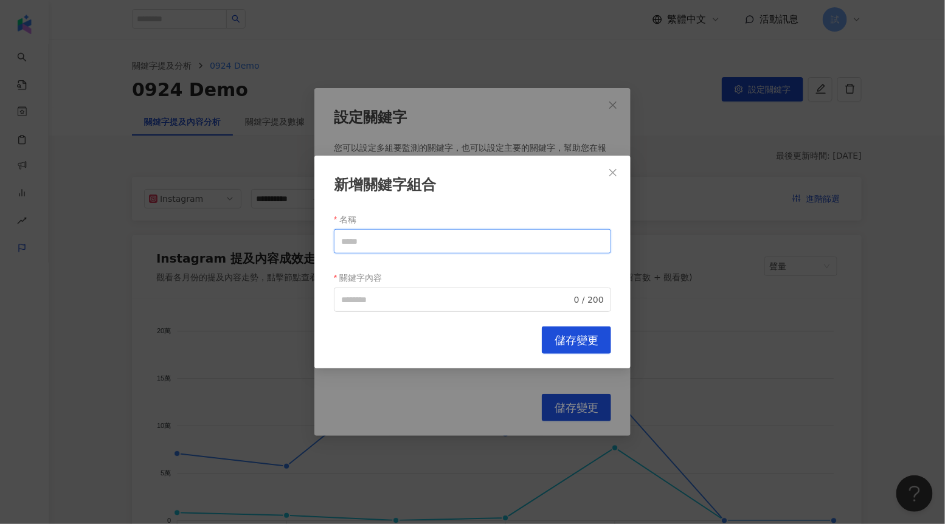
click at [421, 241] on input "名稱" at bounding box center [472, 241] width 277 height 24
type input "*"
type input "***"
click at [395, 302] on input "關鍵字內容" at bounding box center [456, 299] width 230 height 13
paste input "***"
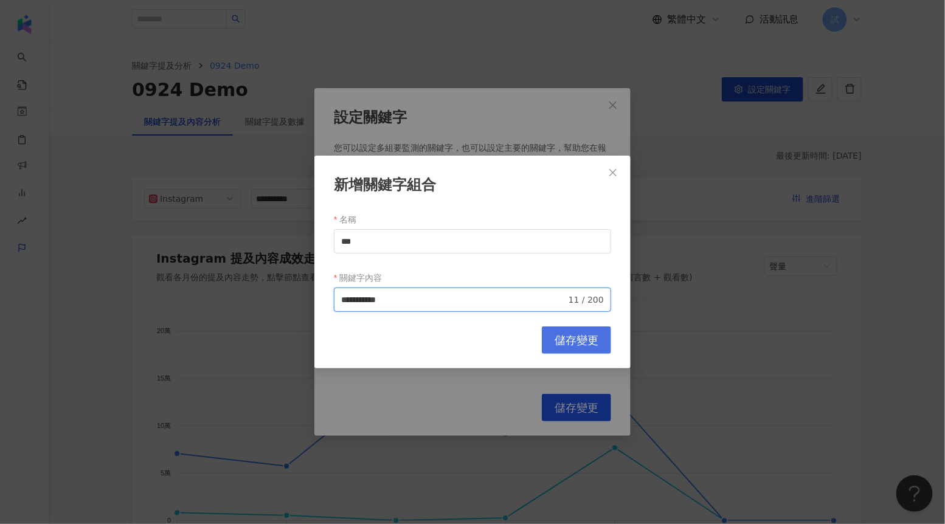
type input "**********"
click at [574, 337] on span "儲存變更" at bounding box center [576, 340] width 44 height 13
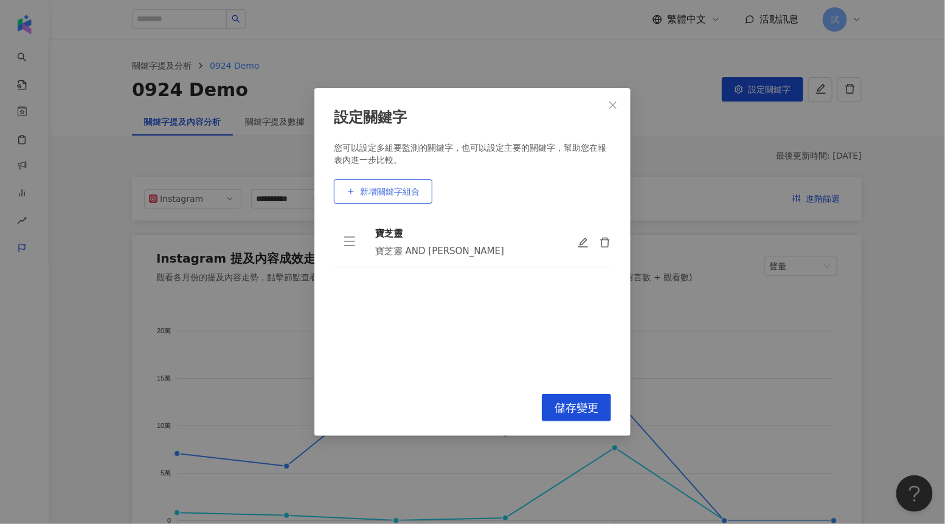
click at [393, 195] on span "新增關鍵字組合" at bounding box center [390, 192] width 60 height 10
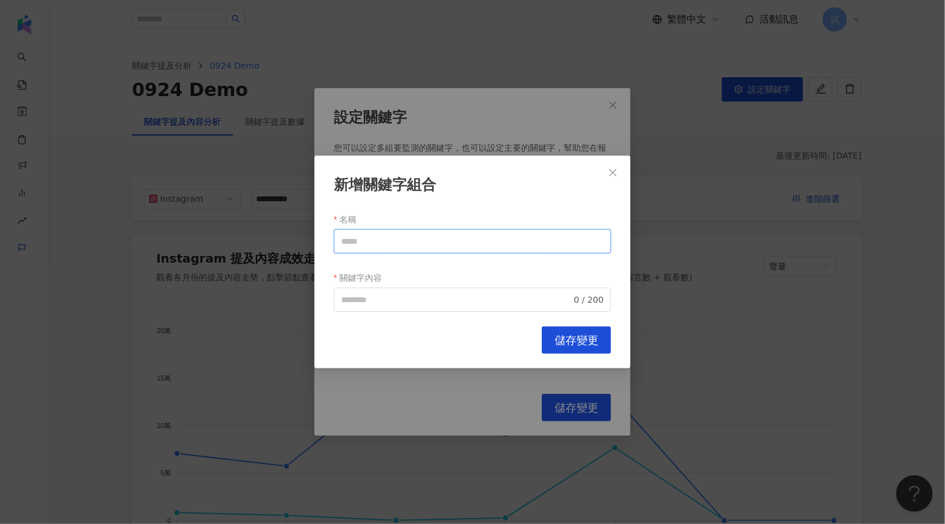
click at [376, 238] on input "名稱" at bounding box center [472, 241] width 277 height 24
drag, startPoint x: 393, startPoint y: 246, endPoint x: 332, endPoint y: 244, distance: 60.8
click at [332, 244] on div "新增關鍵字組合 名稱 ** 關鍵字內容 0 / 200 Cancel 儲存變更" at bounding box center [472, 262] width 316 height 213
type input "**"
click at [360, 303] on input "關鍵字內容" at bounding box center [456, 299] width 230 height 13
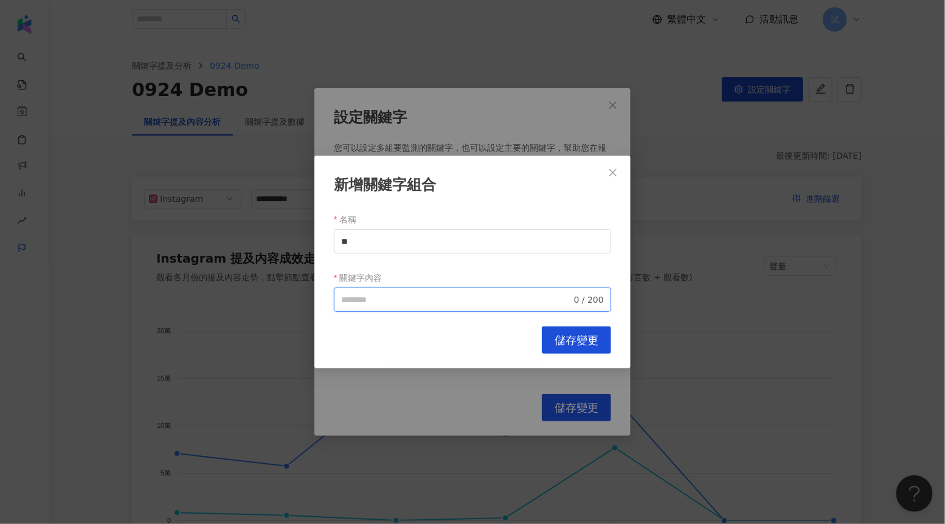
paste input "**"
type input "**"
drag, startPoint x: 377, startPoint y: 244, endPoint x: 320, endPoint y: 244, distance: 57.1
click at [320, 244] on div "新增關鍵字組合 名稱 ** 關鍵字內容 ** 2 / 200 Cancel 儲存變更" at bounding box center [472, 262] width 316 height 213
click at [352, 236] on input "**" at bounding box center [472, 241] width 277 height 24
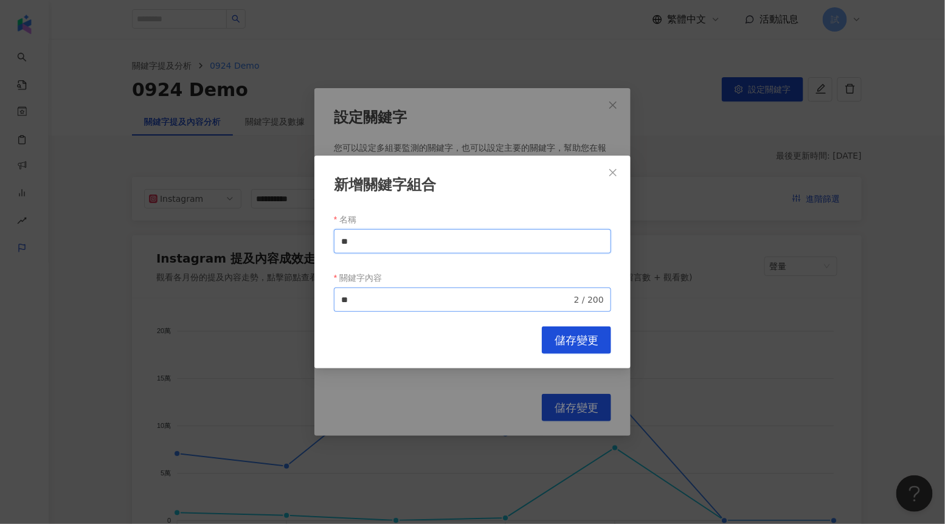
type input "**"
drag, startPoint x: 366, startPoint y: 301, endPoint x: 302, endPoint y: 301, distance: 63.8
click at [305, 301] on div "新增關鍵字組合 名稱 ** 關鍵字內容 善存 ** 2 / 200 Cancel 儲存變更" at bounding box center [472, 262] width 945 height 524
paste input "search"
type input "**********"
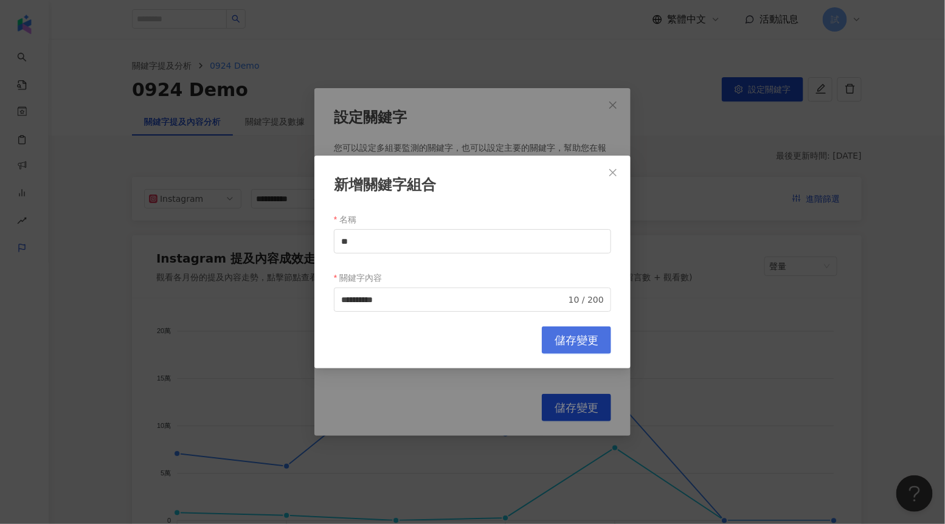
click at [575, 338] on span "儲存變更" at bounding box center [576, 340] width 44 height 13
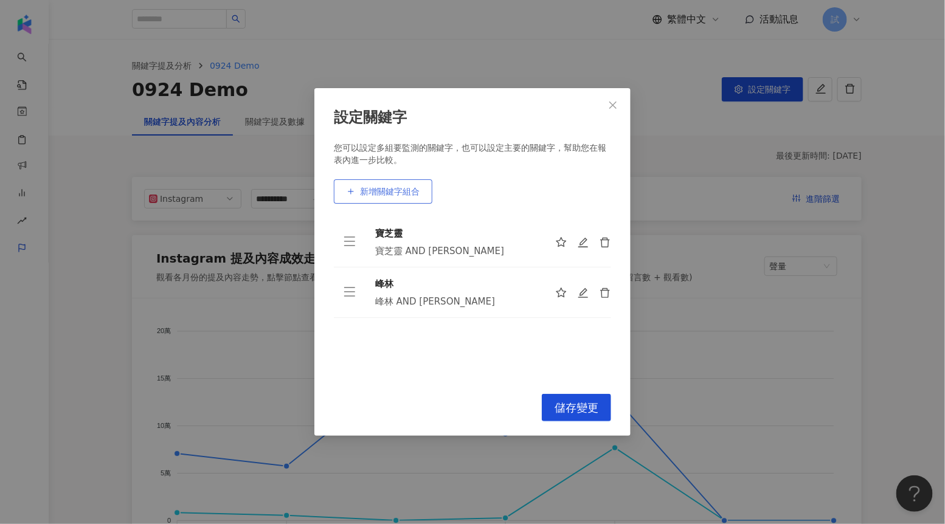
click at [380, 186] on button "新增關鍵字組合" at bounding box center [383, 191] width 98 height 24
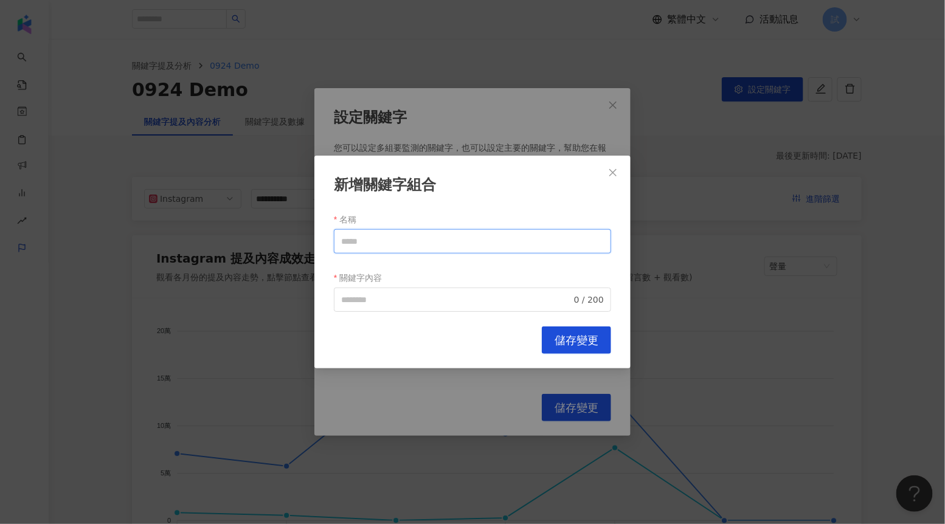
click at [384, 245] on input "名稱" at bounding box center [472, 241] width 277 height 24
type input "***"
click at [406, 294] on input "關鍵字內容" at bounding box center [456, 299] width 230 height 13
paste input "***"
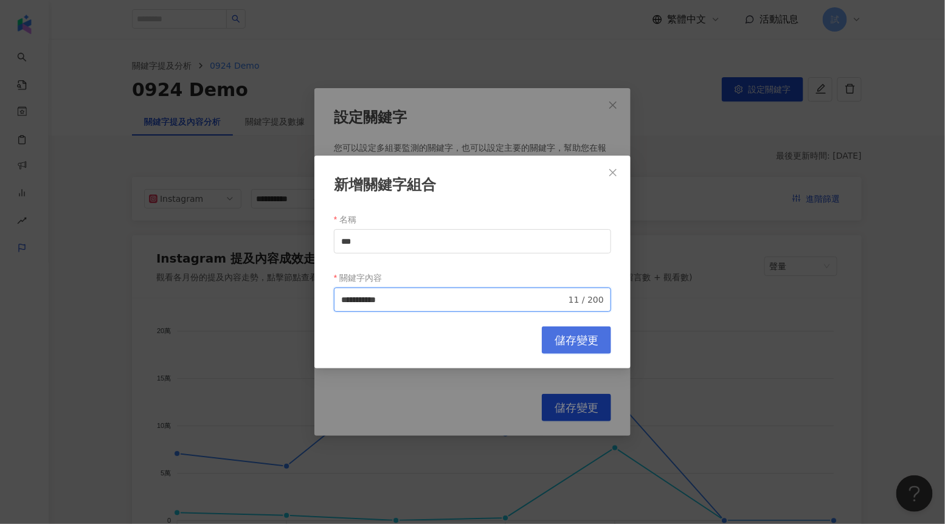
type input "**********"
click at [568, 340] on span "儲存變更" at bounding box center [576, 340] width 44 height 13
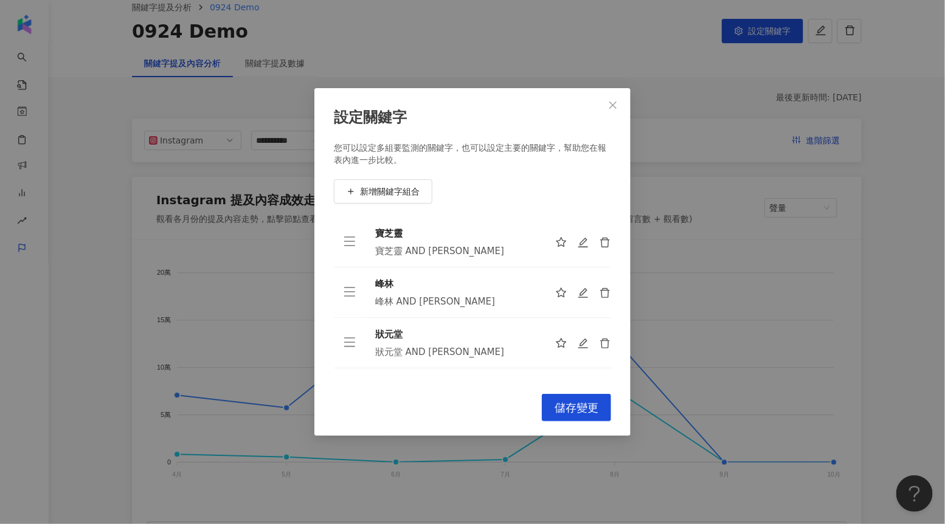
scroll to position [61, 0]
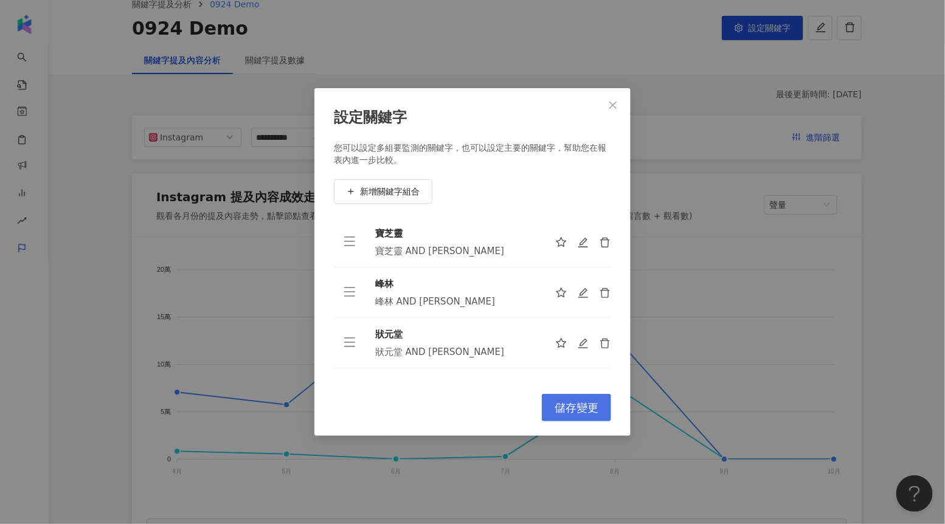
click at [576, 406] on span "儲存變更" at bounding box center [576, 407] width 44 height 13
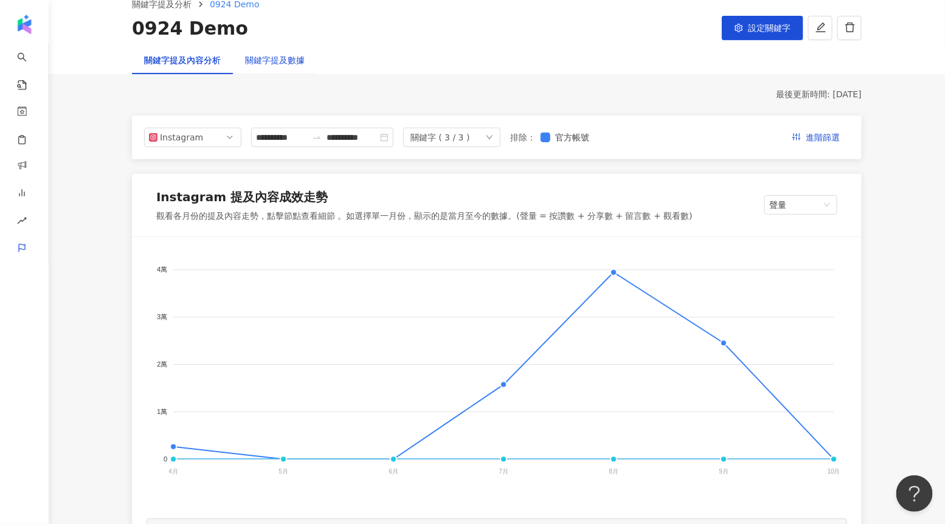
click at [286, 58] on div "關鍵字提及數據" at bounding box center [275, 59] width 60 height 13
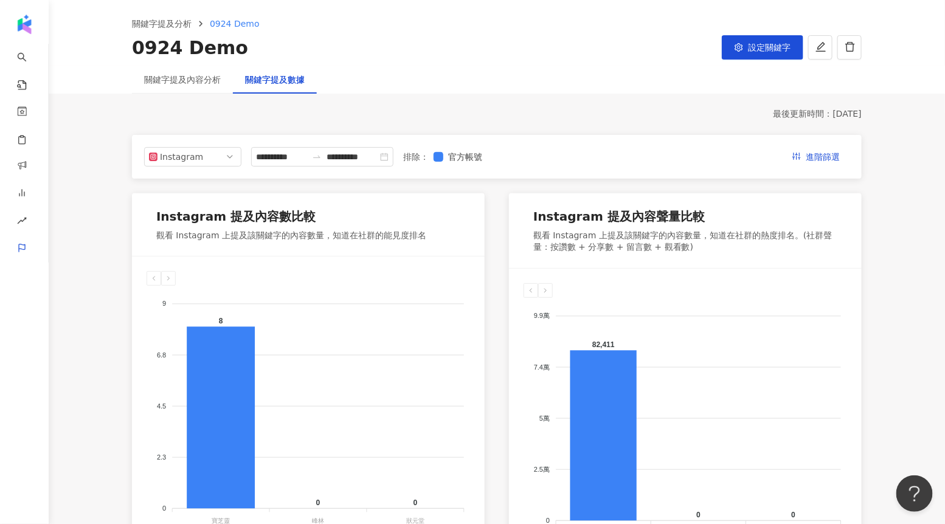
scroll to position [64, 0]
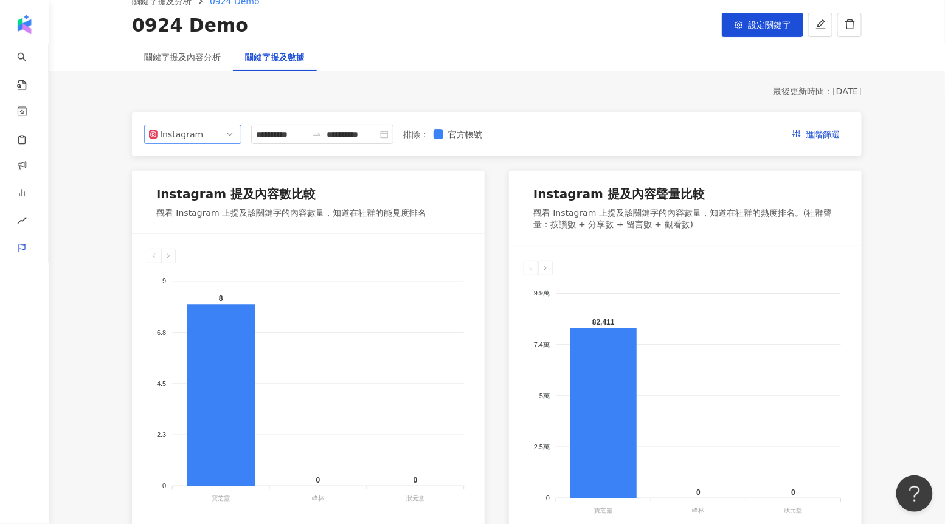
click at [219, 133] on span "Instagram" at bounding box center [193, 134] width 88 height 18
click at [192, 182] on div "Facebook" at bounding box center [185, 182] width 40 height 13
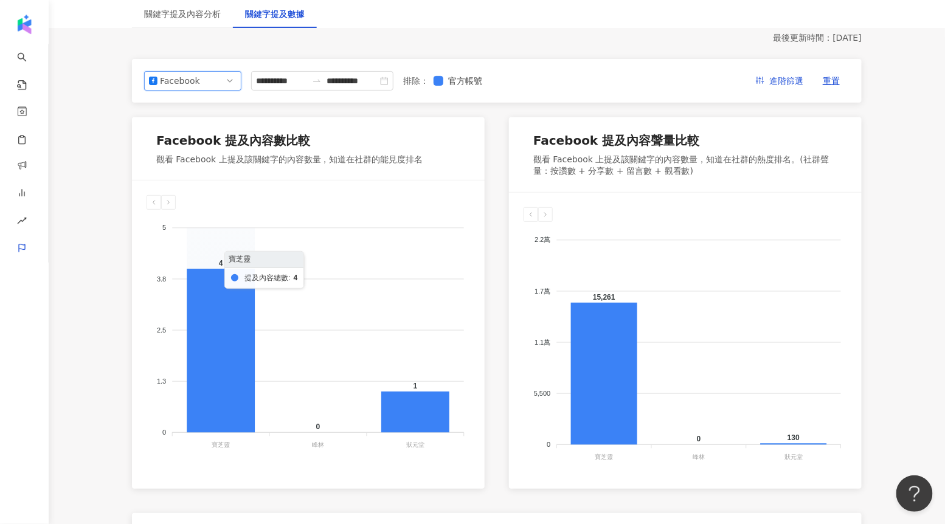
scroll to position [122, 0]
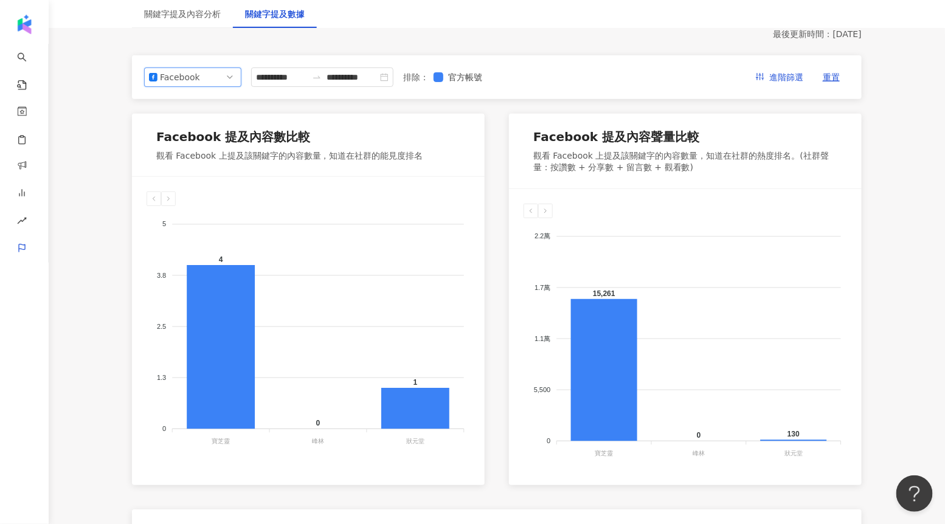
click at [200, 78] on span "Facebook" at bounding box center [193, 77] width 88 height 18
click at [205, 142] on div "YouTube" at bounding box center [193, 146] width 78 height 13
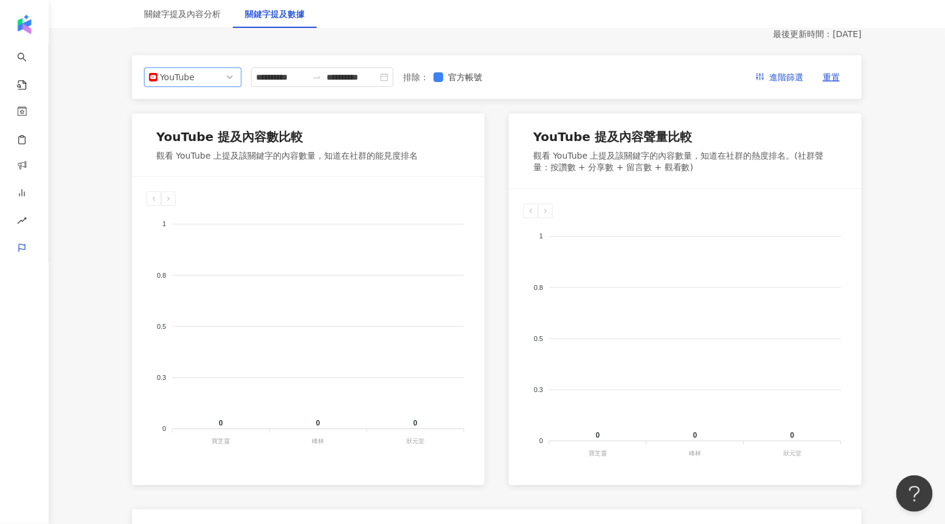
click at [215, 67] on div "YouTube fb yt threads Instagram Facebook YouTube Threads" at bounding box center [192, 76] width 97 height 19
click at [198, 103] on div "Instagram" at bounding box center [185, 104] width 40 height 13
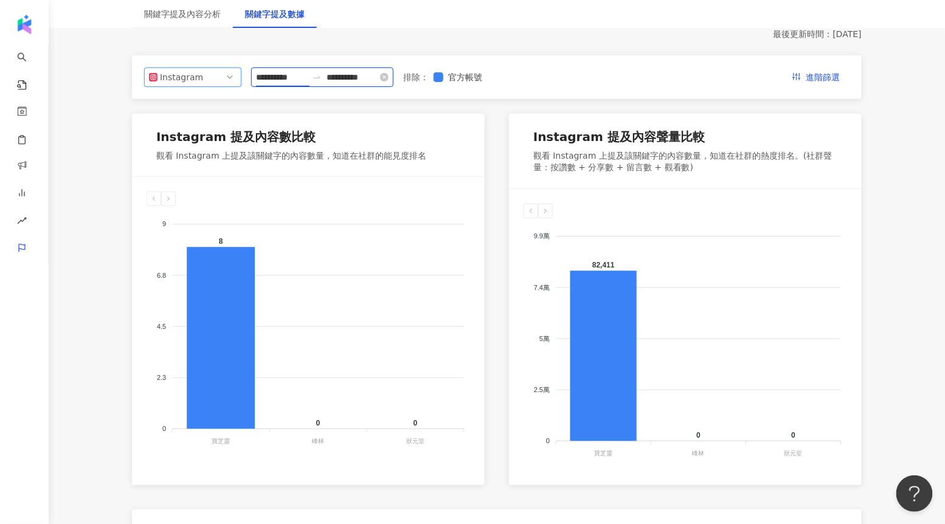
click at [264, 76] on input "**********" at bounding box center [281, 77] width 51 height 13
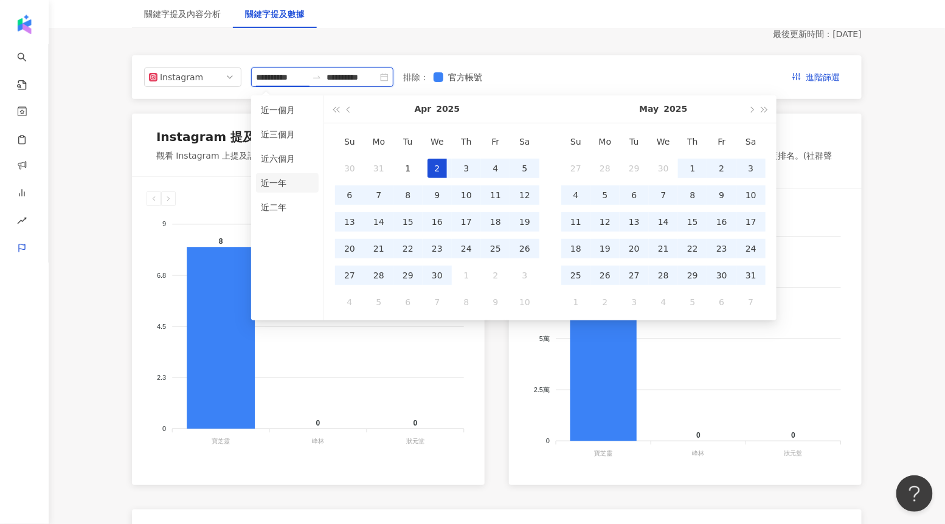
type input "**********"
click at [283, 177] on li "近一年" at bounding box center [287, 182] width 63 height 19
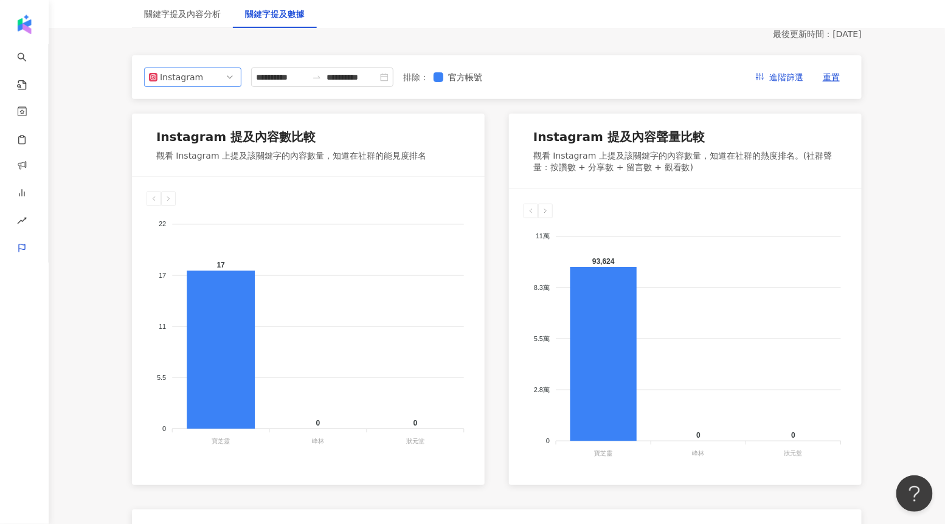
click at [220, 72] on span "Instagram" at bounding box center [193, 77] width 88 height 18
click at [208, 125] on div "Facebook" at bounding box center [193, 125] width 78 height 13
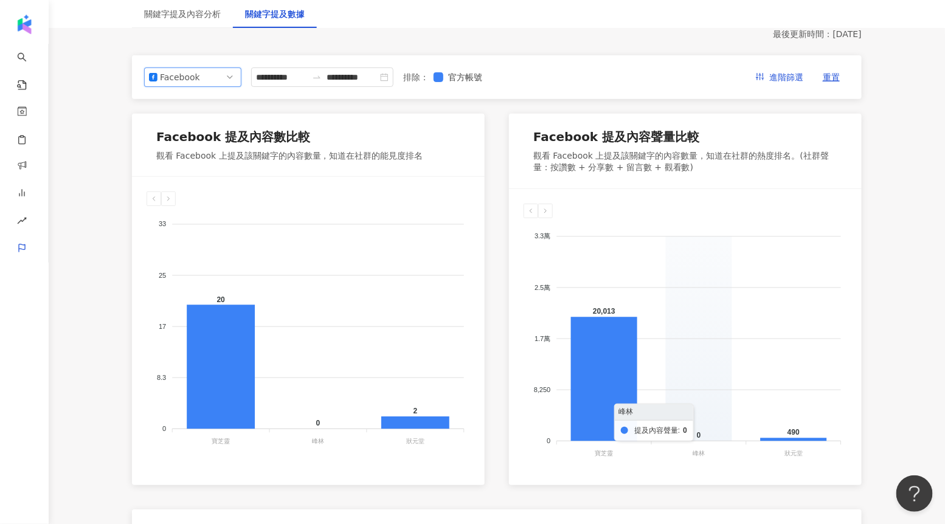
scroll to position [0, 0]
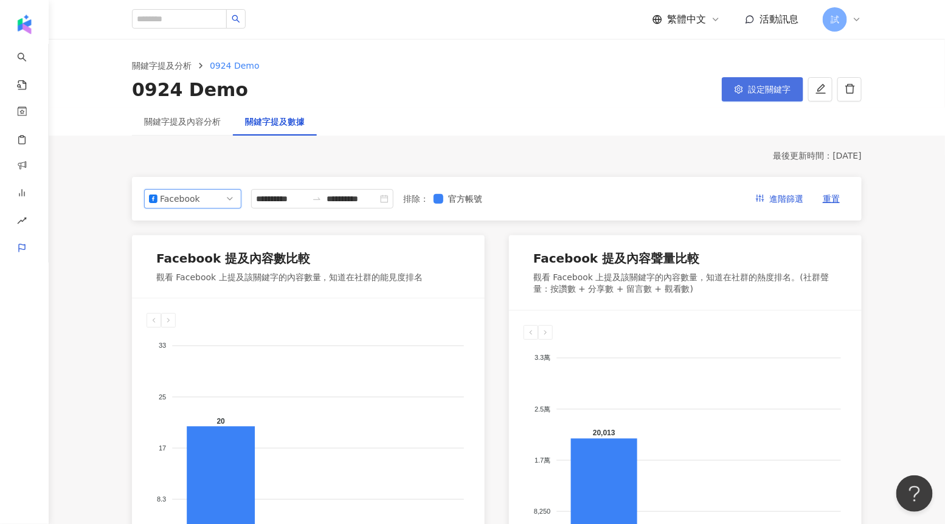
click at [762, 97] on button "設定關鍵字" at bounding box center [761, 89] width 81 height 24
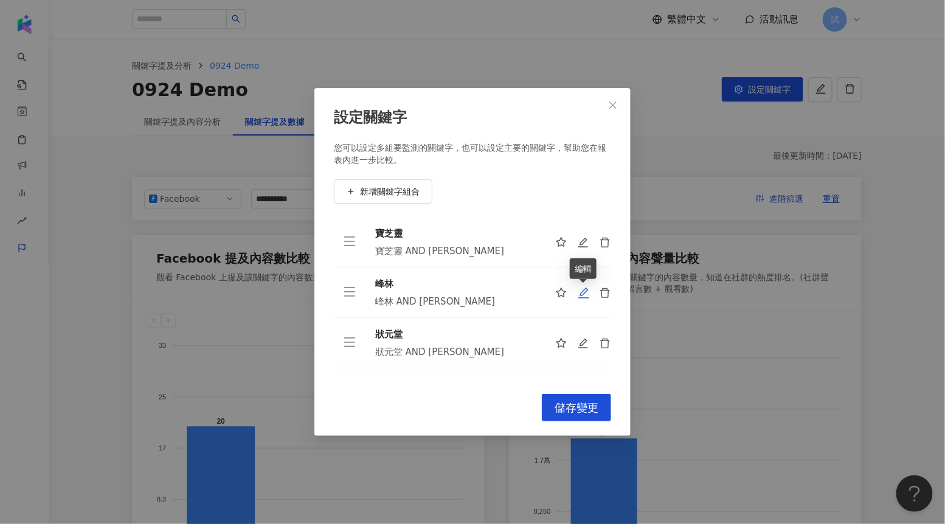
click at [582, 294] on icon "edit" at bounding box center [583, 293] width 12 height 12
type input "**"
type input "**********"
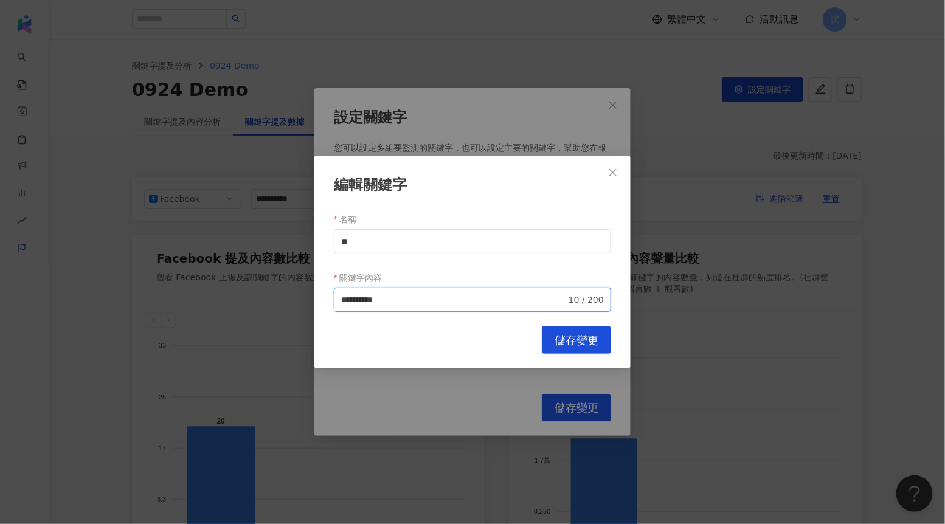
drag, startPoint x: 357, startPoint y: 302, endPoint x: 323, endPoint y: 302, distance: 34.0
click at [323, 302] on div "**********" at bounding box center [472, 262] width 316 height 213
drag, startPoint x: 385, startPoint y: 239, endPoint x: 307, endPoint y: 239, distance: 77.8
click at [307, 239] on div "**********" at bounding box center [472, 262] width 945 height 524
type input "****"
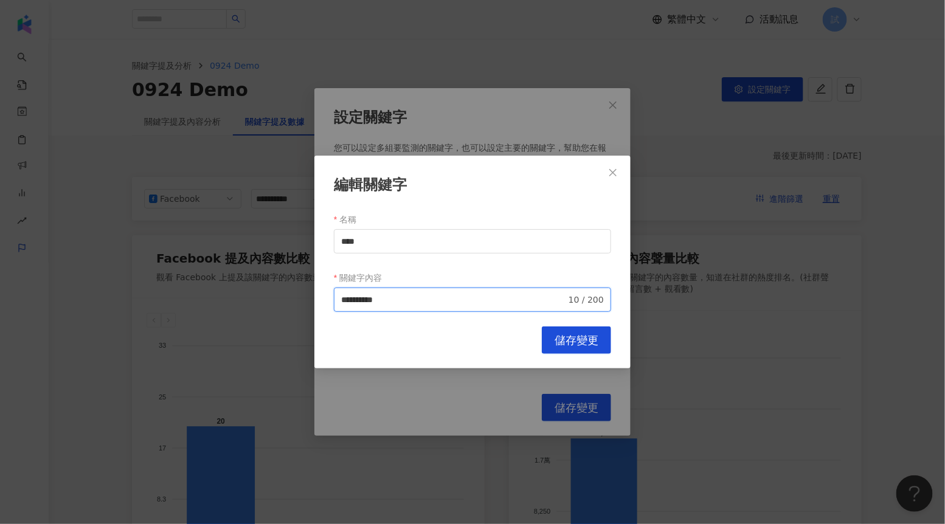
drag, startPoint x: 340, startPoint y: 298, endPoint x: 311, endPoint y: 298, distance: 28.6
click at [311, 298] on div "**********" at bounding box center [472, 262] width 945 height 524
paste input "**"
type input "**********"
click at [597, 342] on span "儲存變更" at bounding box center [576, 340] width 44 height 13
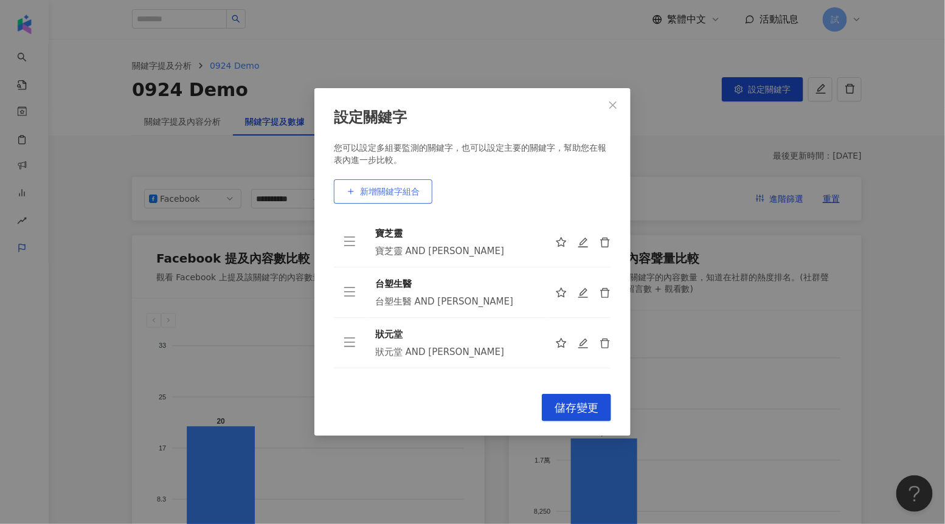
click at [396, 186] on button "新增關鍵字組合" at bounding box center [383, 191] width 98 height 24
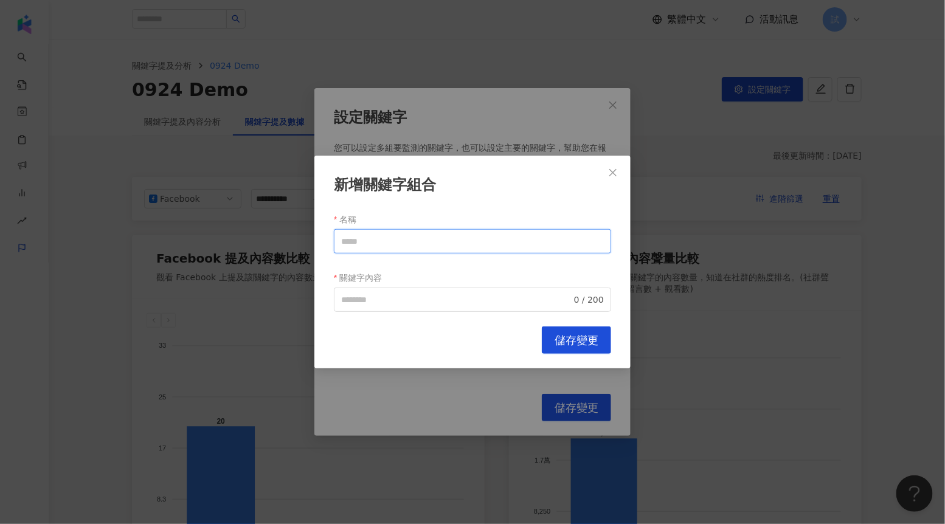
click at [387, 241] on input "名稱" at bounding box center [472, 241] width 277 height 24
type input "***"
click at [387, 294] on input "關鍵字內容" at bounding box center [456, 299] width 230 height 13
paste input "***"
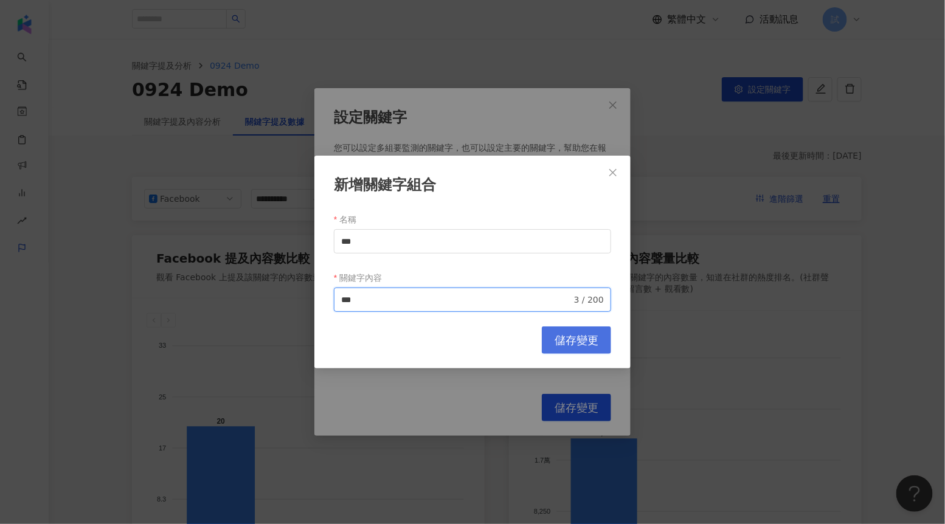
type input "***"
click at [577, 340] on span "儲存變更" at bounding box center [576, 340] width 44 height 13
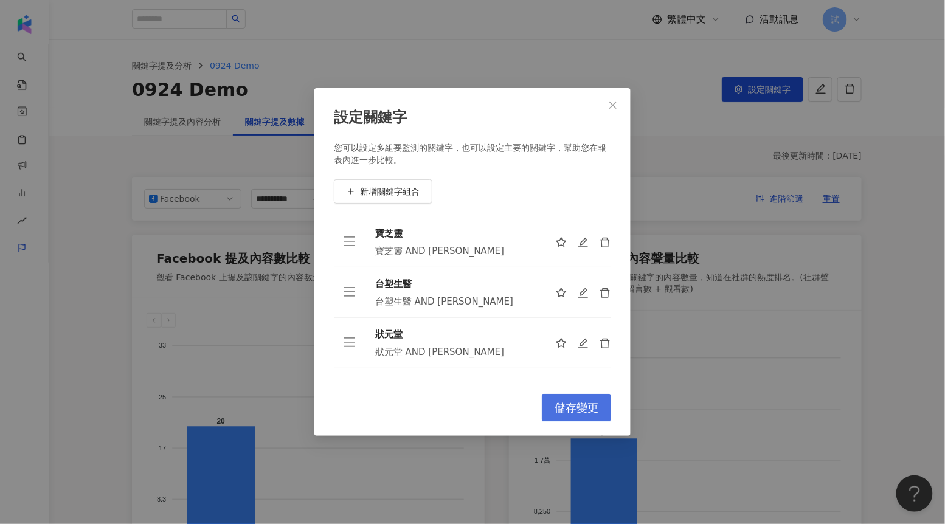
click at [579, 396] on button "儲存變更" at bounding box center [576, 407] width 69 height 27
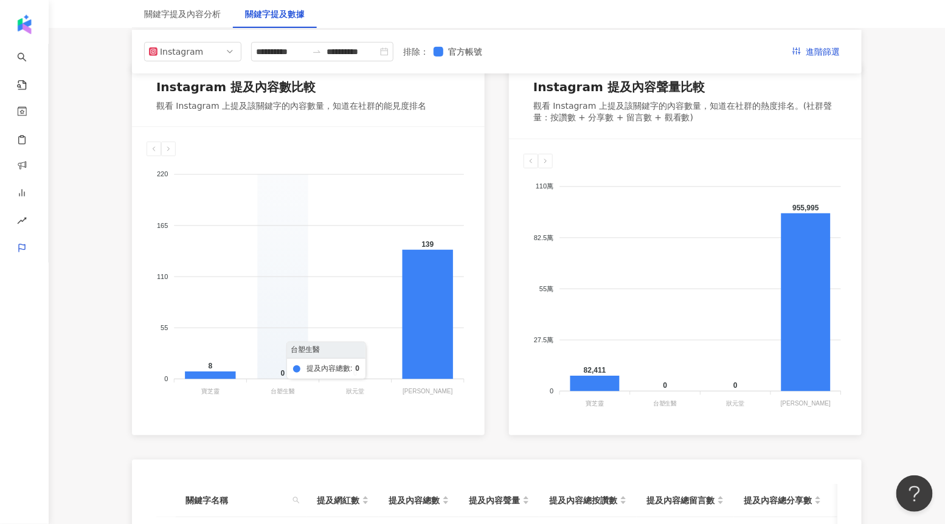
scroll to position [156, 0]
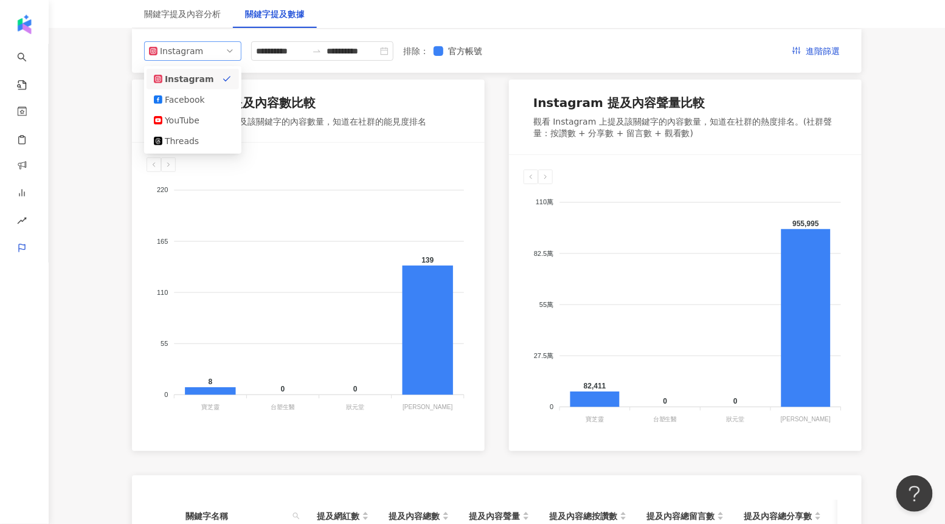
click at [221, 52] on span "Instagram" at bounding box center [193, 51] width 88 height 18
click at [218, 102] on div "Facebook" at bounding box center [193, 99] width 78 height 13
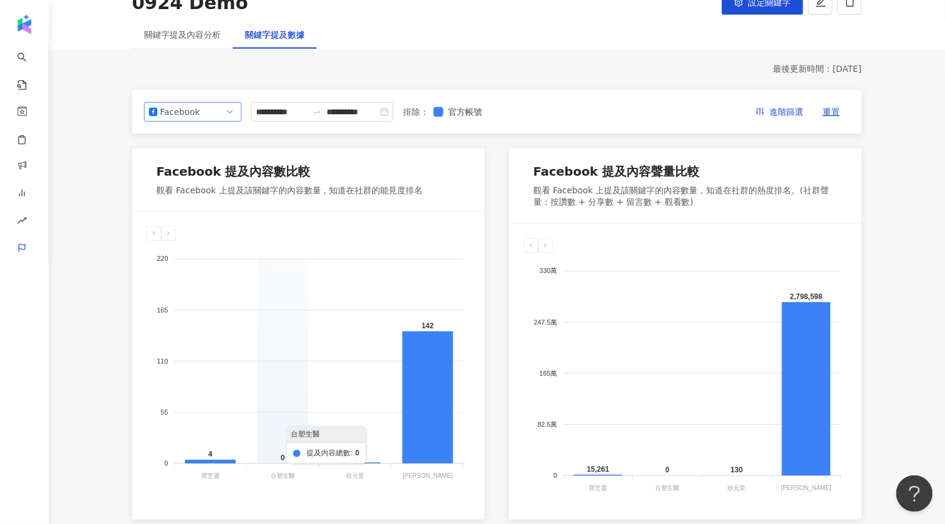
scroll to position [78, 0]
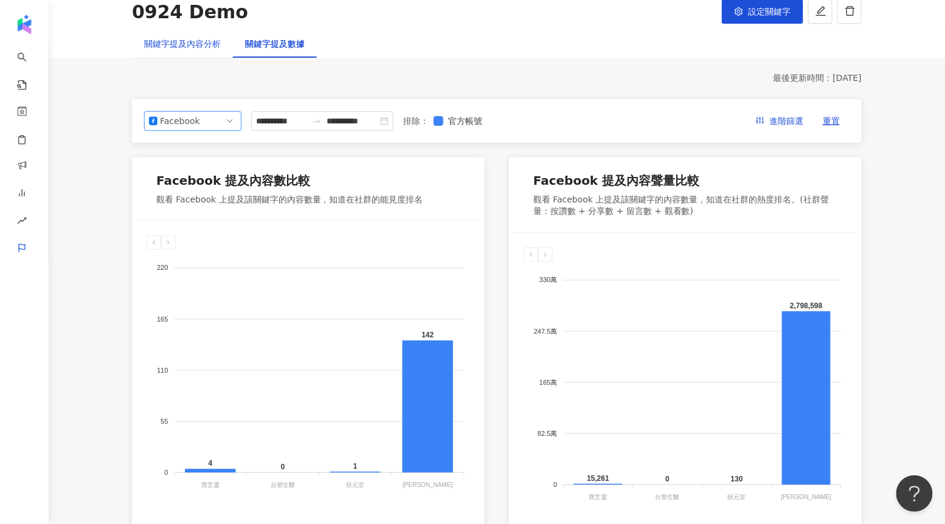
click at [199, 42] on div "關鍵字提及內容分析" at bounding box center [182, 43] width 77 height 13
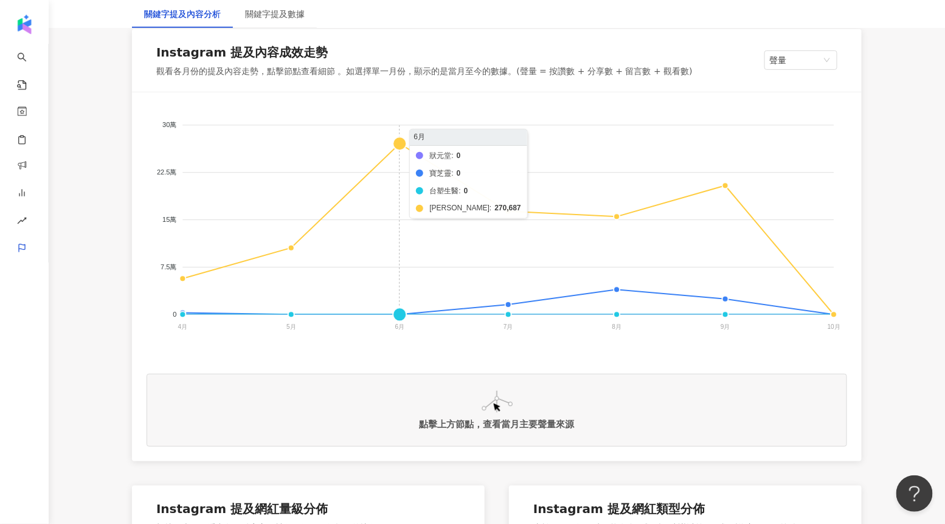
scroll to position [208, 0]
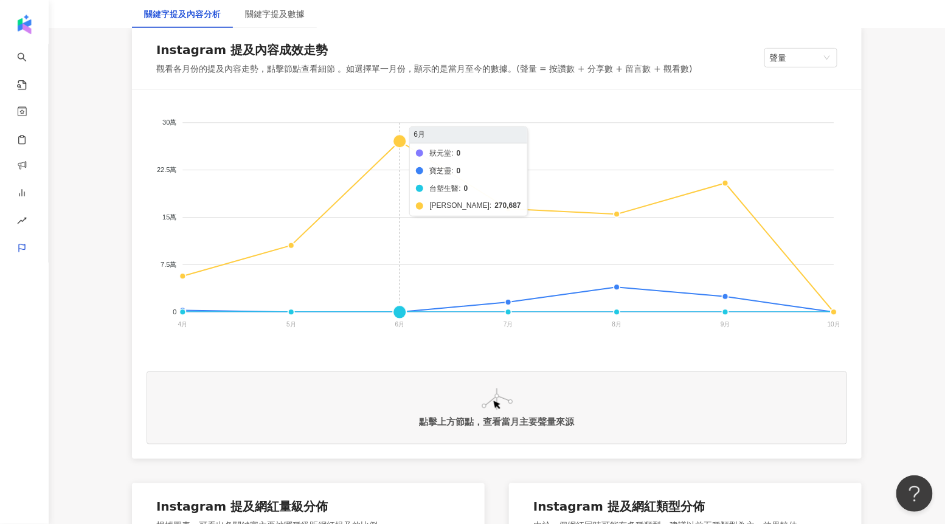
click at [401, 139] on foreignobject "狀元堂 寶芝靈 台塑生醫 牛樟芝" at bounding box center [496, 226] width 700 height 243
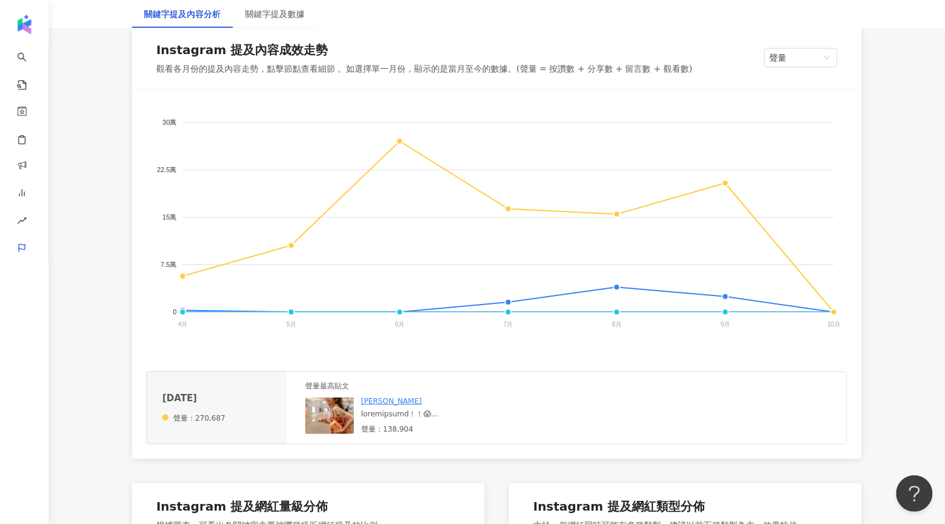
click at [337, 415] on img at bounding box center [329, 416] width 49 height 36
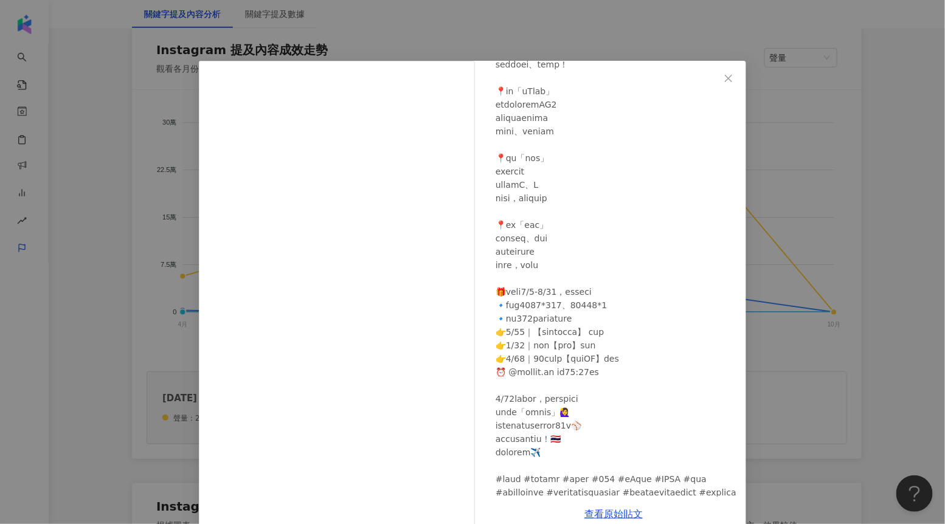
scroll to position [122, 0]
drag, startPoint x: 505, startPoint y: 292, endPoint x: 536, endPoint y: 292, distance: 31.0
click at [536, 292] on div at bounding box center [615, 271] width 241 height 535
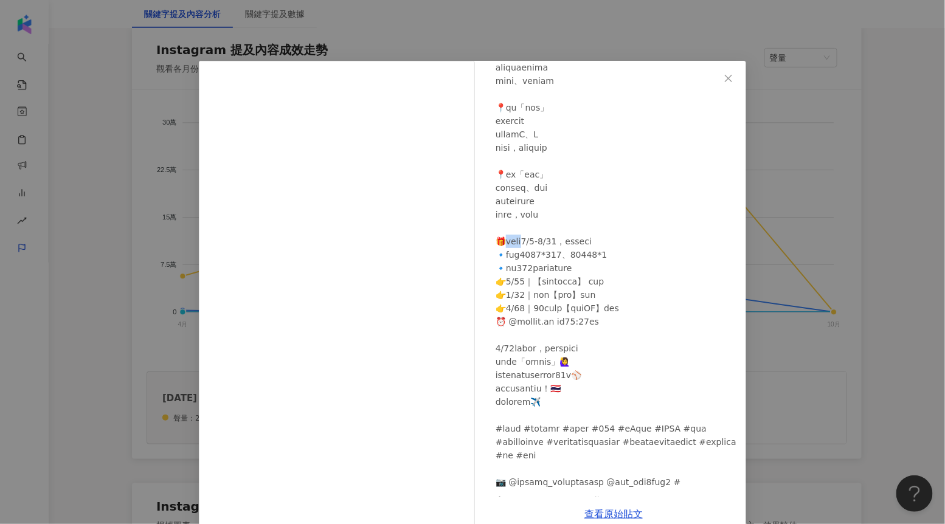
scroll to position [182, 0]
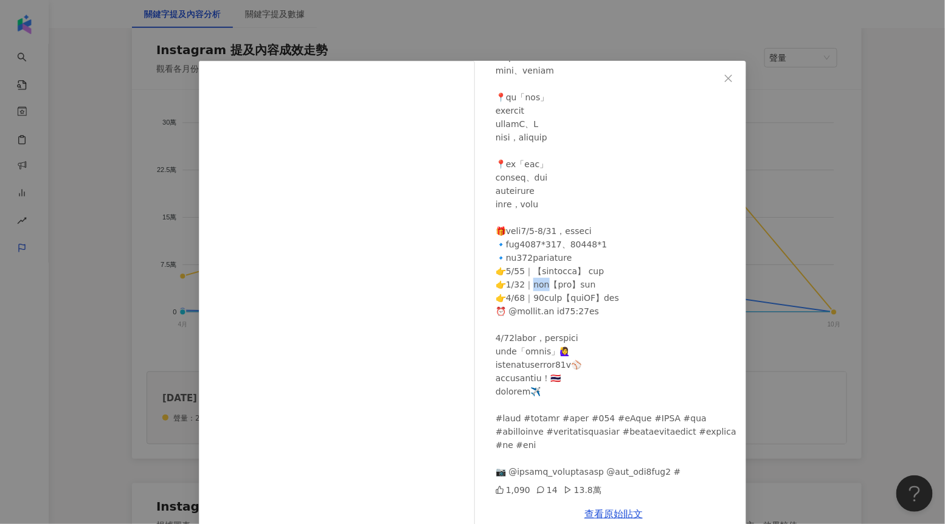
drag, startPoint x: 533, startPoint y: 284, endPoint x: 553, endPoint y: 284, distance: 20.1
click at [553, 284] on div at bounding box center [615, 210] width 241 height 535
click at [754, 280] on div "謝嘉宸 Miya Hoshino 2025/6/10 1,090 14 13.8萬 查看原始貼文" at bounding box center [472, 262] width 945 height 524
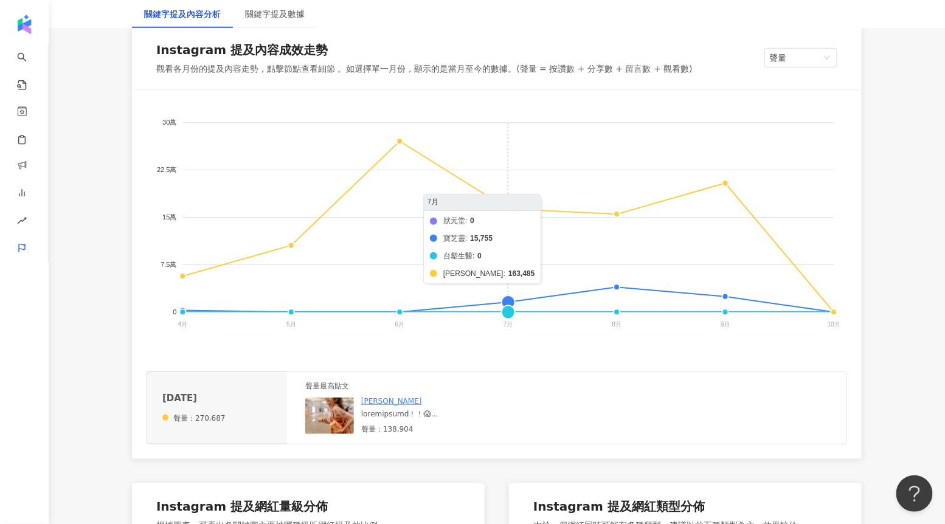
click at [511, 210] on foreignobject "狀元堂 寶芝靈 台塑生醫 牛樟芝" at bounding box center [496, 226] width 700 height 243
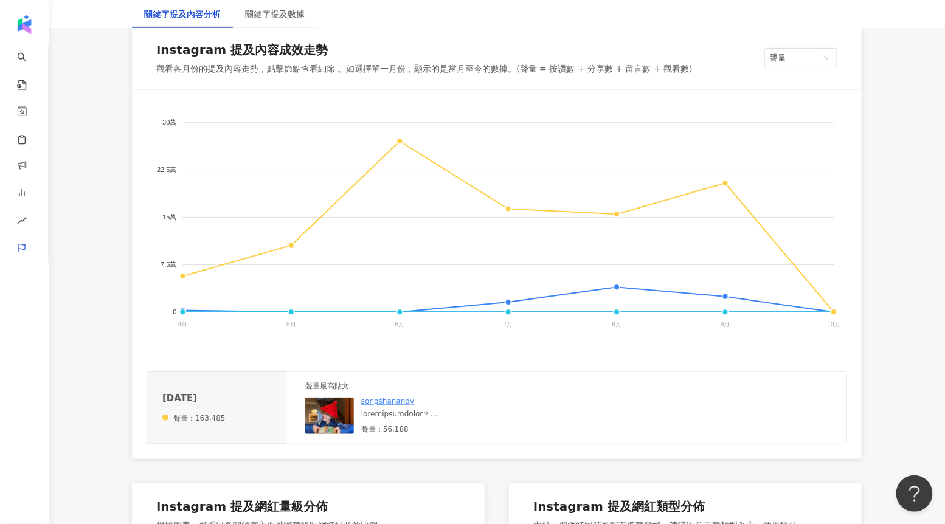
click at [337, 416] on img at bounding box center [329, 416] width 49 height 36
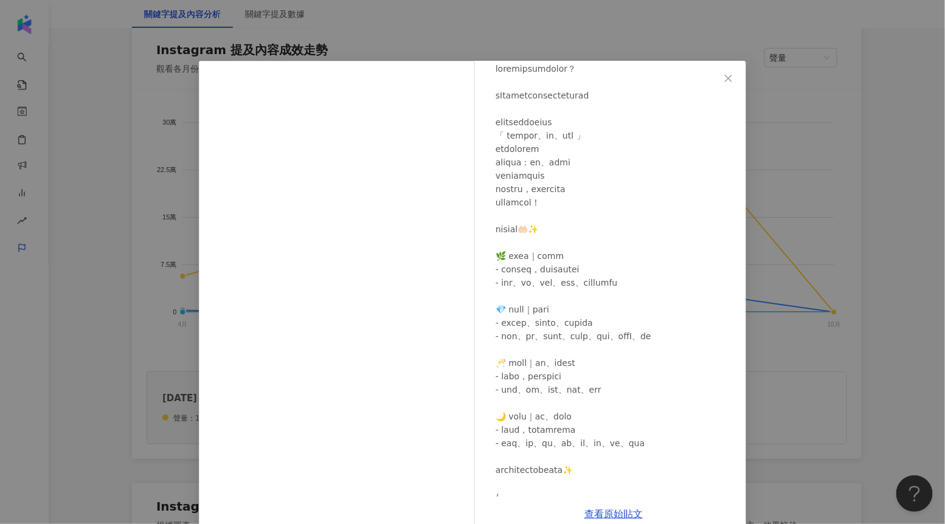
scroll to position [67, 0]
drag, startPoint x: 511, startPoint y: 252, endPoint x: 540, endPoint y: 252, distance: 29.8
click at [540, 252] on div at bounding box center [615, 298] width 241 height 481
drag, startPoint x: 503, startPoint y: 277, endPoint x: 525, endPoint y: 277, distance: 21.3
click at [525, 277] on div at bounding box center [615, 298] width 241 height 481
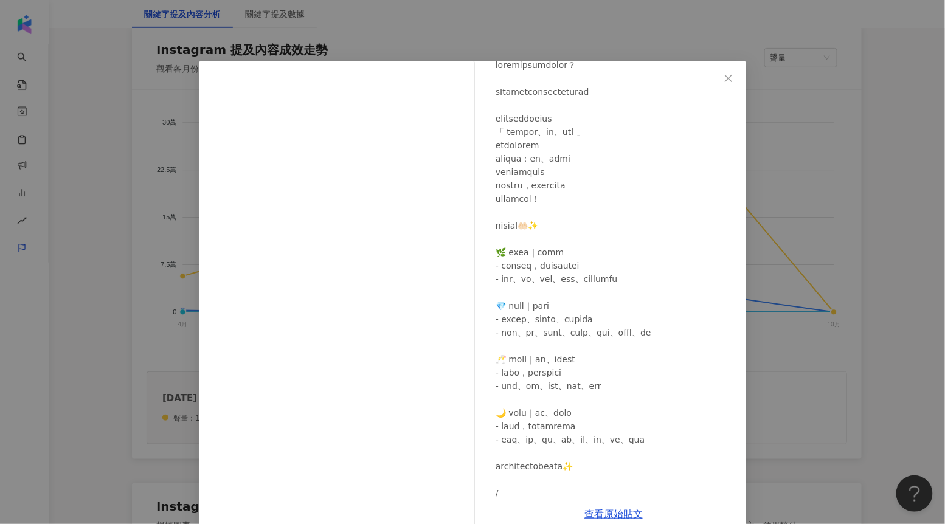
click at [520, 266] on div at bounding box center [615, 298] width 241 height 481
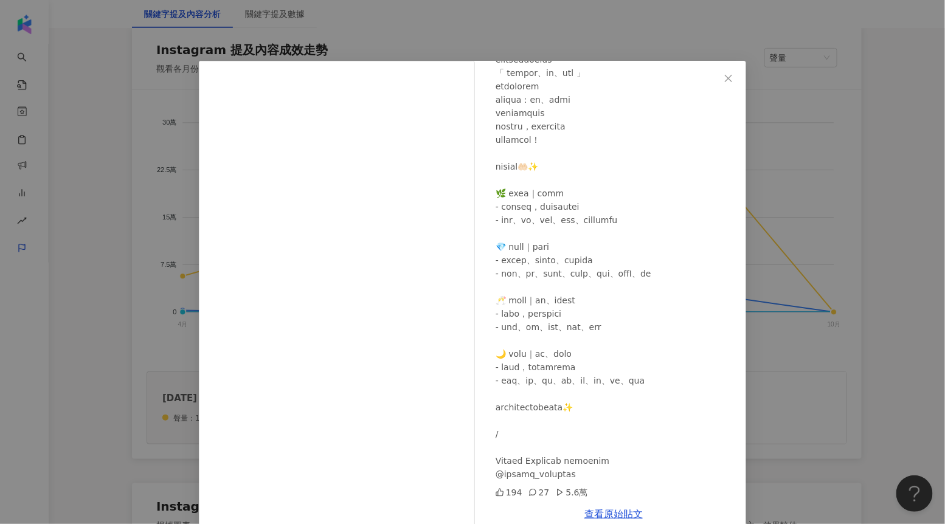
scroll to position [142, 0]
drag, startPoint x: 517, startPoint y: 305, endPoint x: 580, endPoint y: 316, distance: 63.7
click at [580, 317] on div at bounding box center [615, 237] width 241 height 481
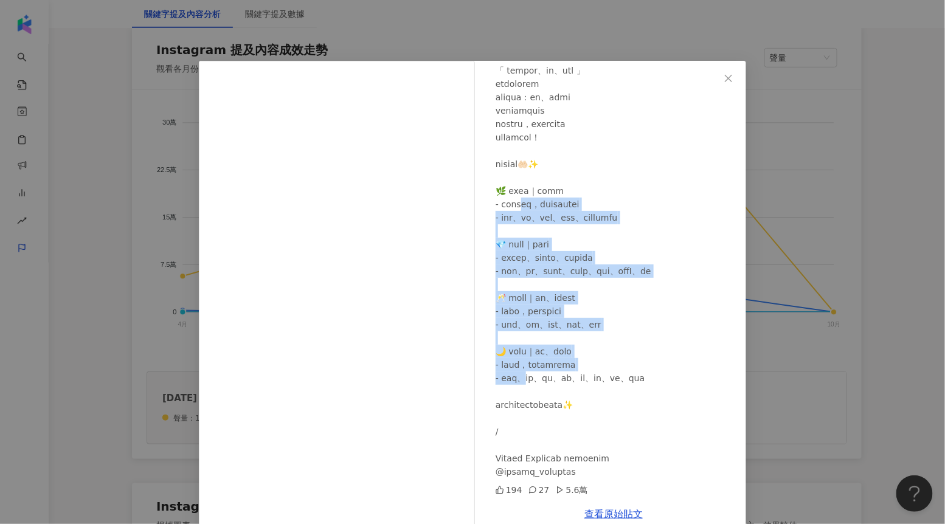
drag, startPoint x: 534, startPoint y: 195, endPoint x: 539, endPoint y: 376, distance: 181.8
click at [539, 376] on div at bounding box center [615, 237] width 241 height 481
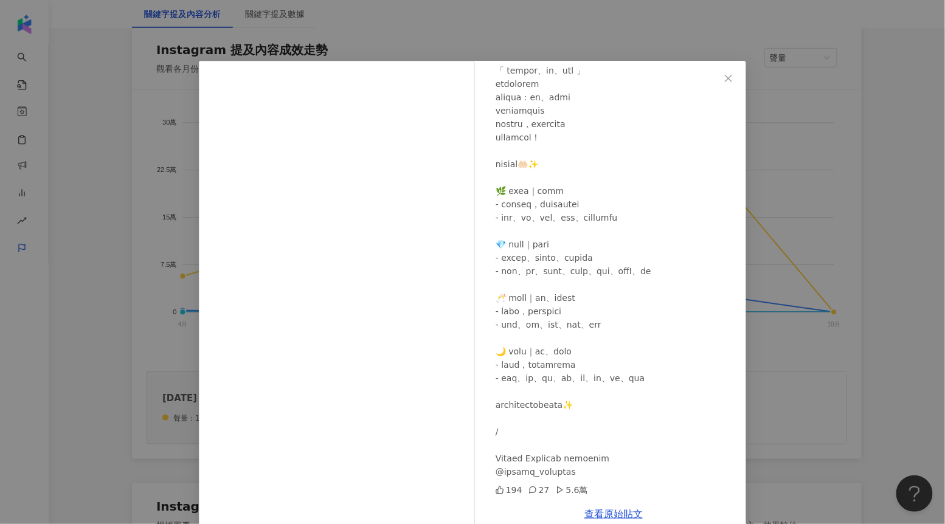
click at [813, 161] on div "songshanandy 2025/7/29 194 27 5.6萬 查看原始貼文" at bounding box center [472, 262] width 945 height 524
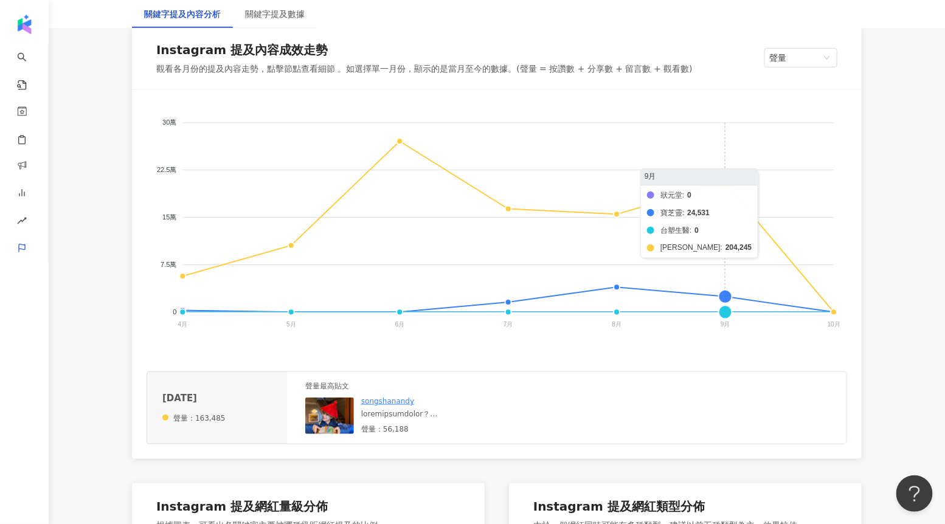
click at [726, 182] on foreignobject "狀元堂 寶芝靈 台塑生醫 牛樟芝" at bounding box center [496, 226] width 700 height 243
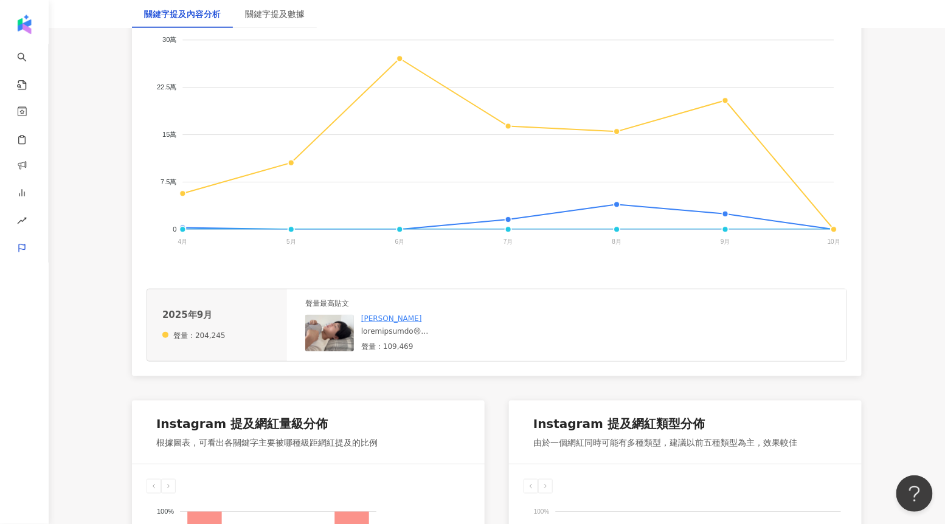
scroll to position [307, 0]
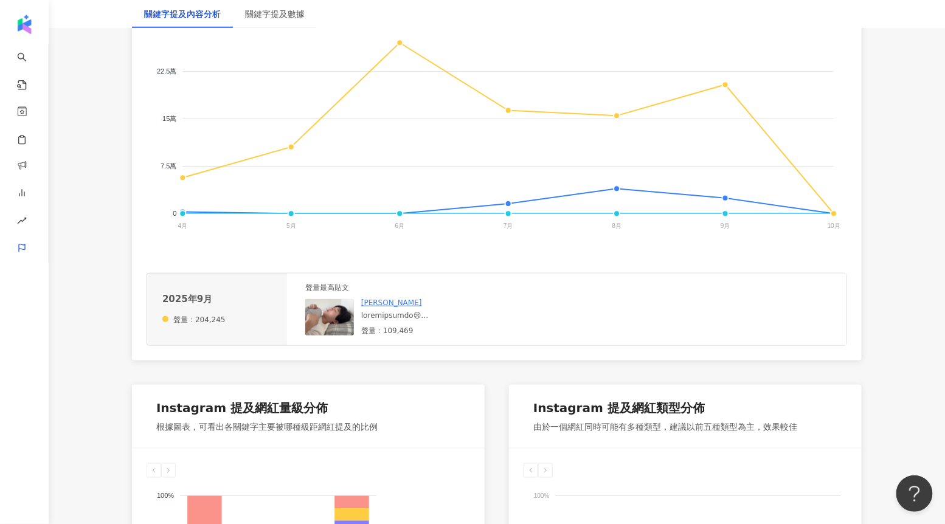
click at [323, 325] on img at bounding box center [329, 317] width 49 height 36
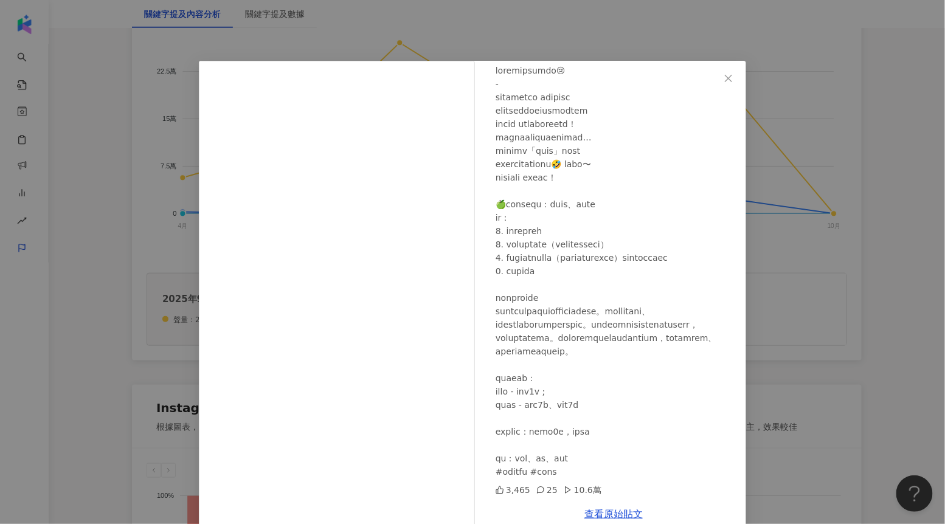
scroll to position [22, 0]
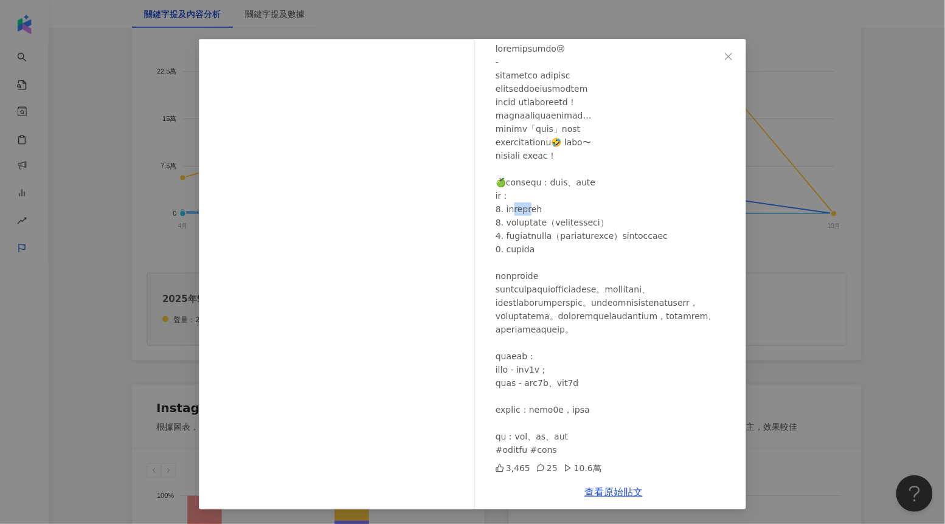
drag, startPoint x: 518, startPoint y: 182, endPoint x: 555, endPoint y: 184, distance: 36.5
click at [555, 184] on div at bounding box center [615, 249] width 241 height 415
click at [767, 245] on div "三原慧悟 2025/9/9 3,465 25 10.6萬 查看原始貼文" at bounding box center [472, 262] width 945 height 524
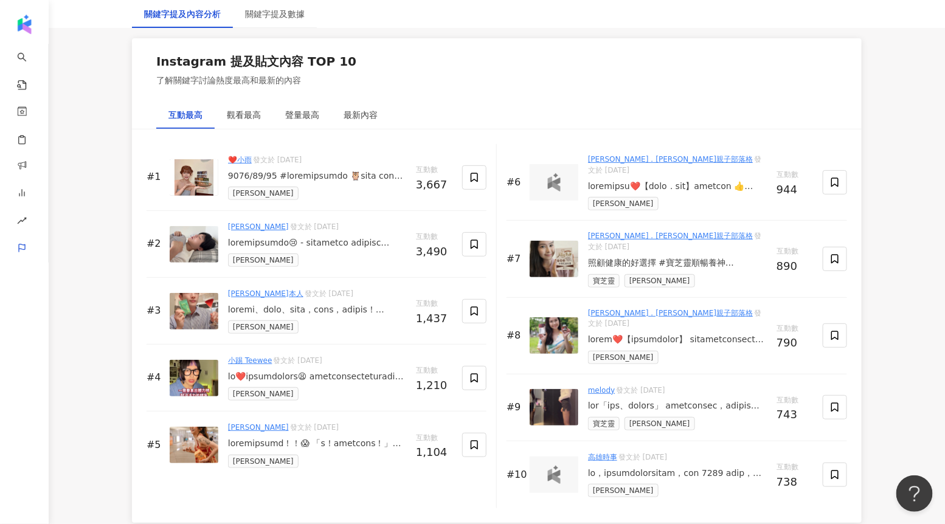
scroll to position [1860, 0]
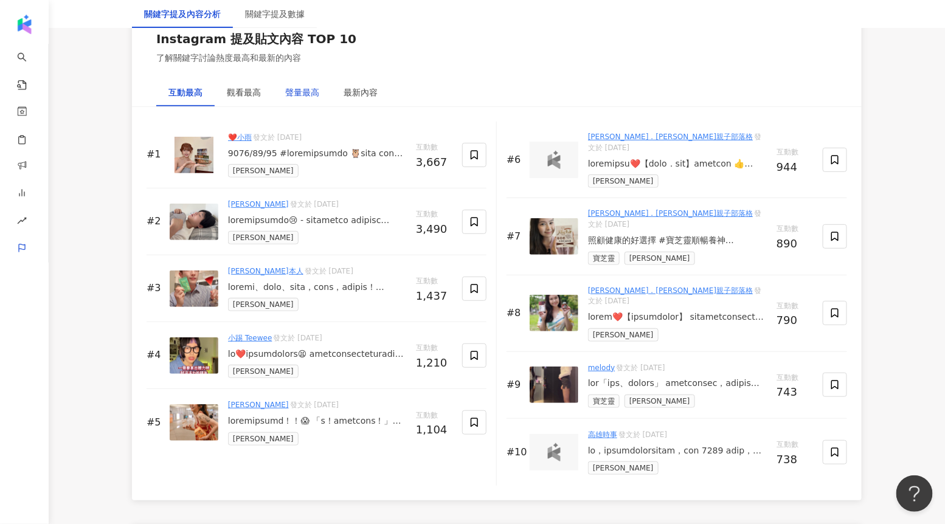
click at [308, 91] on div "聲量最高" at bounding box center [302, 92] width 34 height 13
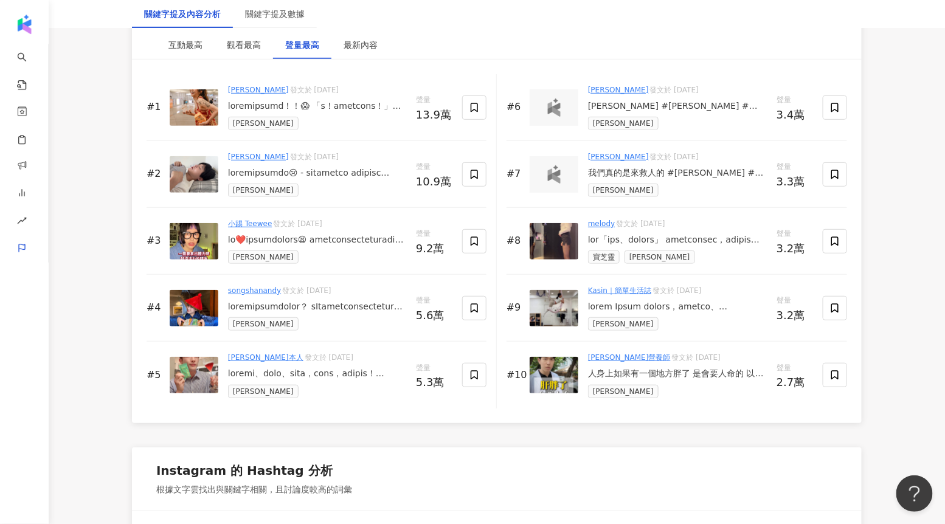
scroll to position [1908, 0]
click at [298, 240] on div at bounding box center [317, 239] width 178 height 12
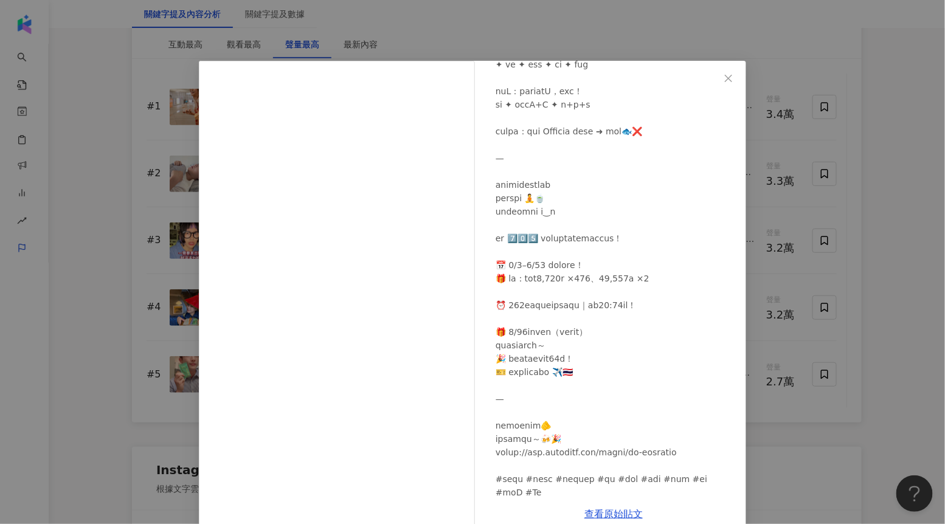
scroll to position [316, 0]
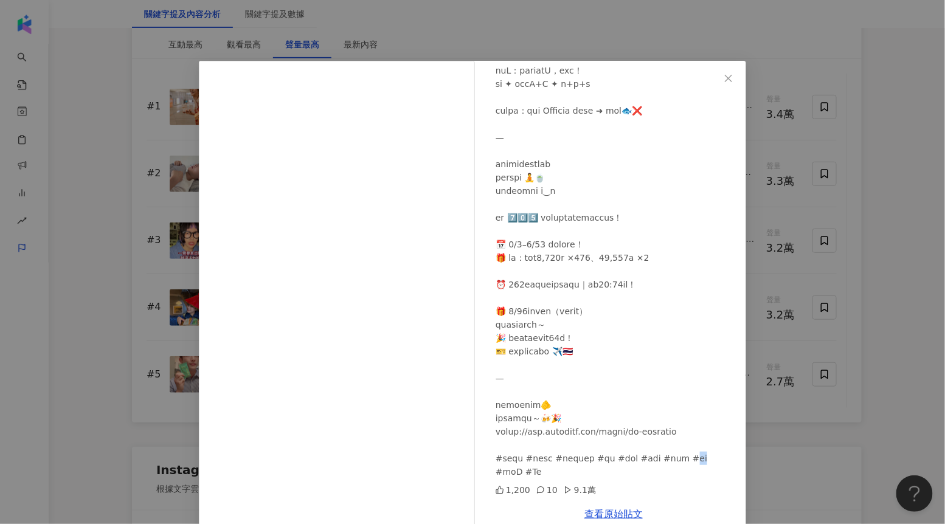
drag, startPoint x: 501, startPoint y: 474, endPoint x: 515, endPoint y: 474, distance: 14.0
click at [515, 474] on div at bounding box center [615, 144] width 241 height 669
click at [803, 193] on div "小踢 Teewee 2025/6/9 1,200 10 9.1萬 查看原始貼文" at bounding box center [472, 262] width 945 height 524
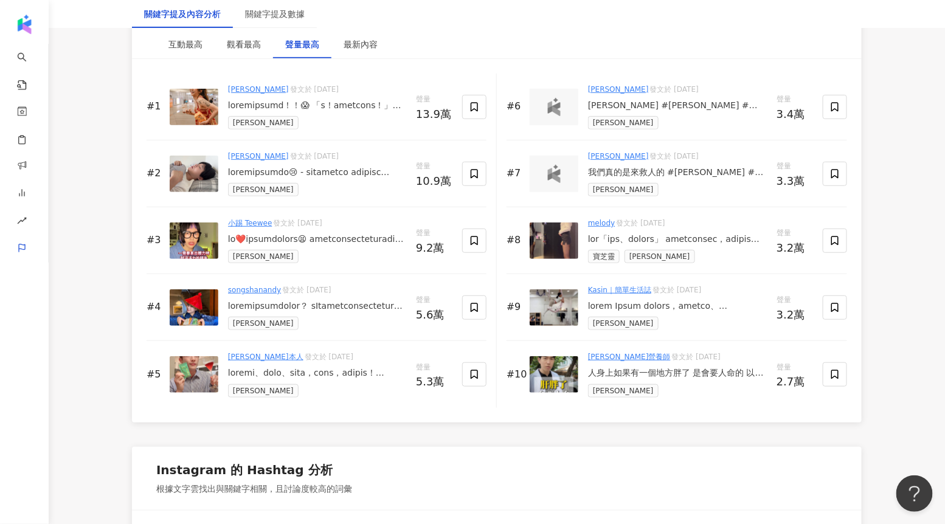
click at [385, 235] on div at bounding box center [317, 239] width 178 height 12
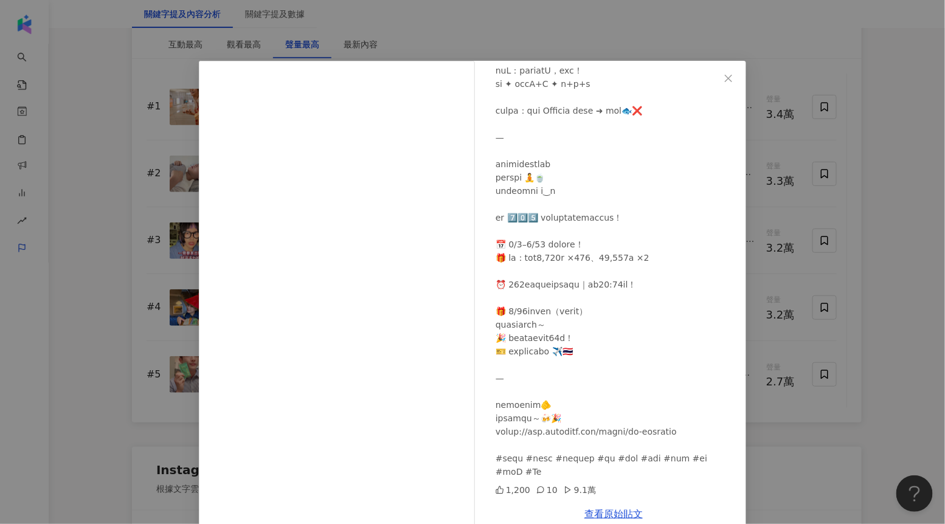
click at [599, 489] on div "1,200 10 9.1萬" at bounding box center [615, 489] width 241 height 13
click at [886, 213] on div "小踢 Teewee 2025/6/9 1,200 10 9.1萬 查看原始貼文" at bounding box center [472, 262] width 945 height 524
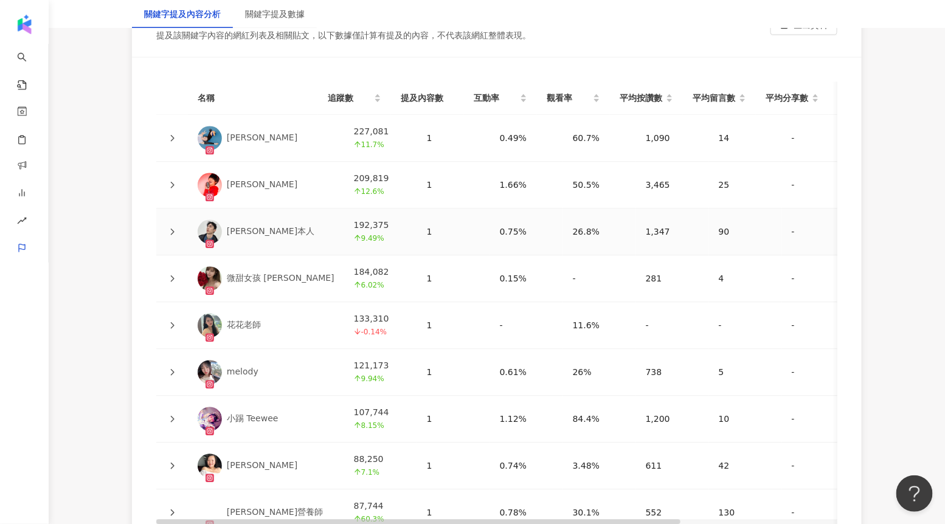
scroll to position [2752, 0]
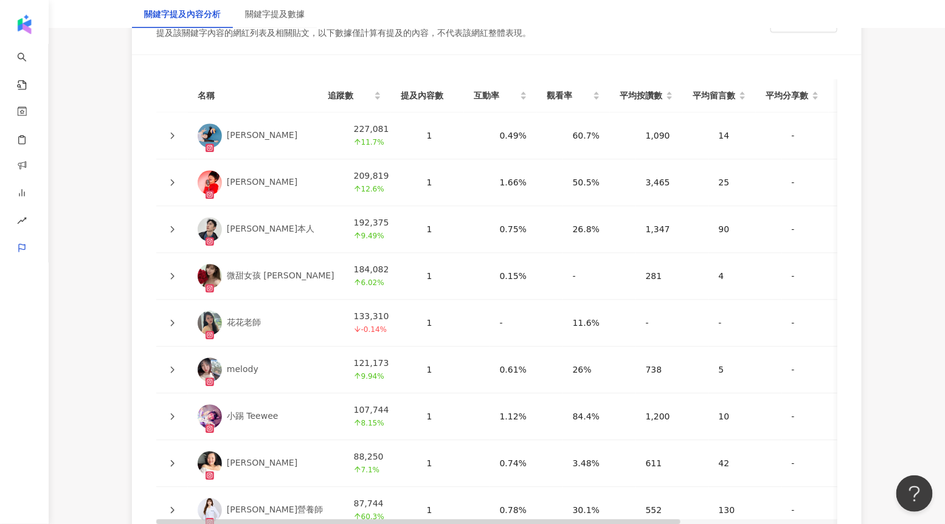
click at [170, 133] on icon at bounding box center [171, 135] width 7 height 7
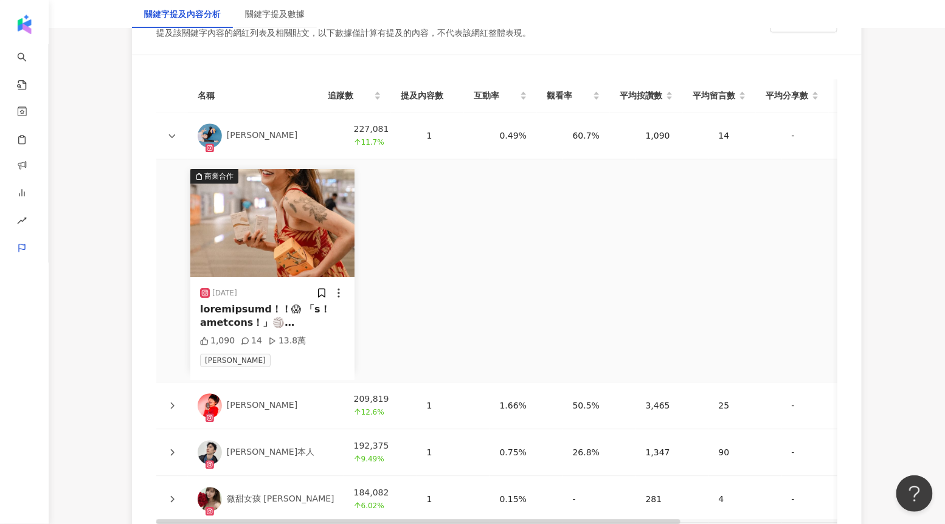
click at [170, 134] on icon at bounding box center [171, 135] width 7 height 7
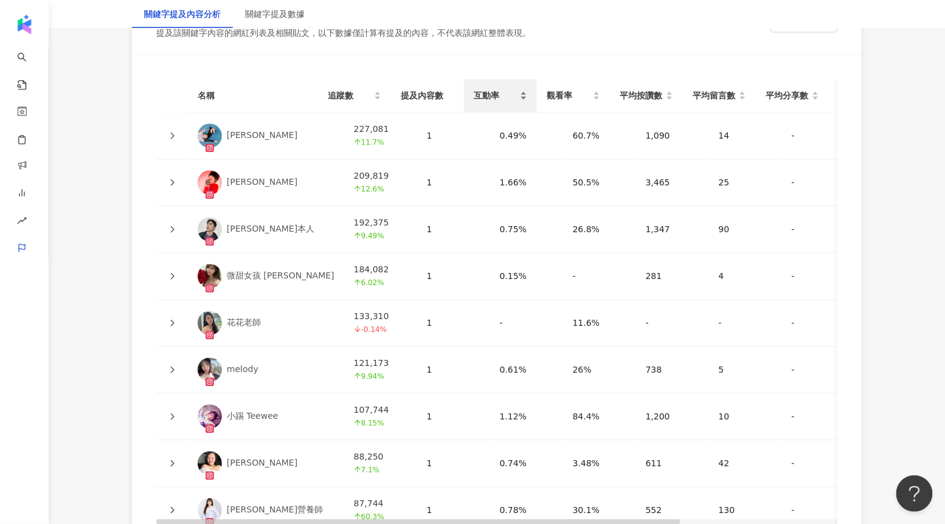
click at [518, 94] on div "互動率" at bounding box center [499, 95] width 53 height 13
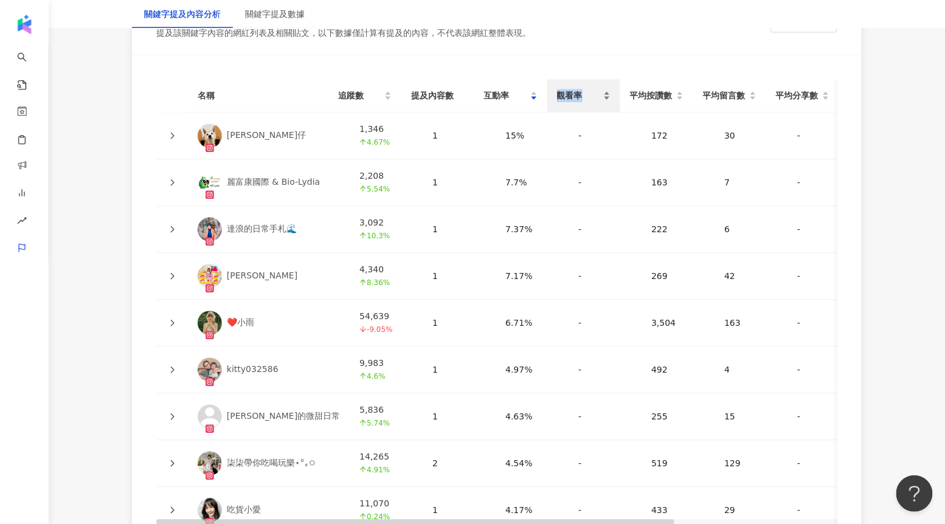
click at [593, 89] on span "觀看率" at bounding box center [579, 95] width 44 height 13
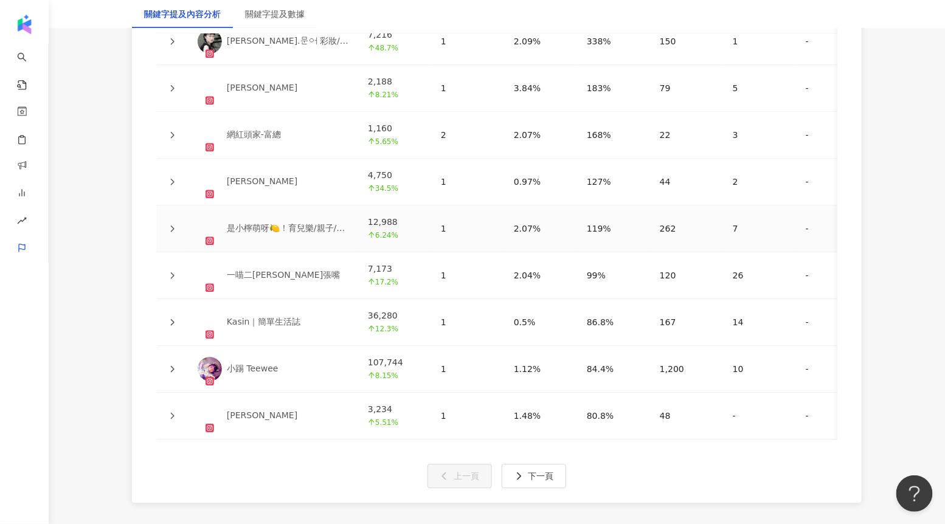
scroll to position [2912, 0]
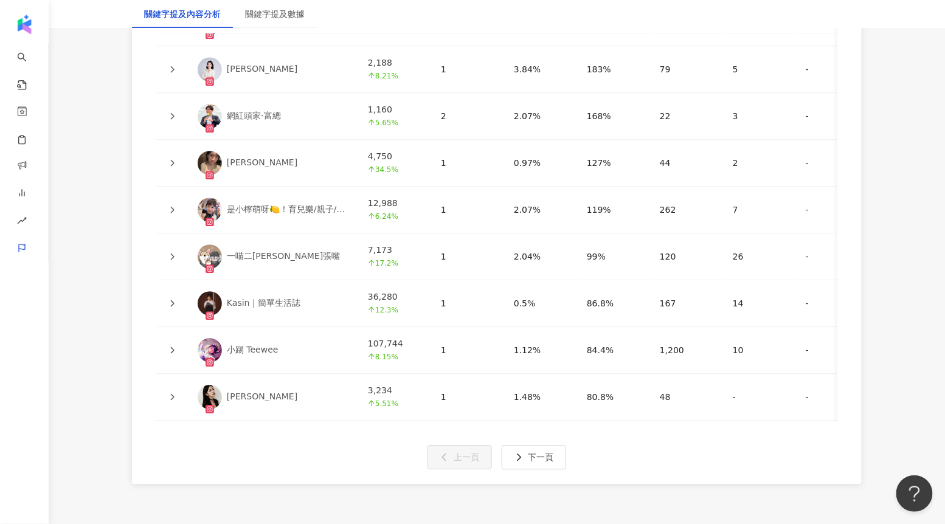
click at [179, 299] on td at bounding box center [172, 303] width 32 height 47
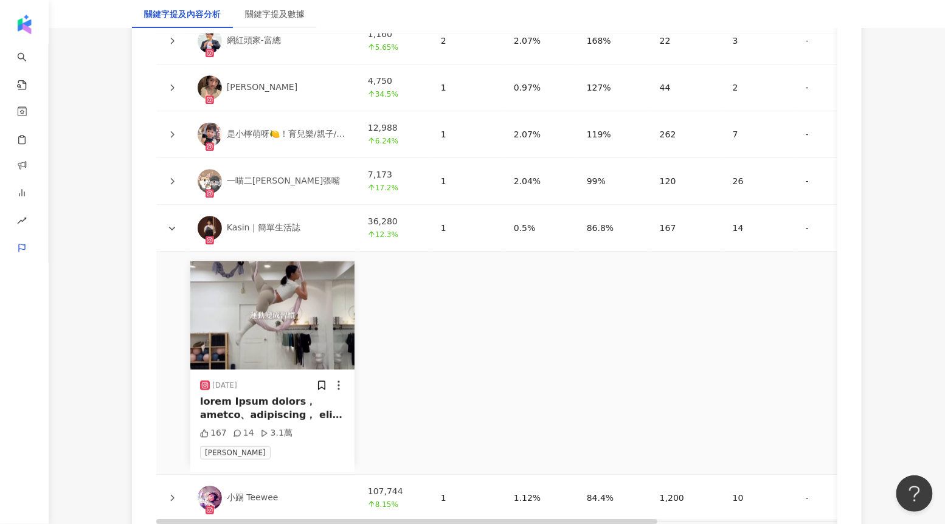
scroll to position [2989, 0]
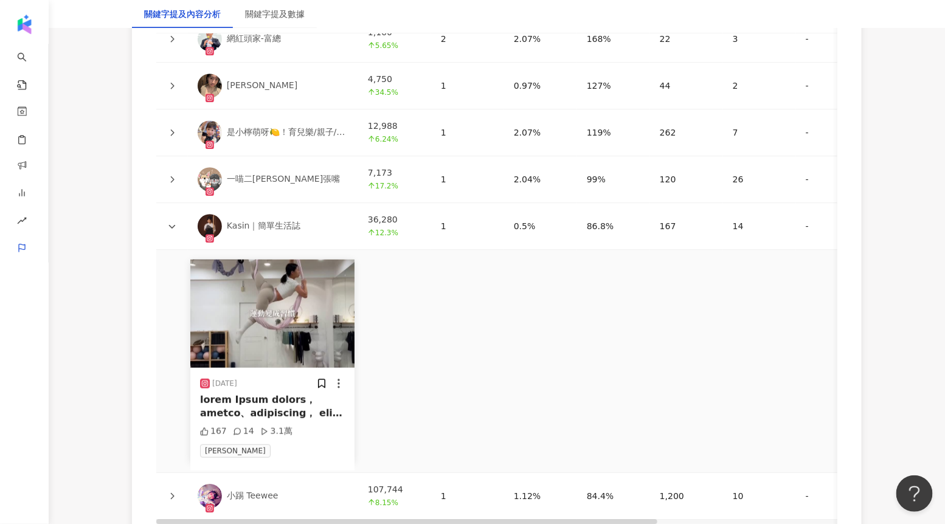
click at [238, 359] on img "button" at bounding box center [272, 314] width 164 height 108
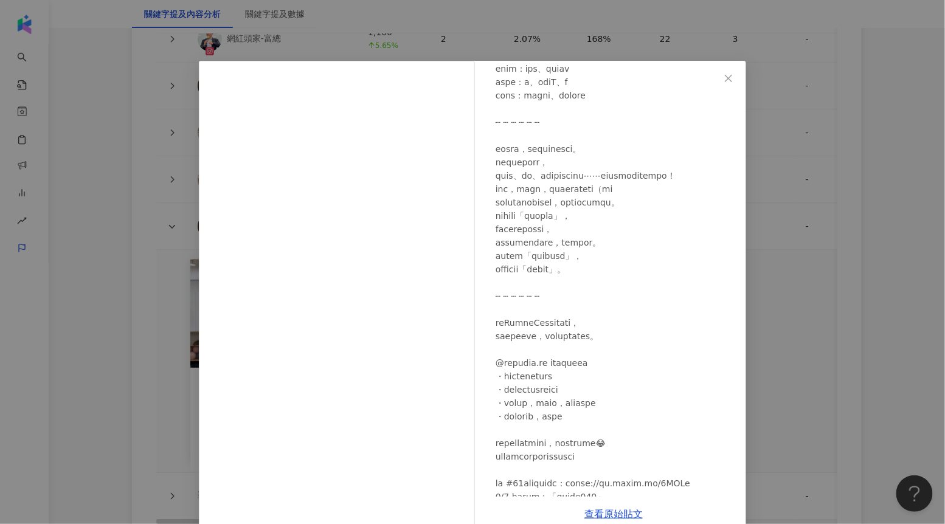
scroll to position [466, 0]
click at [766, 295] on div "Kasin｜簡單生活誌 2025/8/6 167 14 3.1萬 查看原始貼文" at bounding box center [472, 262] width 945 height 524
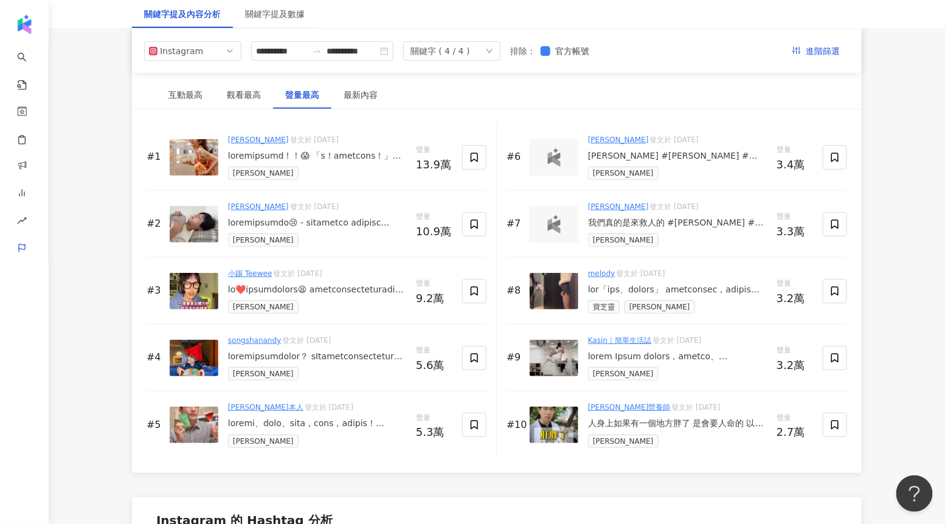
scroll to position [1855, 0]
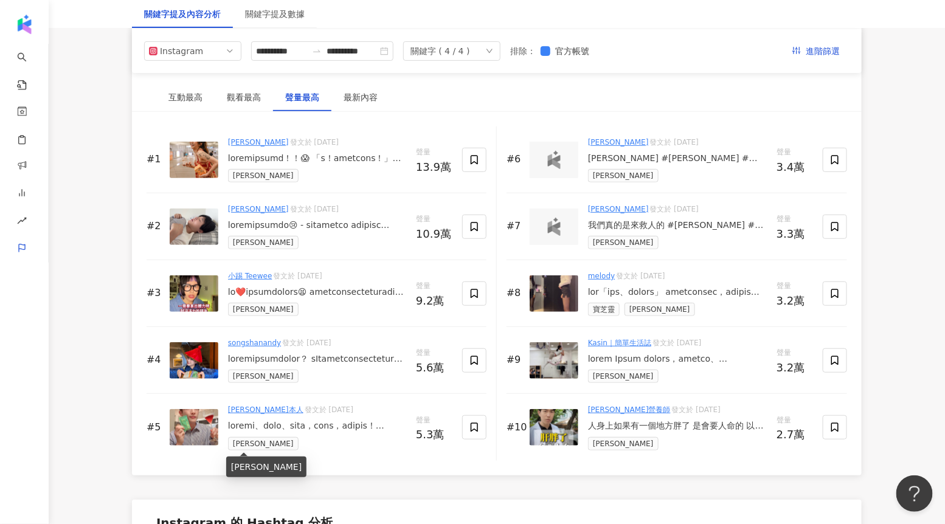
click at [278, 437] on div "[PERSON_NAME]" at bounding box center [317, 443] width 178 height 13
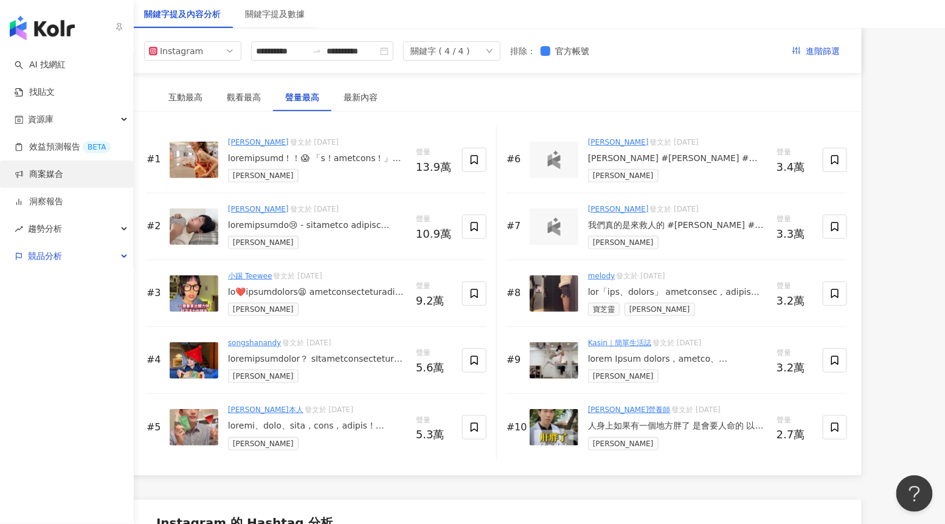
click at [50, 169] on link "商案媒合" at bounding box center [39, 174] width 49 height 12
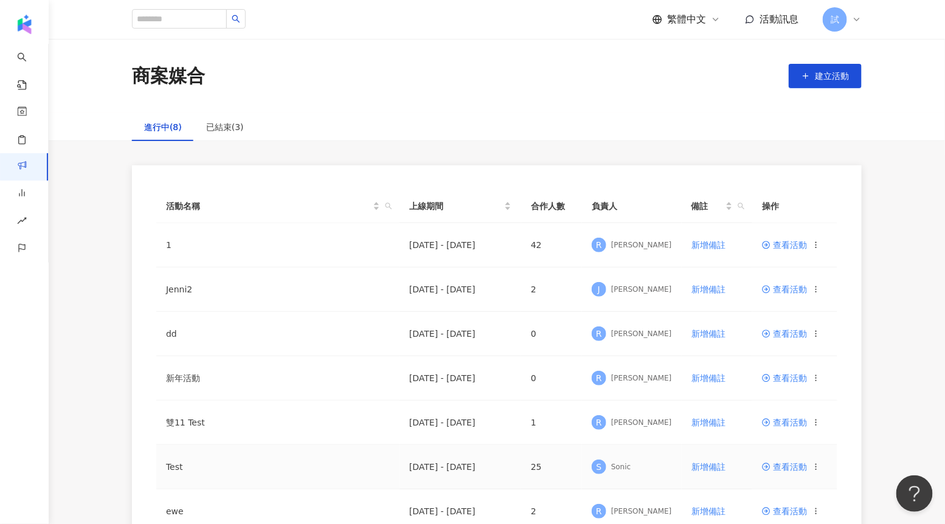
click at [794, 464] on span "查看活動" at bounding box center [784, 467] width 45 height 9
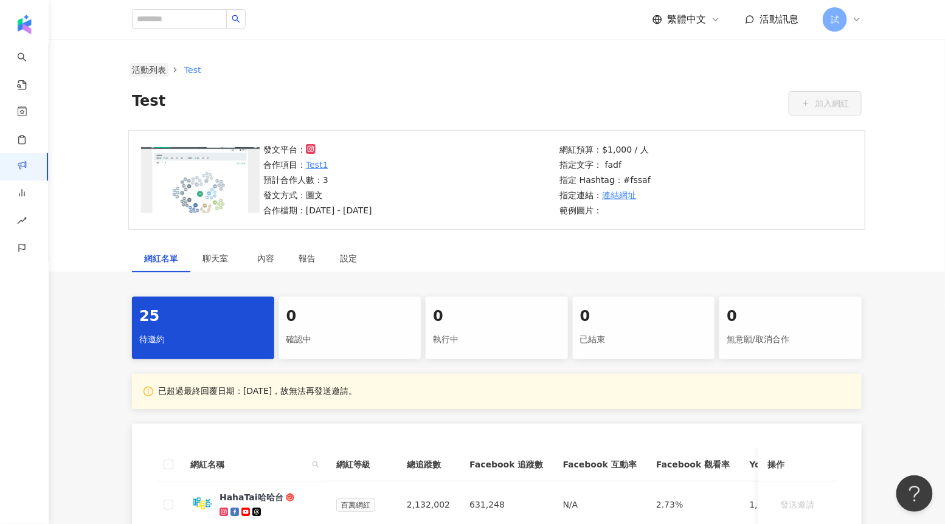
click at [143, 68] on link "活動列表" at bounding box center [148, 69] width 39 height 13
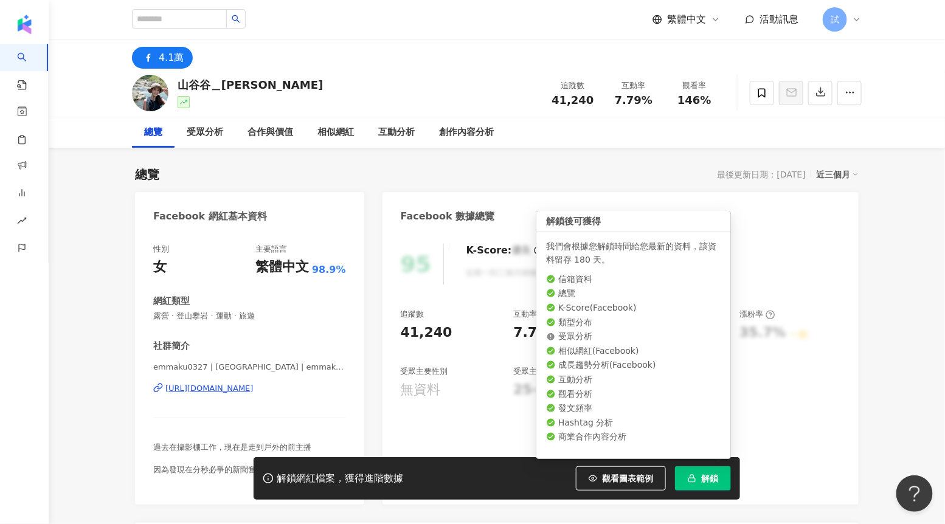
click at [700, 473] on button "解鎖" at bounding box center [703, 478] width 56 height 24
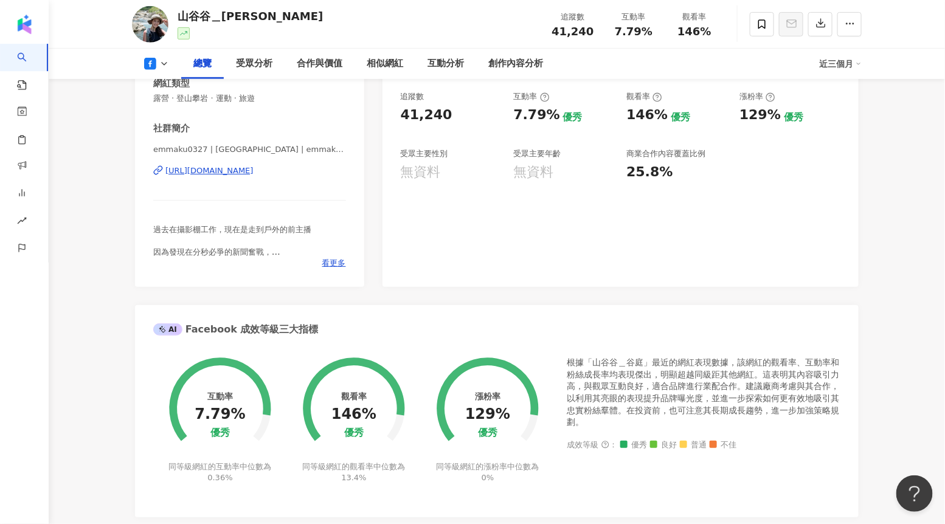
scroll to position [222, 0]
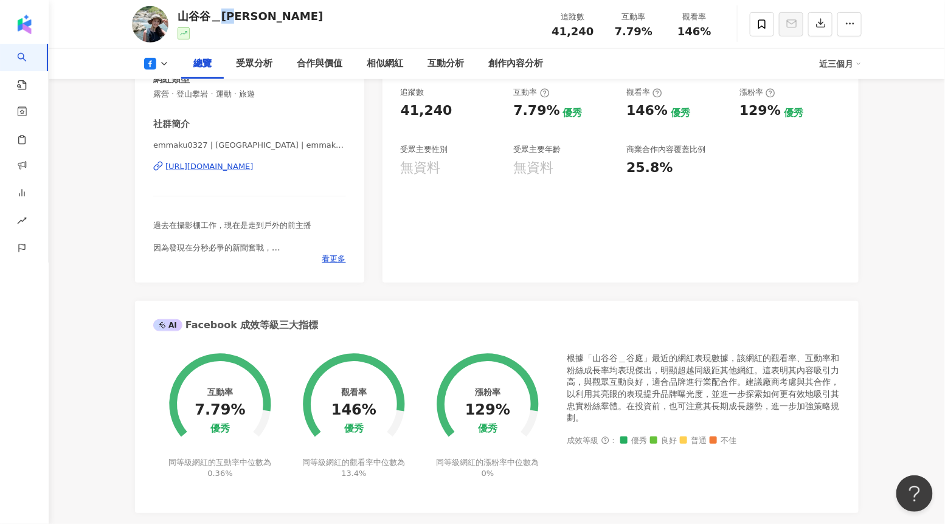
drag, startPoint x: 222, startPoint y: 16, endPoint x: 244, endPoint y: 16, distance: 21.3
click at [244, 16] on div "山谷谷＿谷庭 追蹤數 41,240 互動率 7.79% 觀看率 146%" at bounding box center [497, 24] width 778 height 48
drag, startPoint x: 264, startPoint y: 224, endPoint x: 322, endPoint y: 224, distance: 57.7
click at [322, 225] on div "過去在攝影棚工作，現在是走到戶外的前主播 因為發現在分秒必爭的新聞奮戰， 即便嚐閱各種資訊、體驗，都未能獲得身心滿足， 於是開始走上山林，通往戶外， 用對什麼…" at bounding box center [249, 236] width 193 height 33
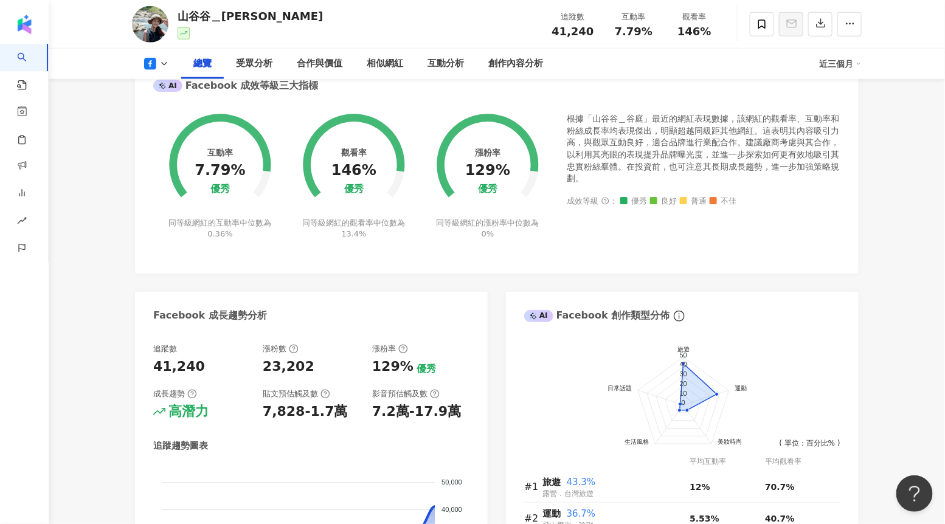
scroll to position [546, 0]
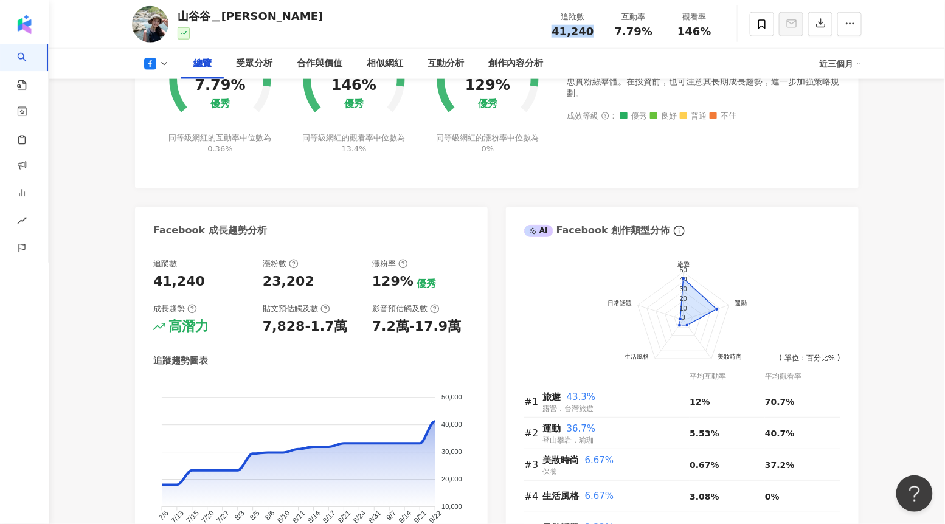
drag, startPoint x: 554, startPoint y: 30, endPoint x: 591, endPoint y: 30, distance: 37.7
click at [592, 30] on div "41,240" at bounding box center [572, 32] width 46 height 12
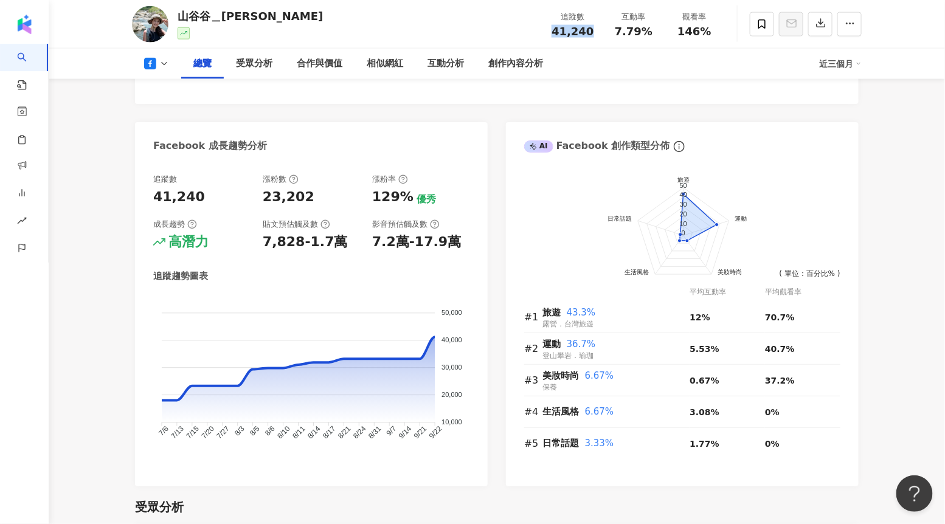
scroll to position [644, 0]
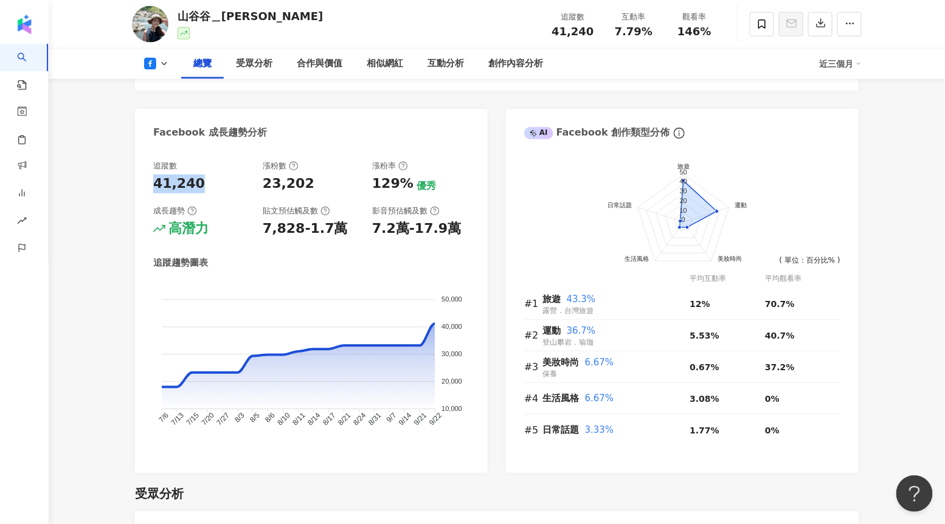
drag, startPoint x: 153, startPoint y: 184, endPoint x: 197, endPoint y: 183, distance: 43.8
click at [198, 184] on div "41,240" at bounding box center [201, 183] width 97 height 19
drag, startPoint x: 256, startPoint y: 184, endPoint x: 324, endPoint y: 183, distance: 67.5
click at [324, 183] on div "追蹤數 41,240 漲粉數 23,202 漲粉率 129% 優秀 成長趨勢 高潛力 貼文預估觸及數 7,828-1.7萬 影音預估觸及數 7.2萬-17.9萬" at bounding box center [311, 199] width 316 height 78
drag, startPoint x: 308, startPoint y: 182, endPoint x: 263, endPoint y: 184, distance: 45.0
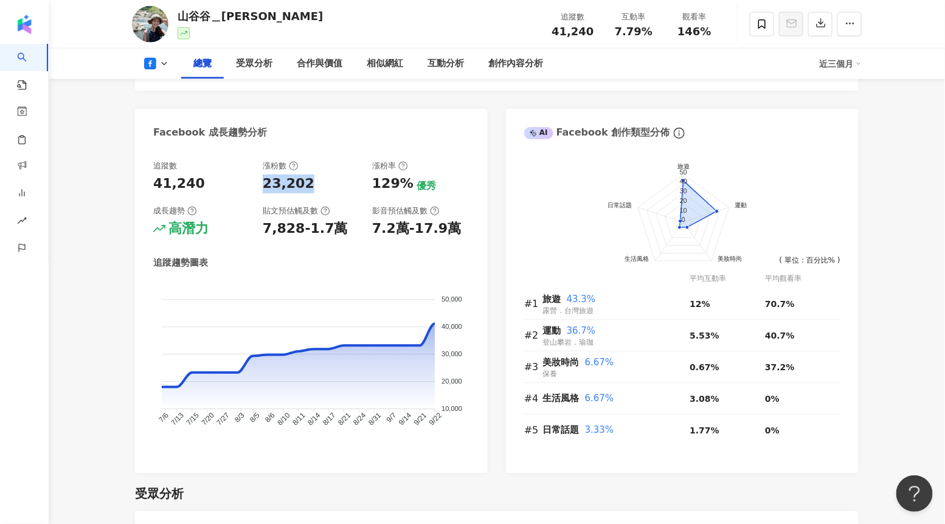
click at [263, 184] on div "23,202" at bounding box center [311, 183] width 97 height 19
click at [201, 183] on div "41,240" at bounding box center [201, 183] width 97 height 19
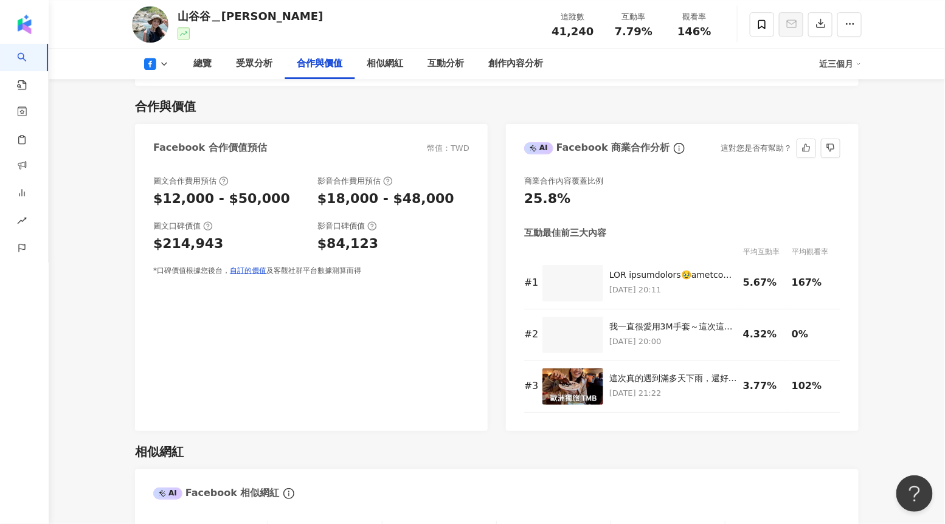
scroll to position [1234, 0]
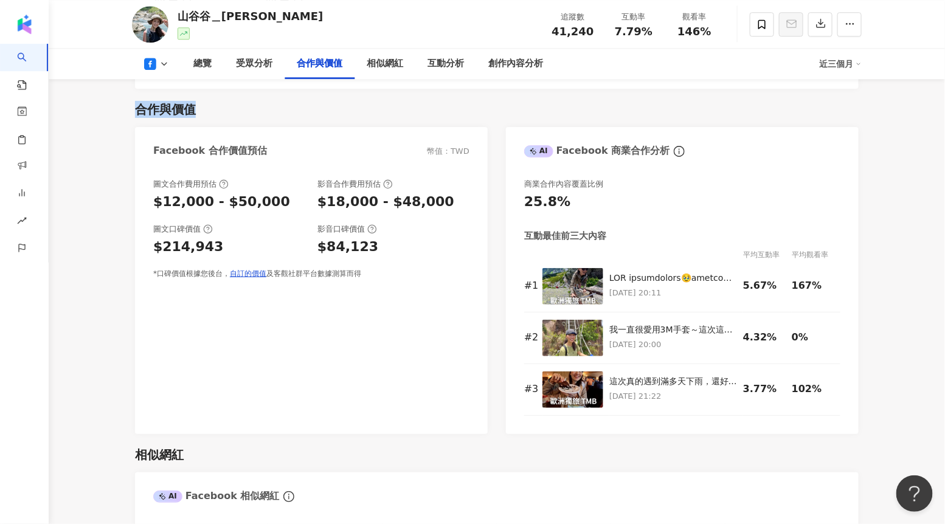
drag, startPoint x: 136, startPoint y: 110, endPoint x: 195, endPoint y: 108, distance: 58.4
click at [195, 108] on div "合作與價值" at bounding box center [165, 109] width 61 height 17
drag, startPoint x: 555, startPoint y: 29, endPoint x: 590, endPoint y: 35, distance: 35.2
click at [590, 35] on div "41,240" at bounding box center [572, 32] width 46 height 12
drag, startPoint x: 204, startPoint y: 201, endPoint x: 152, endPoint y: 202, distance: 52.3
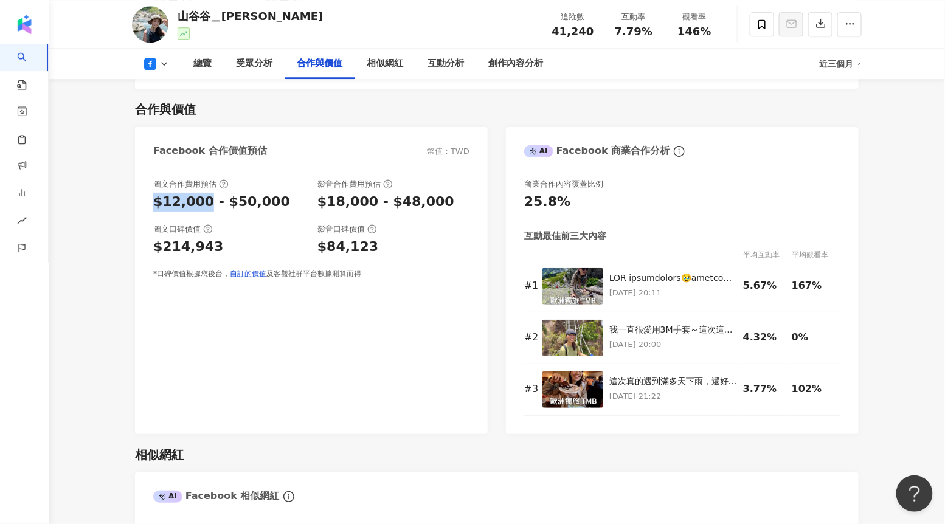
click at [152, 202] on div "圖文合作費用預估 $12,000 - $50,000 影音合作費用預估 $18,000 - $48,000 圖文口碑價值 $214,943 影音口碑價值 $8…" at bounding box center [311, 300] width 353 height 267
drag, startPoint x: 366, startPoint y: 202, endPoint x: 319, endPoint y: 200, distance: 46.8
click at [319, 200] on div "$18,000 - $48,000" at bounding box center [385, 202] width 137 height 19
click at [371, 211] on div "$18,000 - $48,000" at bounding box center [385, 202] width 137 height 19
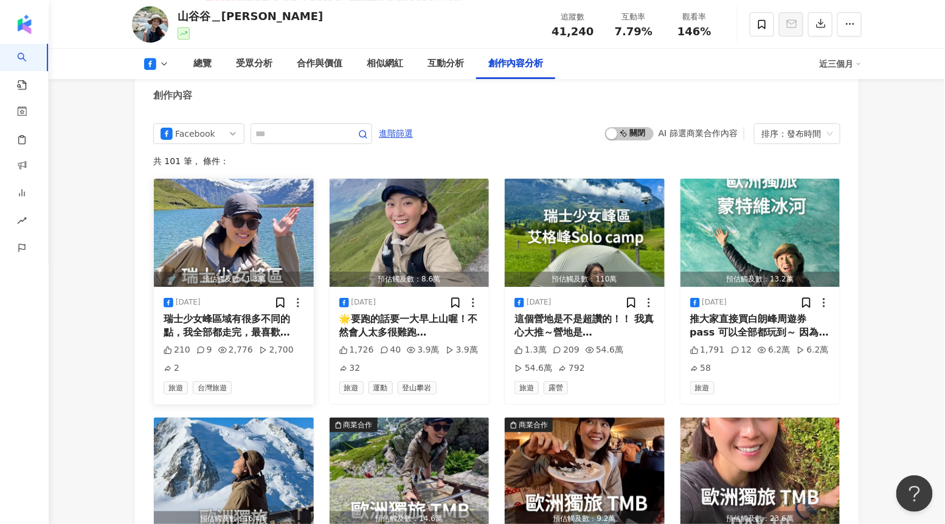
scroll to position [3140, 0]
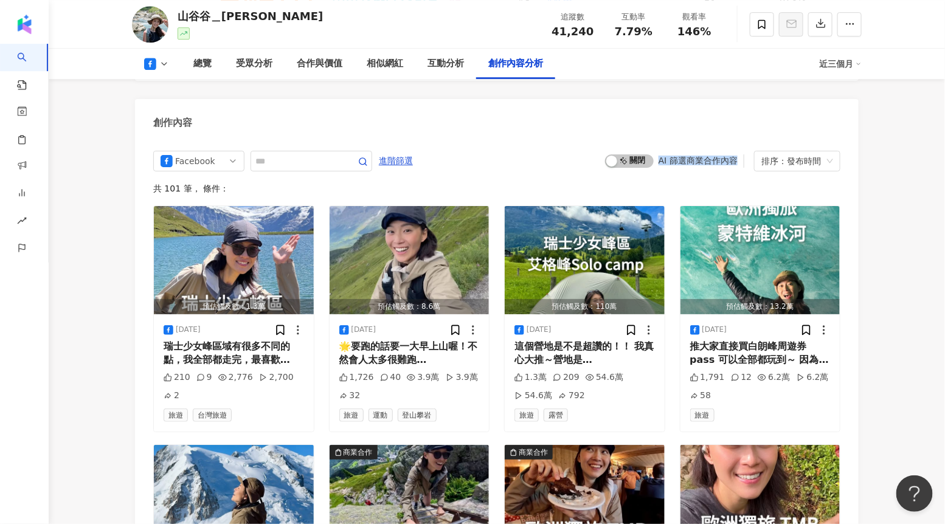
drag, startPoint x: 658, startPoint y: 147, endPoint x: 738, endPoint y: 145, distance: 80.3
click at [738, 154] on div "啟動 關閉 AI 篩選商業合作內容" at bounding box center [674, 160] width 139 height 13
click at [633, 154] on span "啟動 關閉" at bounding box center [629, 160] width 49 height 13
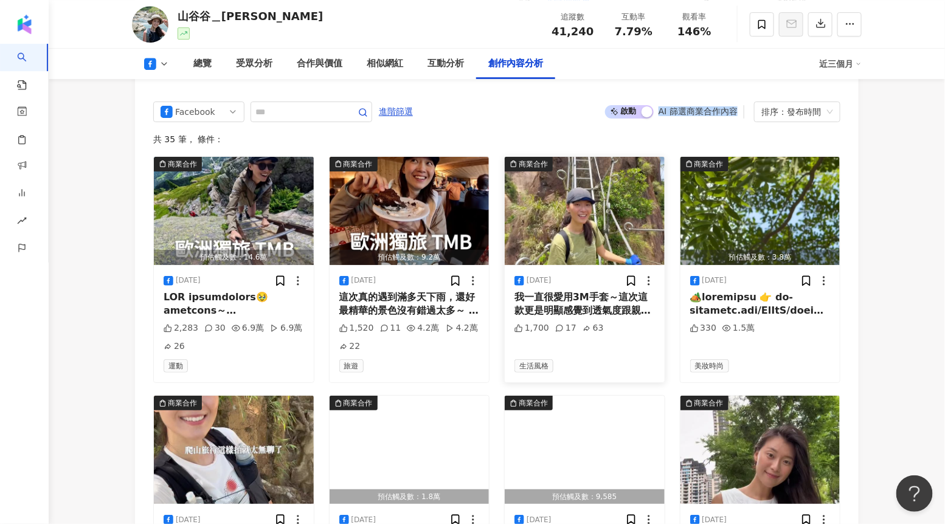
scroll to position [3193, 0]
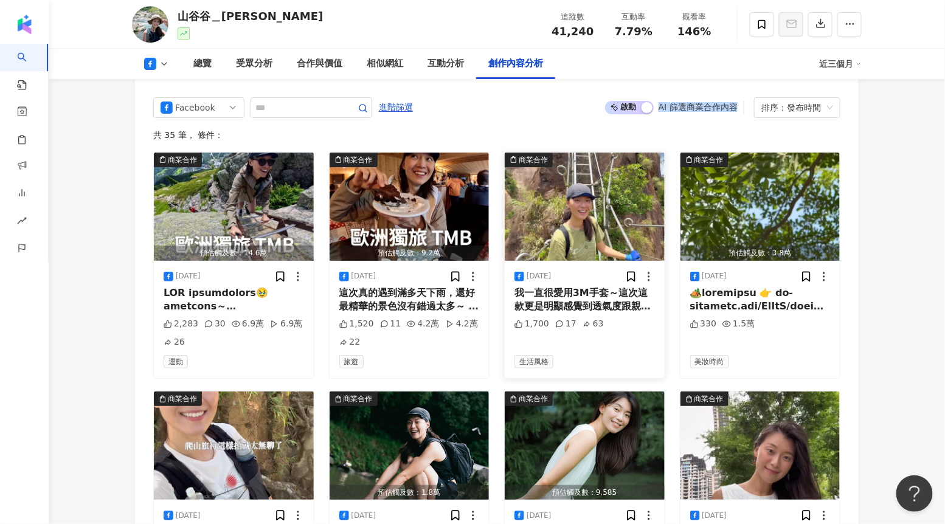
click at [568, 218] on img "button" at bounding box center [584, 207] width 160 height 108
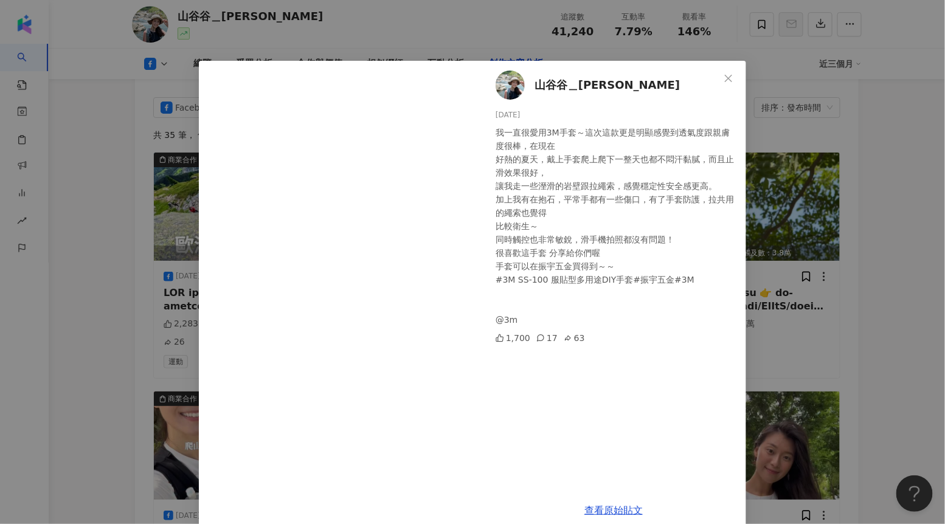
drag, startPoint x: 582, startPoint y: 339, endPoint x: 562, endPoint y: 339, distance: 19.5
click at [562, 339] on div "1,700 17 63" at bounding box center [615, 337] width 241 height 13
click at [868, 232] on div "山谷谷＿谷庭 2025/8/6 我一直很愛用3M手套～這次這款更是明顯感覺到透氣度跟親膚度很棒，在現在 好熱的夏天，戴上手套爬上爬下一整天也都不悶汗黏膩，而且…" at bounding box center [472, 262] width 945 height 524
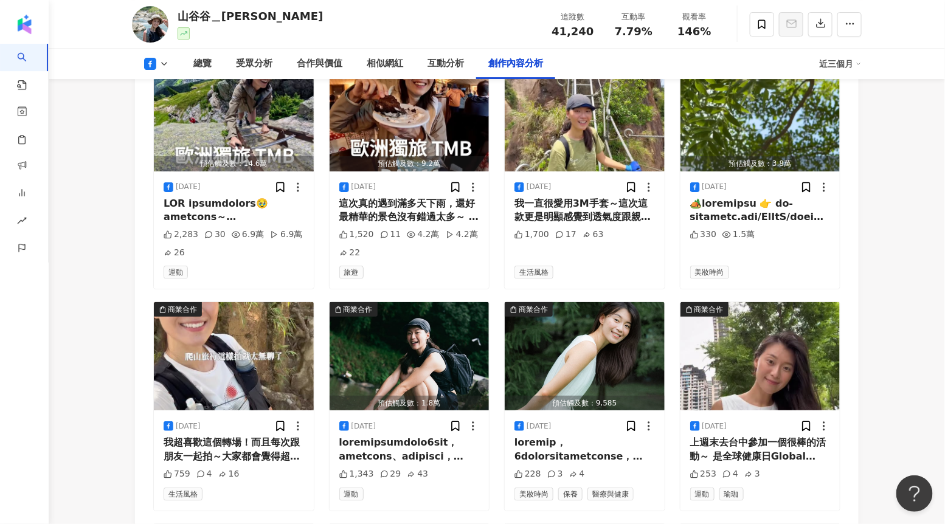
scroll to position [3302, 0]
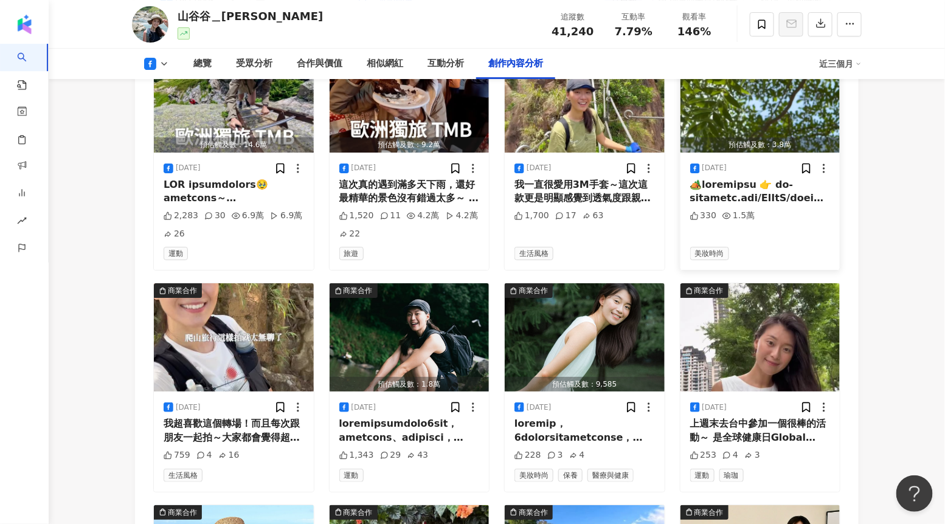
click at [768, 137] on div "預估觸及數：3.8萬" at bounding box center [760, 144] width 160 height 15
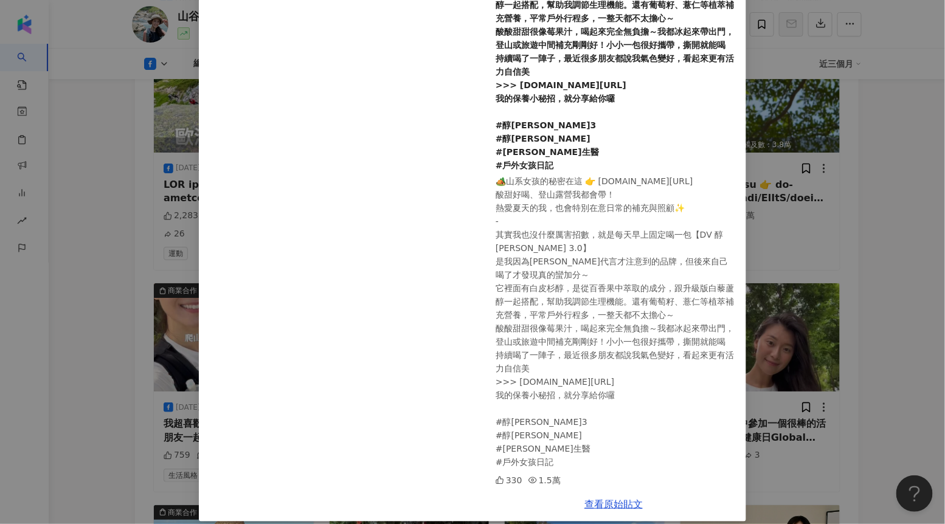
scroll to position [147, 0]
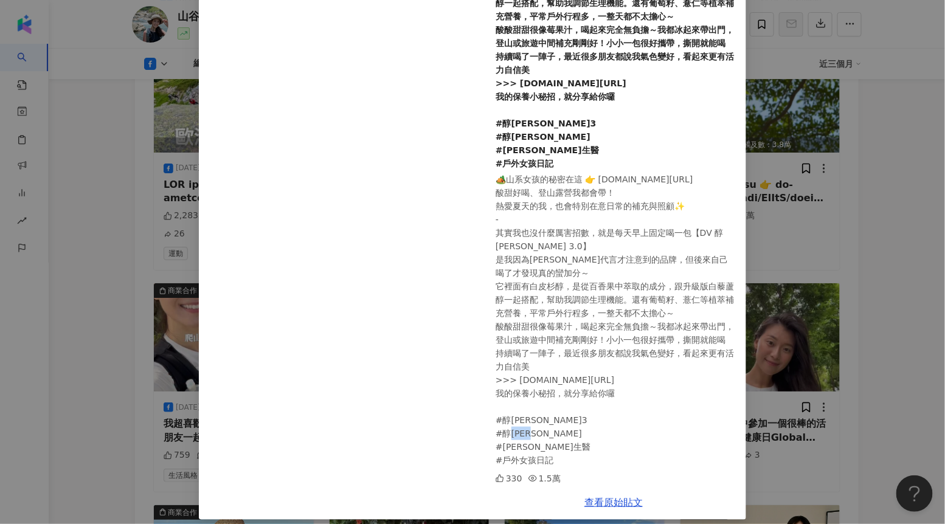
drag, startPoint x: 535, startPoint y: 449, endPoint x: 503, endPoint y: 449, distance: 32.2
click at [503, 449] on div "🏕️山系女孩的秘密在這 👉 dv-official.com/PpMhJ/emmaku0327 酸甜好喝、登山露營我都會帶！ 熱愛夏天的我，也會特別在意日常的補…" at bounding box center [615, 320] width 241 height 294
click at [890, 270] on div "山谷谷＿谷庭 2025/7/8 330 1.5萬 查看原始貼文" at bounding box center [472, 262] width 945 height 524
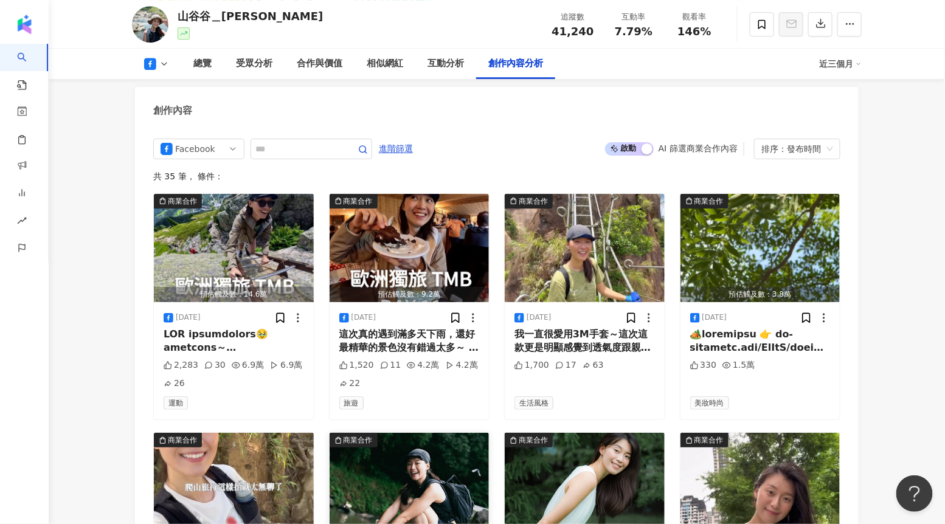
scroll to position [3128, 0]
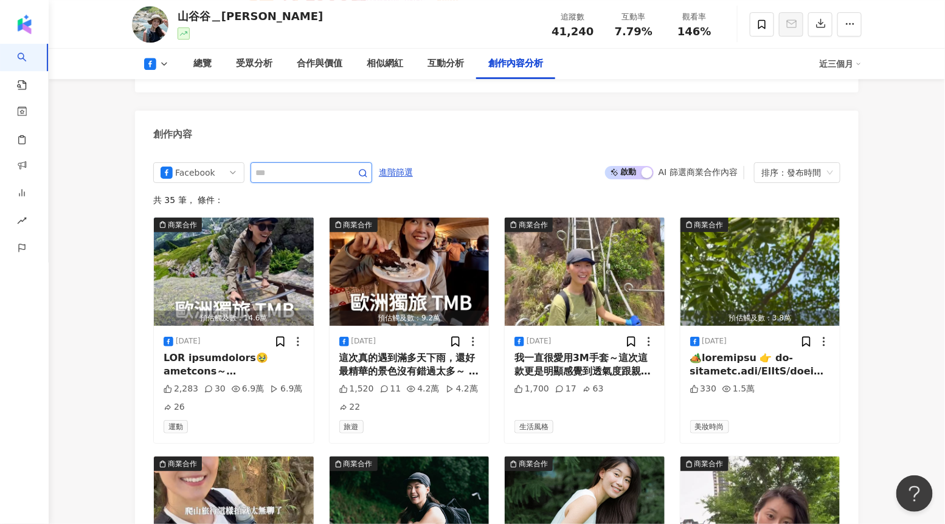
click at [297, 165] on input "text" at bounding box center [297, 172] width 85 height 15
type input "*"
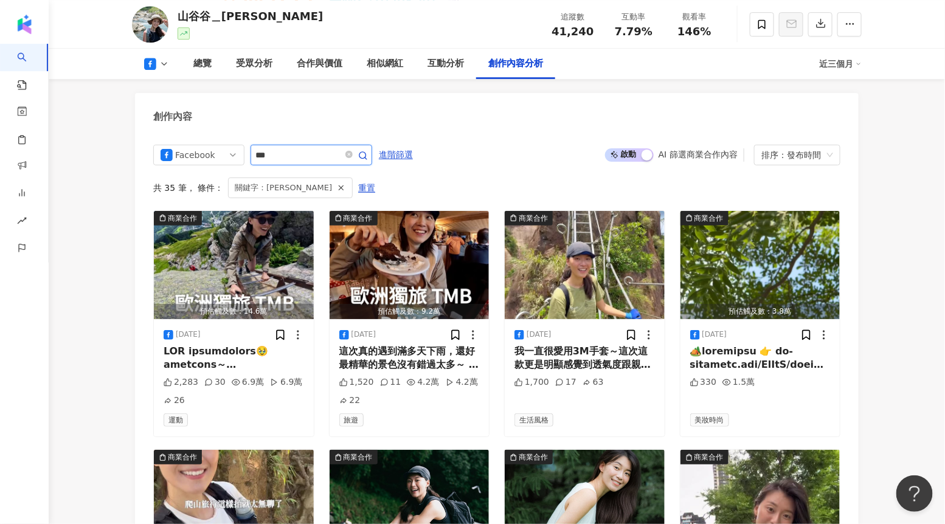
scroll to position [3056, 0]
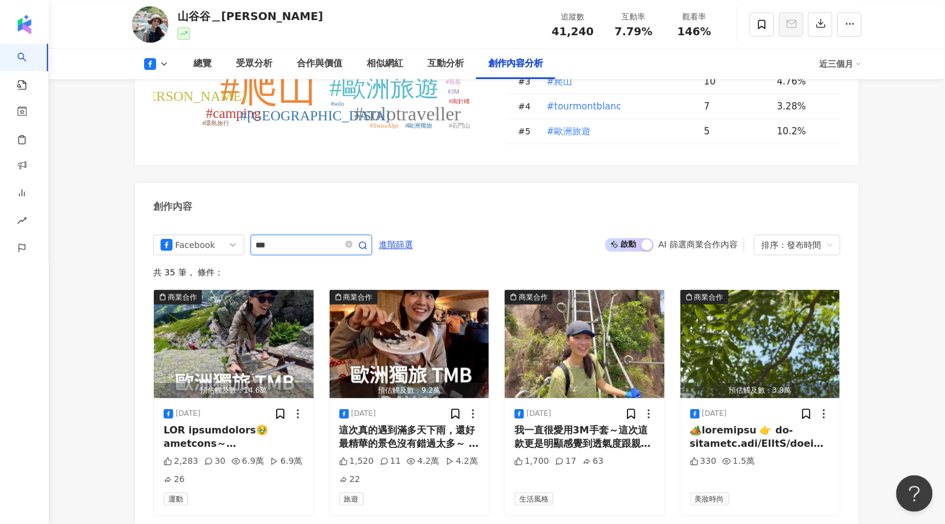
scroll to position [3146, 0]
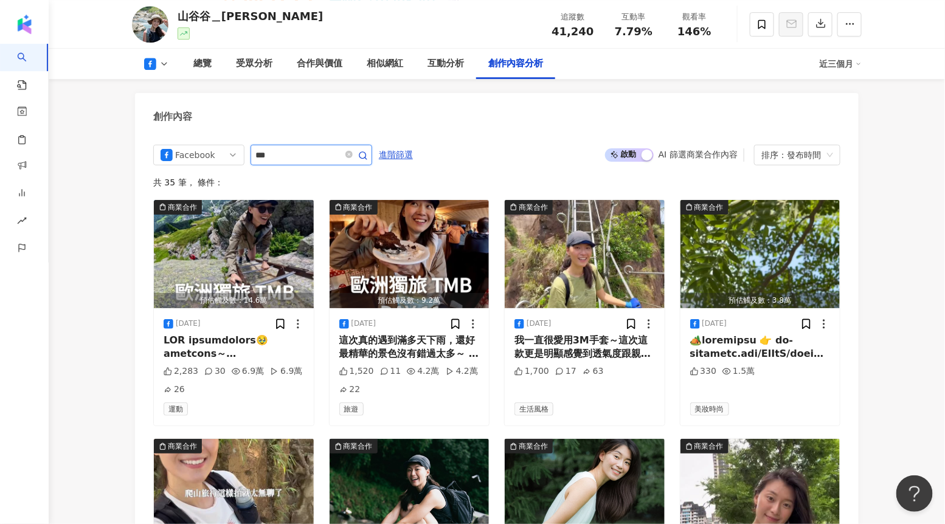
type input "***"
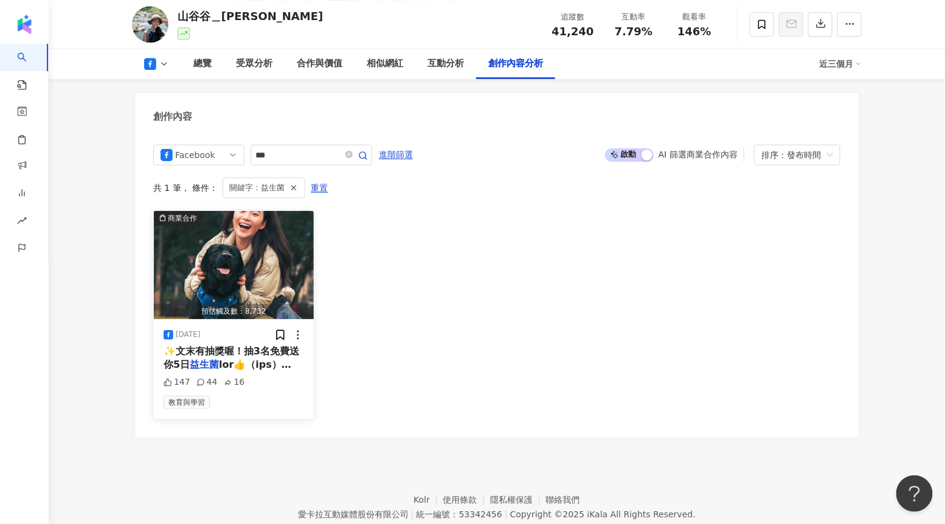
click at [253, 272] on img "button" at bounding box center [234, 265] width 160 height 108
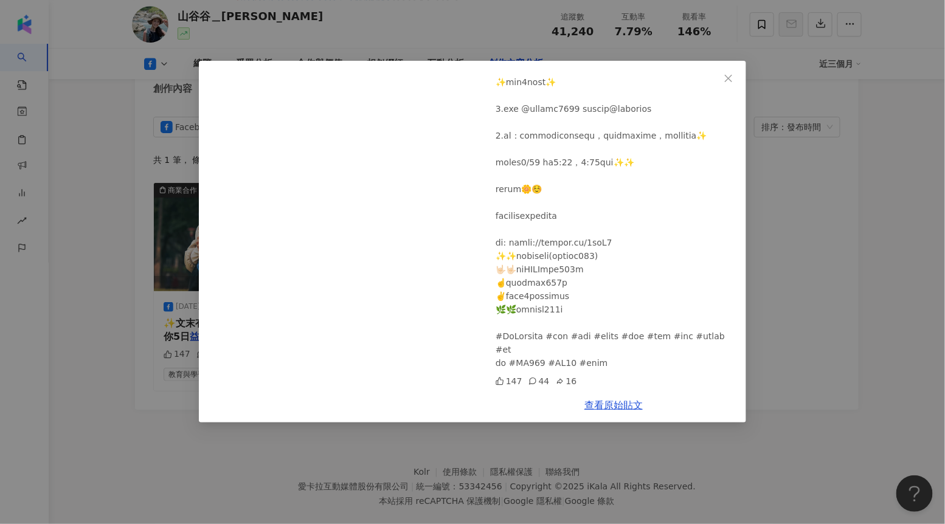
scroll to position [3181, 0]
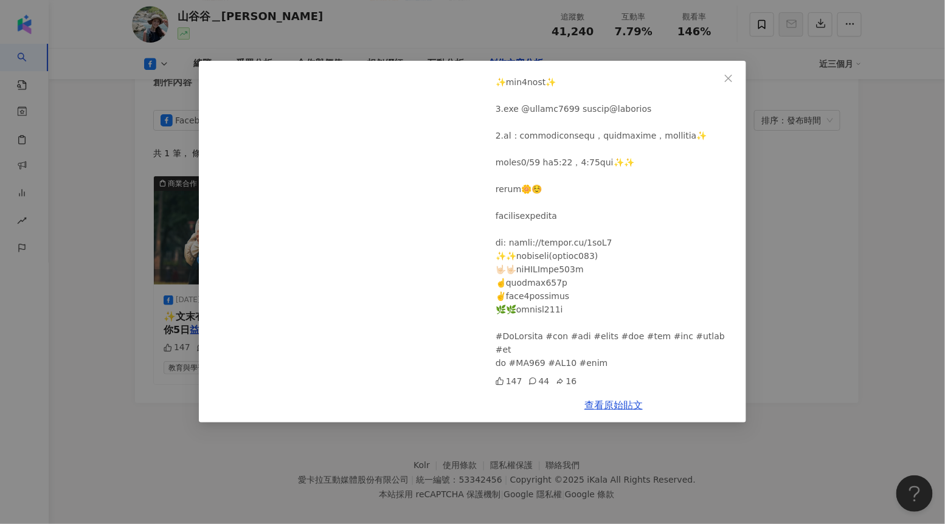
click at [804, 230] on div "山谷谷＿谷庭 2025/1/14 147 44 16 查看原始貼文" at bounding box center [472, 262] width 945 height 524
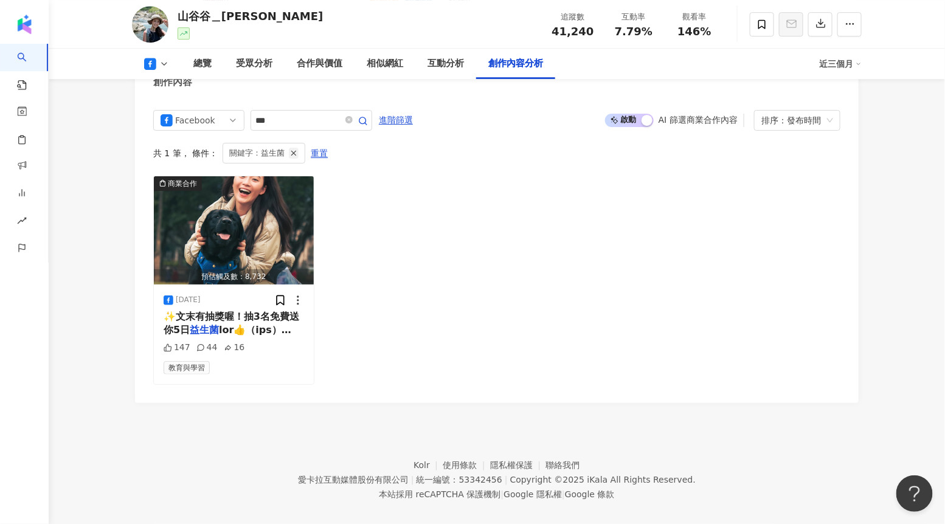
click at [295, 149] on icon "button" at bounding box center [293, 153] width 9 height 9
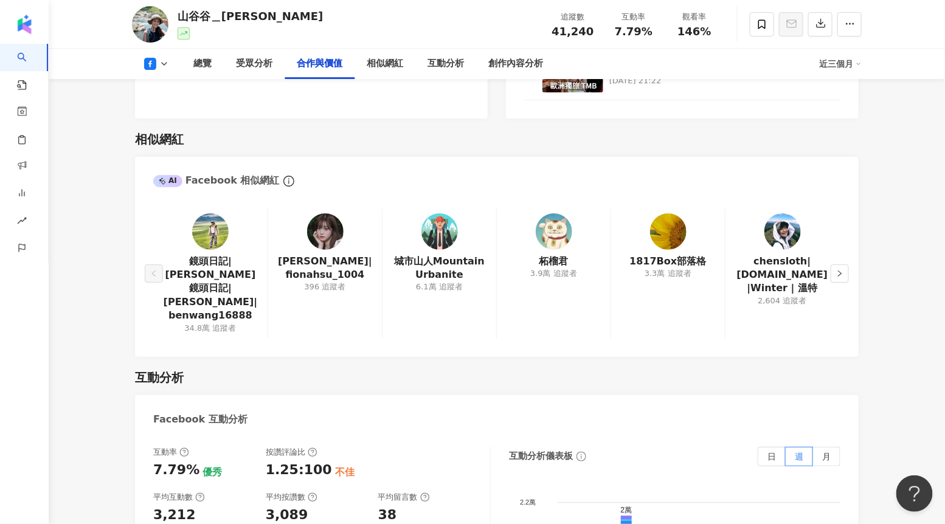
scroll to position [1545, 0]
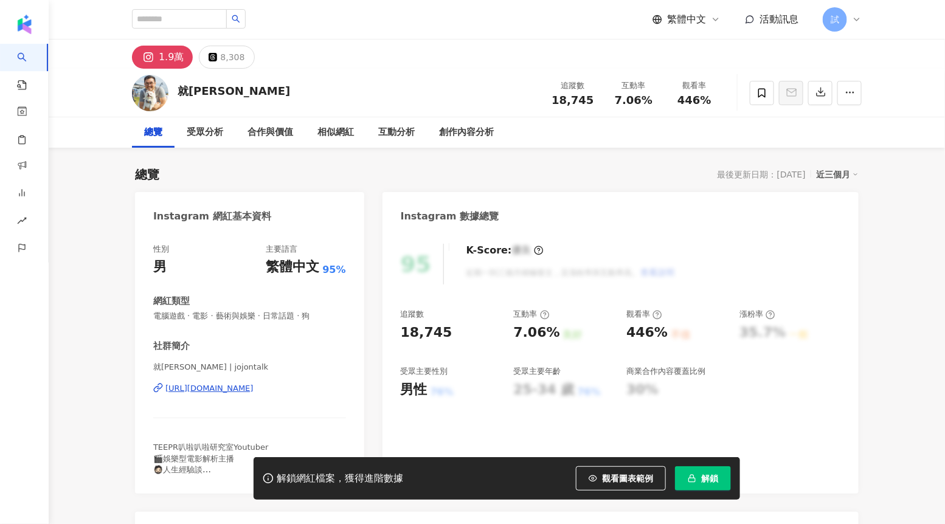
click at [695, 477] on icon "button" at bounding box center [691, 478] width 9 height 9
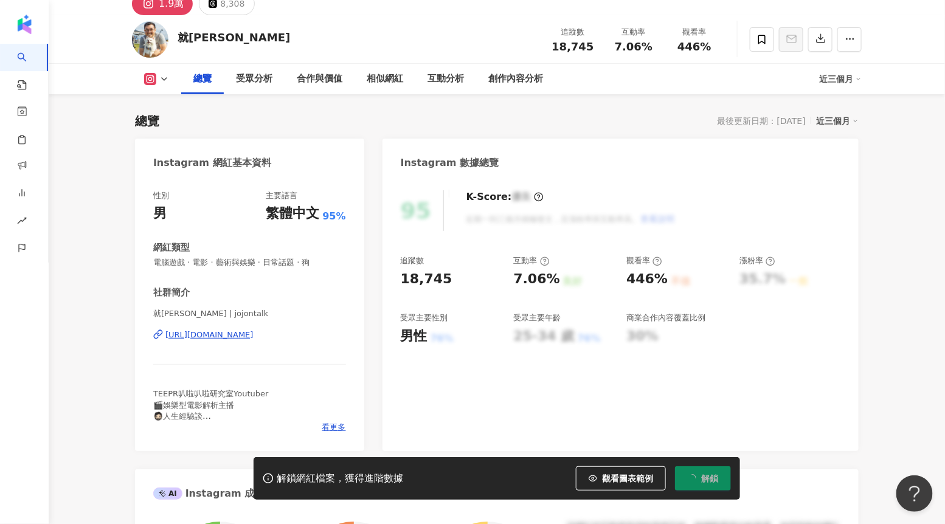
scroll to position [186, 0]
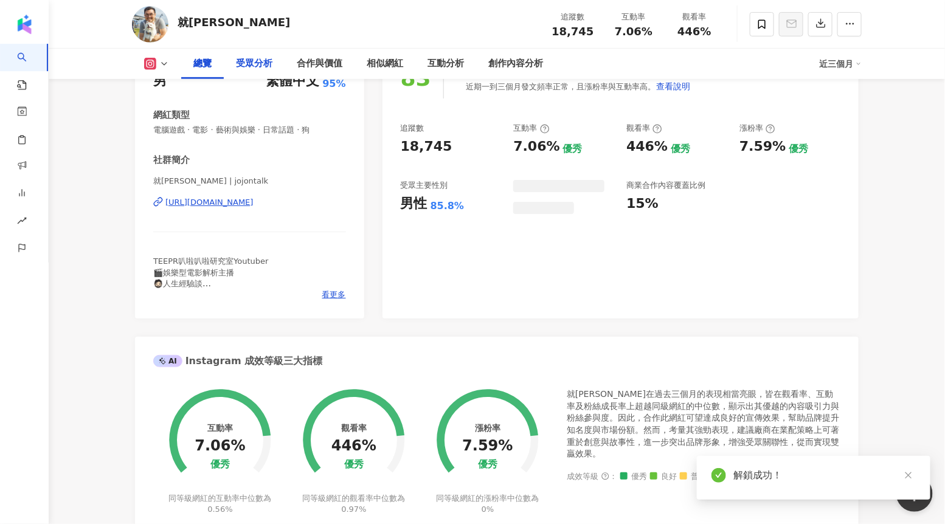
click at [261, 67] on div "受眾分析" at bounding box center [254, 64] width 36 height 15
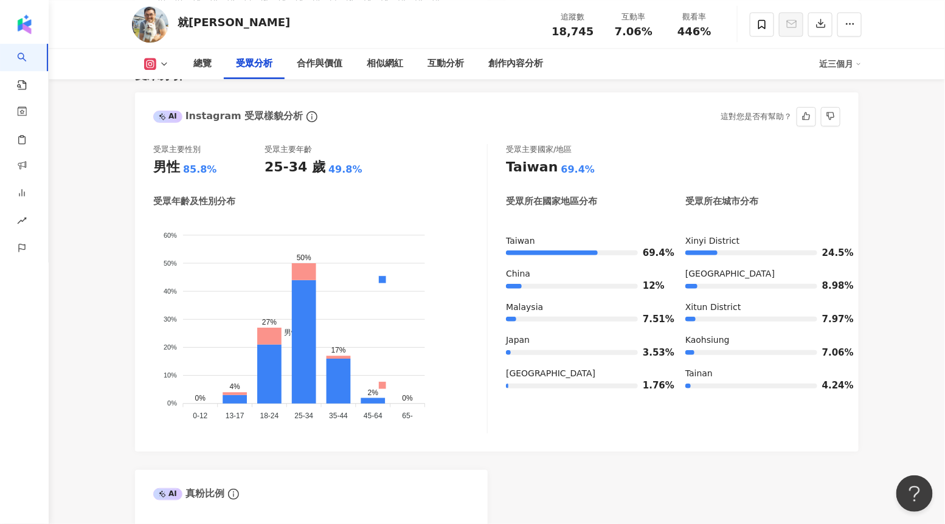
scroll to position [1064, 0]
drag, startPoint x: 155, startPoint y: 168, endPoint x: 216, endPoint y: 166, distance: 60.8
click at [216, 166] on div "男性 85.8%" at bounding box center [208, 166] width 111 height 19
drag, startPoint x: 263, startPoint y: 166, endPoint x: 306, endPoint y: 164, distance: 42.6
click at [306, 164] on div "25-34 歲" at bounding box center [294, 166] width 61 height 19
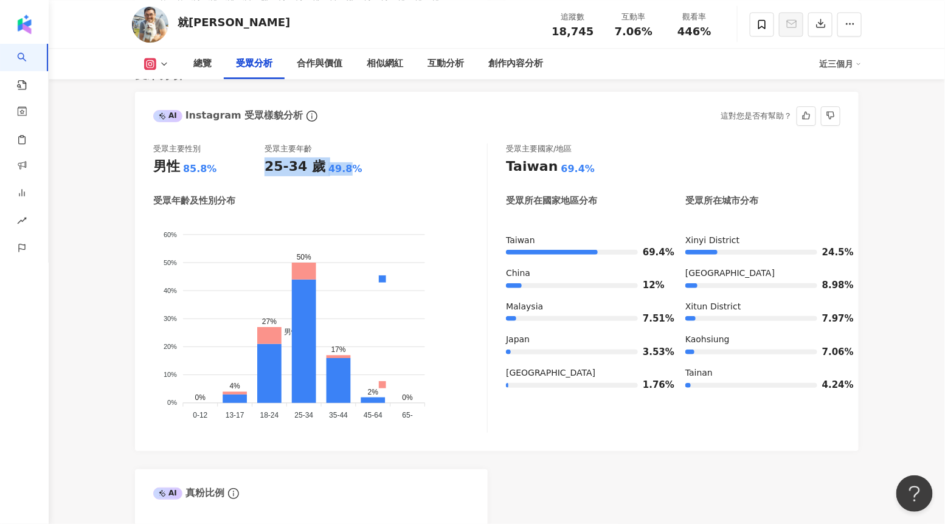
drag, startPoint x: 268, startPoint y: 167, endPoint x: 344, endPoint y: 169, distance: 76.0
click at [344, 169] on div "25-34 歲 49.8%" at bounding box center [319, 166] width 111 height 19
drag, startPoint x: 329, startPoint y: 418, endPoint x: 349, endPoint y: 418, distance: 20.1
click at [349, 418] on icon "男性 女性 60% 60% 50% 50% 40% 40% 30% 30% 20% 20% 10% 10% 0% 0% 0% 4% 27% 50% 17% 2…" at bounding box center [320, 319] width 334 height 207
drag, startPoint x: 362, startPoint y: 416, endPoint x: 384, endPoint y: 416, distance: 21.3
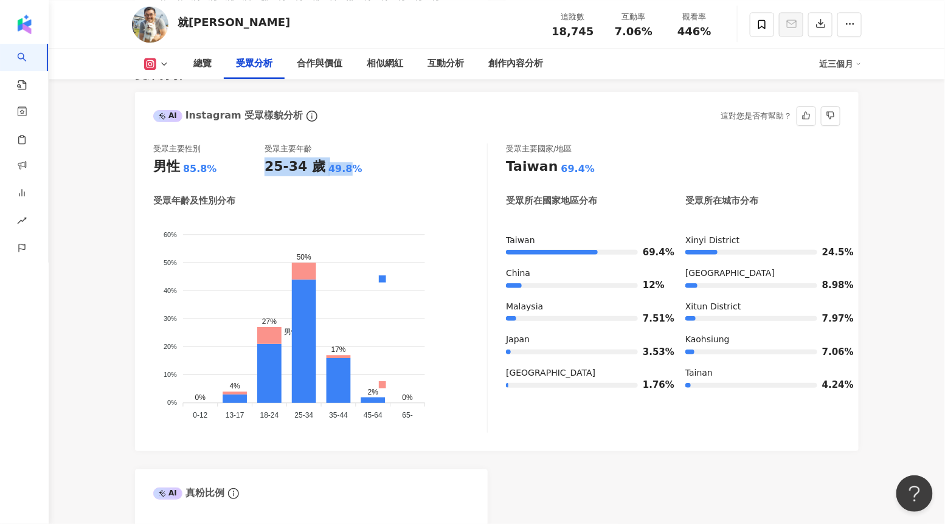
click at [384, 416] on foreignobject "男性 女性" at bounding box center [320, 319] width 334 height 207
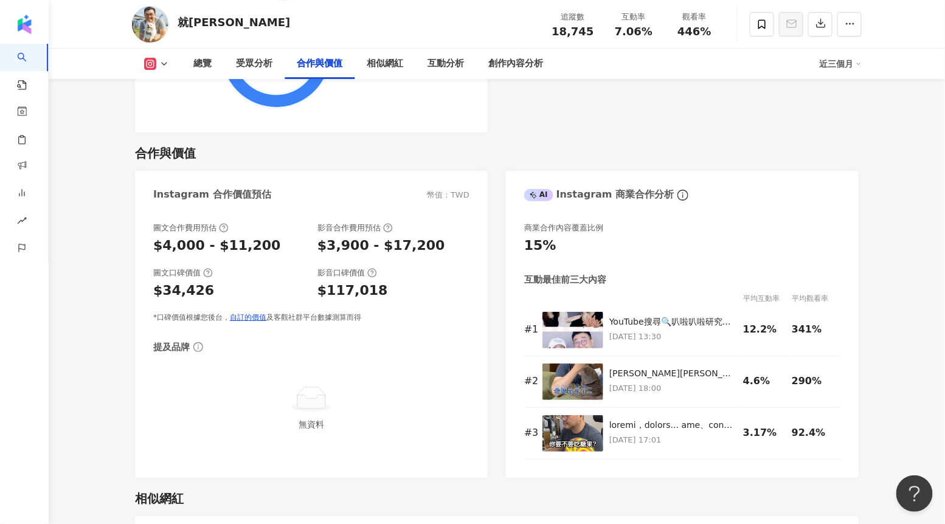
scroll to position [1671, 0]
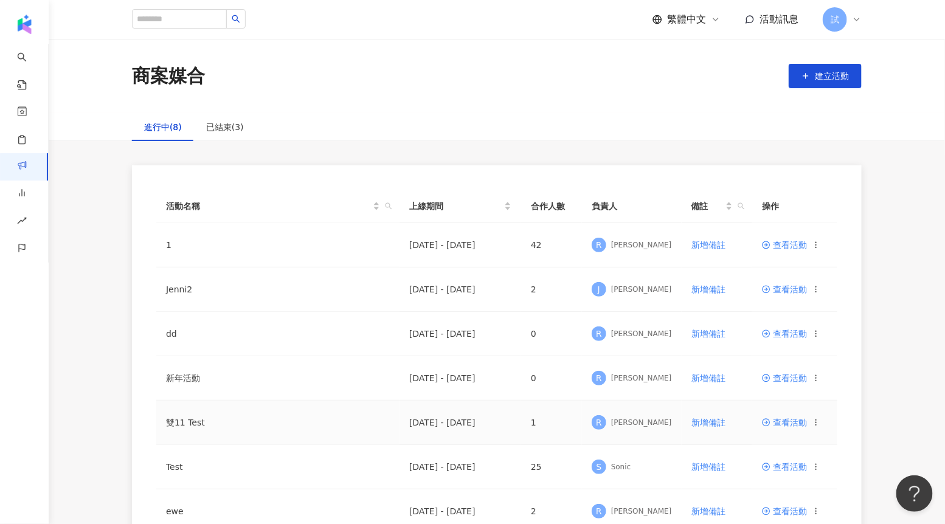
click at [789, 422] on span "查看活動" at bounding box center [784, 422] width 45 height 9
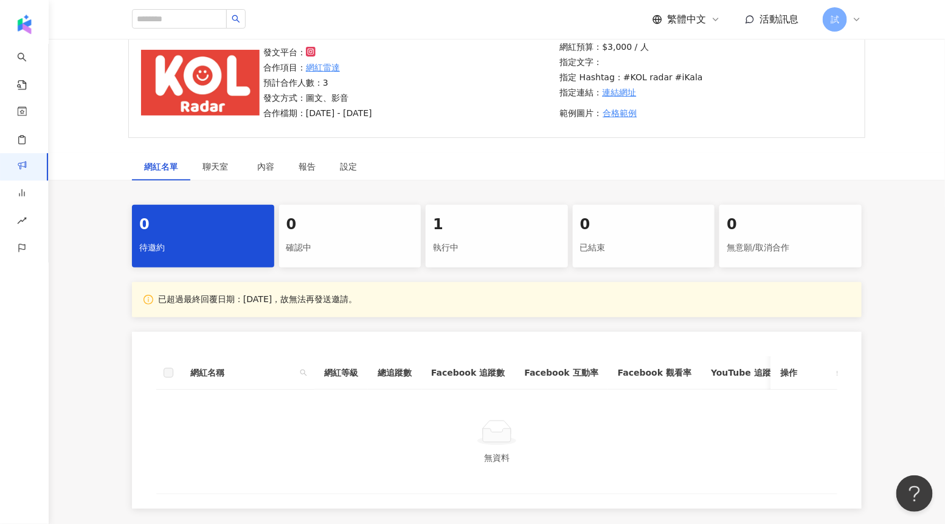
scroll to position [122, 0]
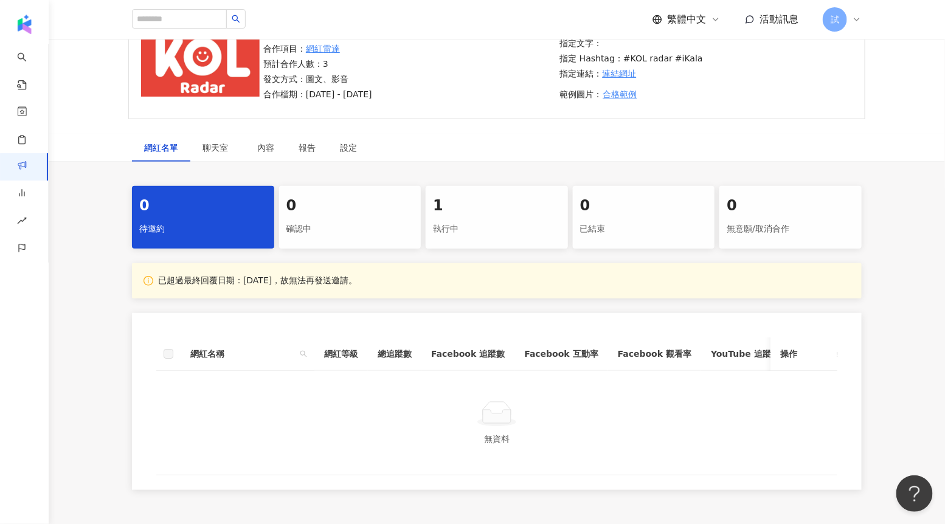
click at [489, 209] on div "1" at bounding box center [497, 206] width 128 height 21
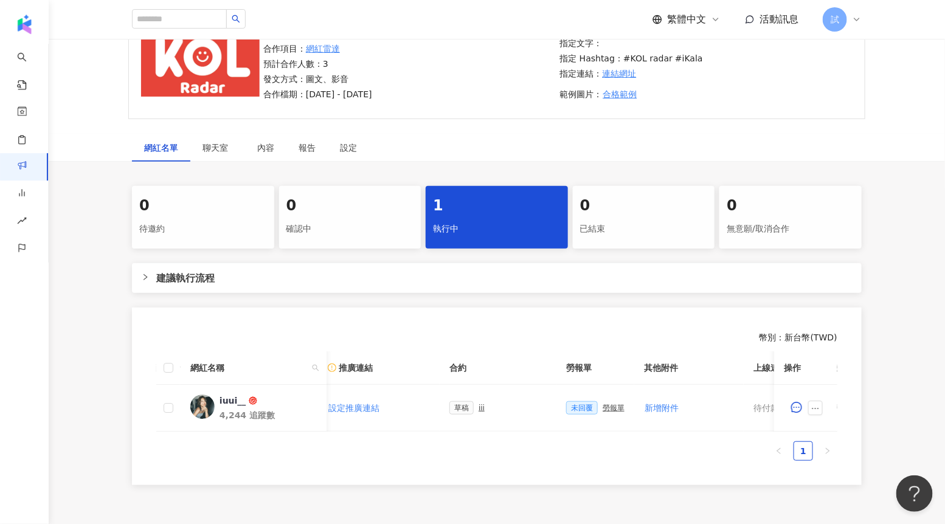
scroll to position [0, 213]
click at [220, 151] on span "聊天室" at bounding box center [217, 147] width 30 height 9
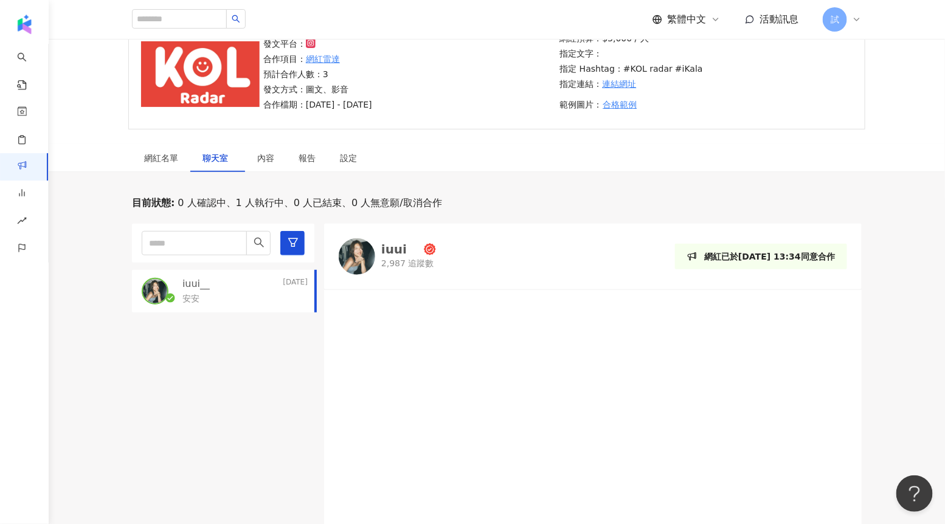
scroll to position [108, 0]
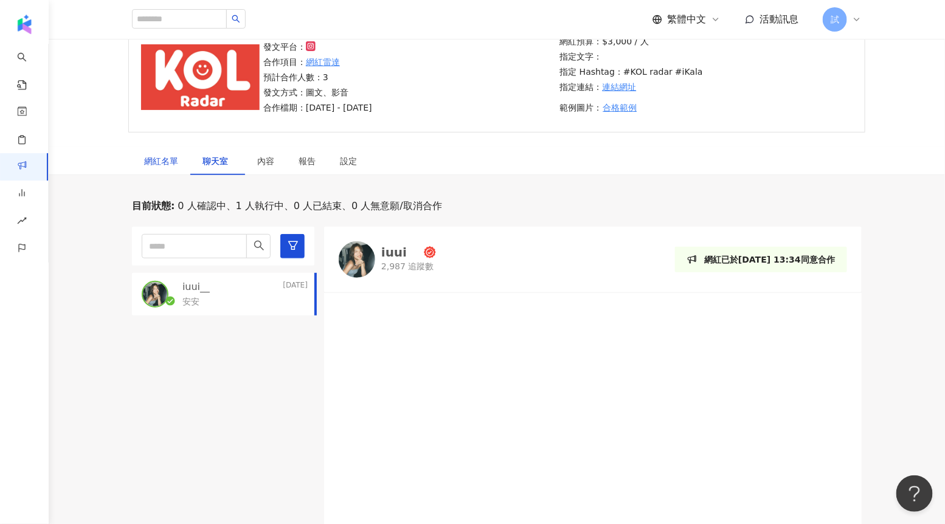
click at [170, 164] on div "網紅名單" at bounding box center [161, 160] width 34 height 13
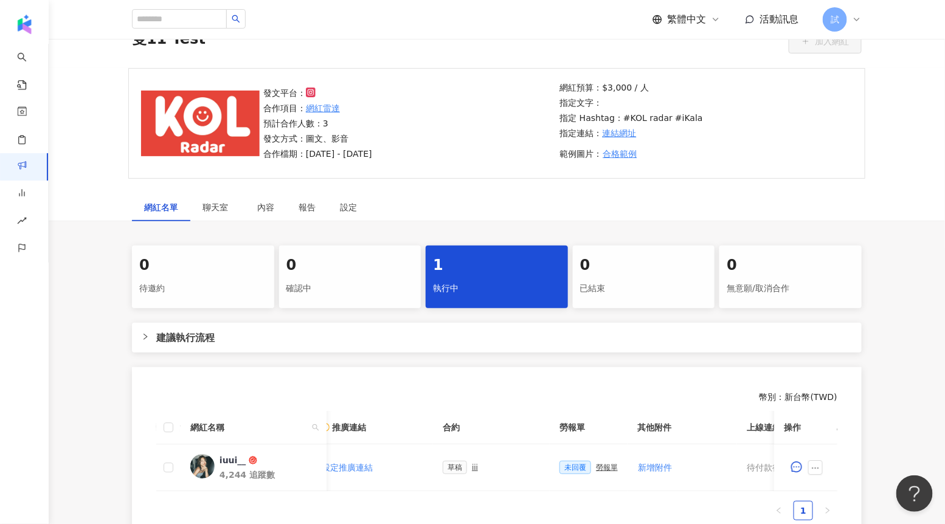
scroll to position [57, 0]
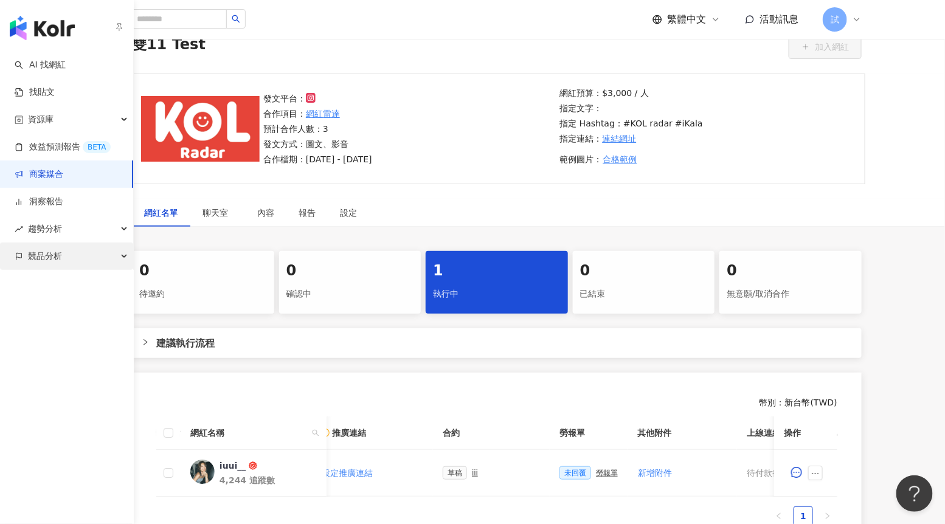
click at [50, 246] on span "競品分析" at bounding box center [45, 256] width 34 height 27
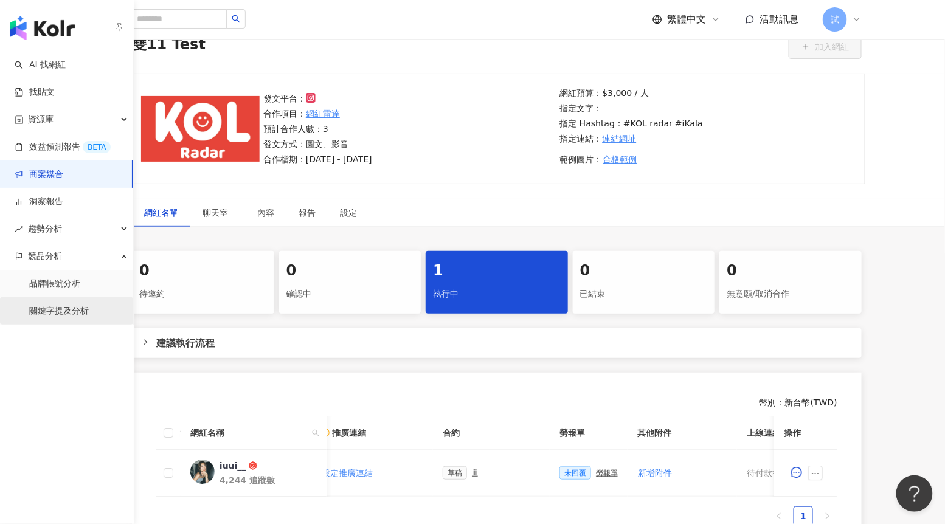
click at [68, 305] on link "關鍵字提及分析" at bounding box center [59, 311] width 60 height 12
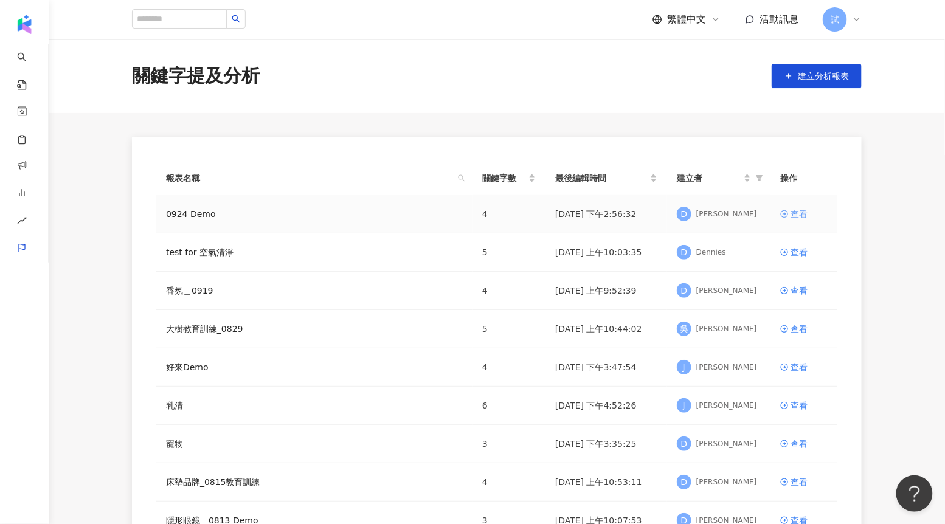
click at [795, 214] on div "查看" at bounding box center [798, 213] width 17 height 13
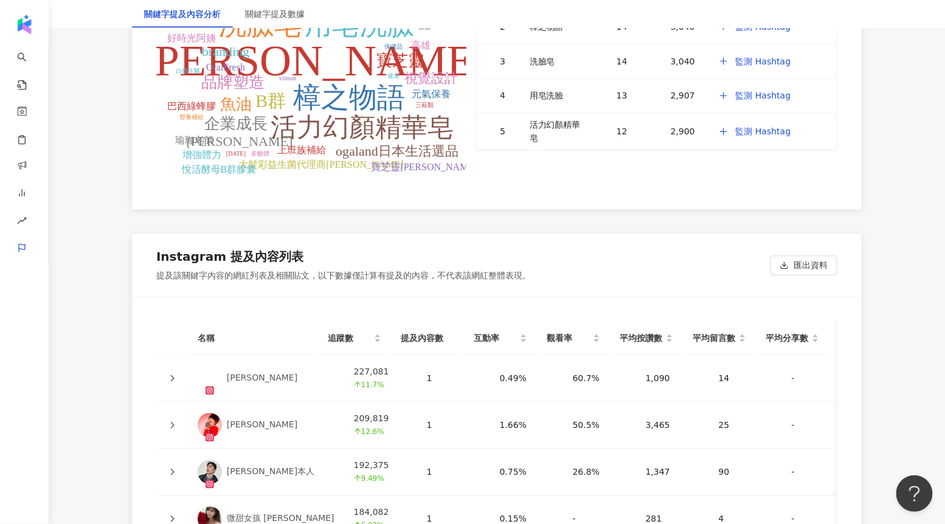
scroll to position [2897, 0]
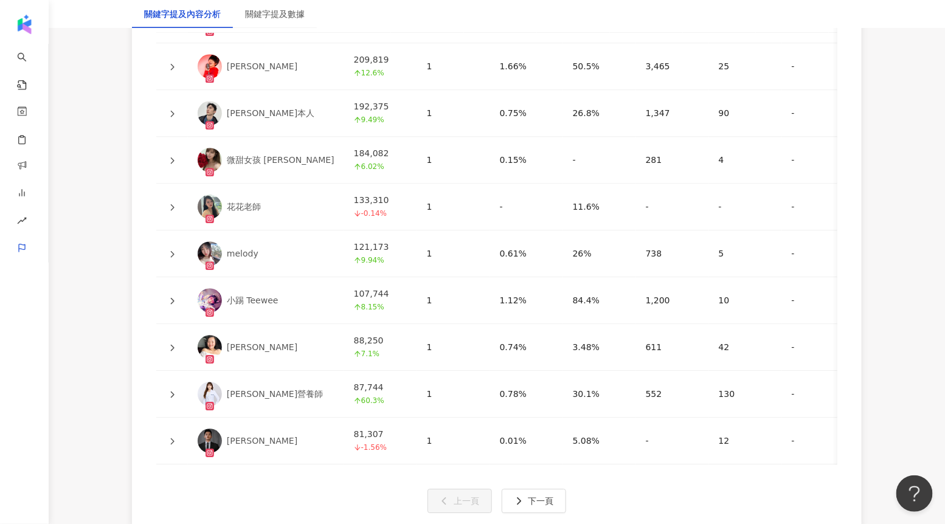
click at [171, 204] on icon at bounding box center [171, 207] width 7 height 7
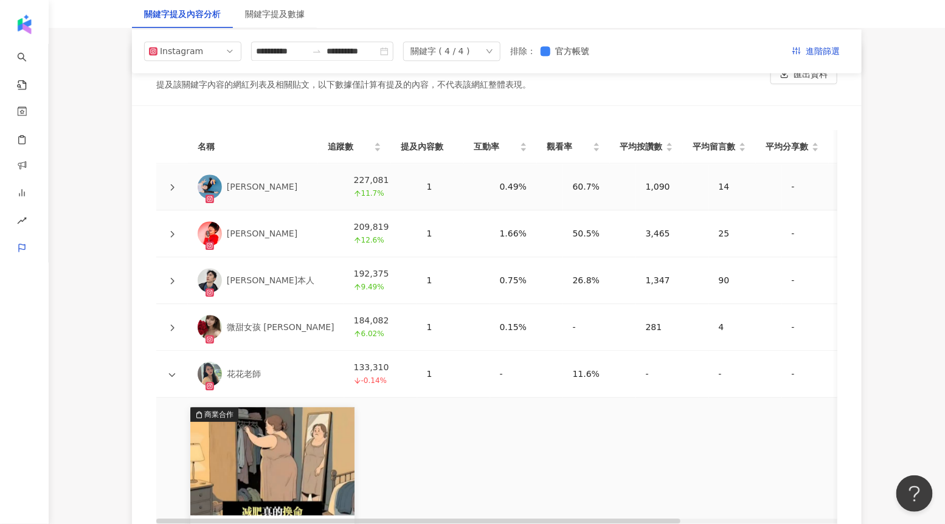
scroll to position [2705, 0]
